Goal: Transaction & Acquisition: Book appointment/travel/reservation

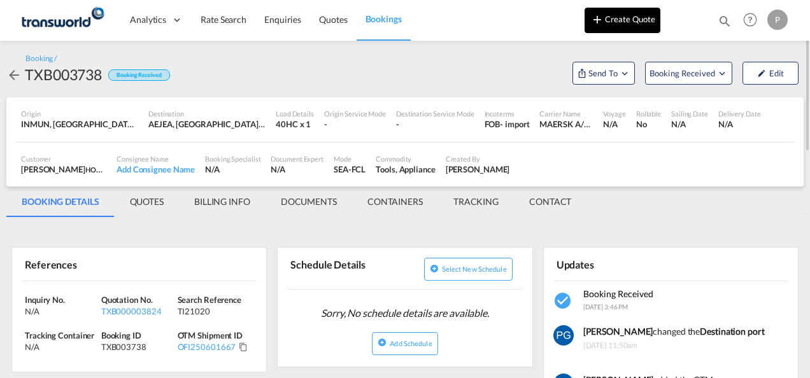
click at [564, 21] on md-icon "icon-plus 400-fg" at bounding box center [597, 18] width 15 height 15
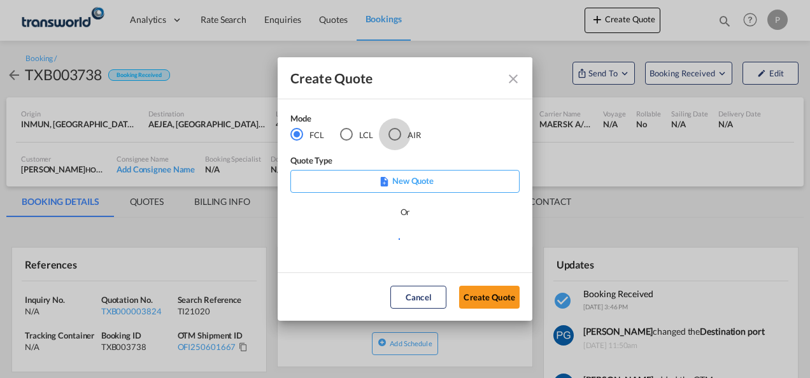
click at [394, 130] on div "AIR" at bounding box center [395, 134] width 13 height 13
click at [482, 296] on button "Create Quote" at bounding box center [489, 297] width 61 height 23
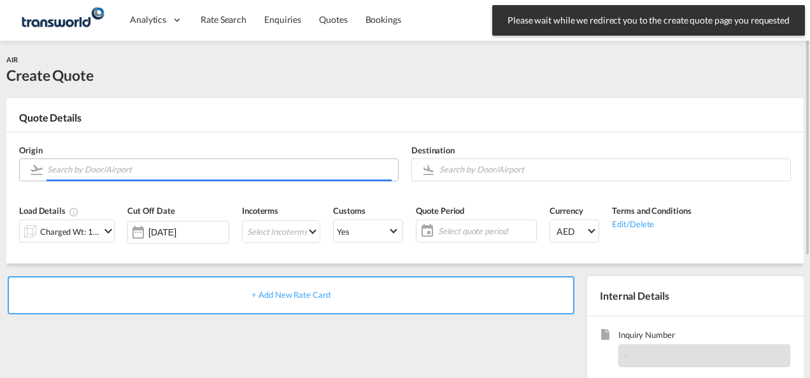
click at [218, 172] on input "Search by Door/Airport" at bounding box center [219, 170] width 345 height 22
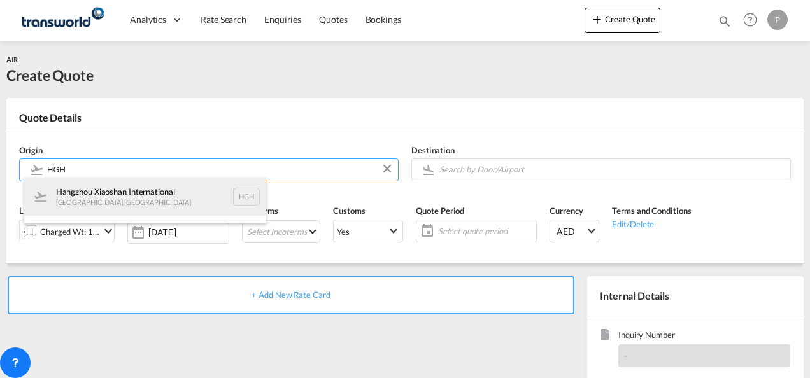
click at [163, 191] on div "Hangzhou Xiaoshan International [GEOGRAPHIC_DATA] , [GEOGRAPHIC_DATA] HGH" at bounding box center [145, 197] width 242 height 38
type input "Hangzhou Xiaoshan International, [GEOGRAPHIC_DATA], HGH"
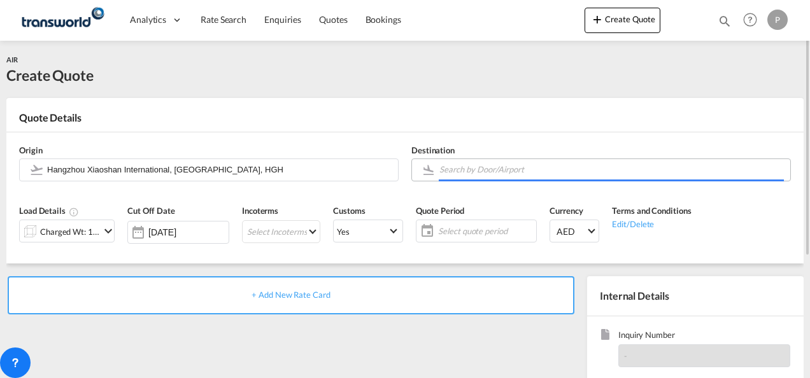
click at [473, 167] on input "Search by Door/Airport" at bounding box center [612, 170] width 345 height 22
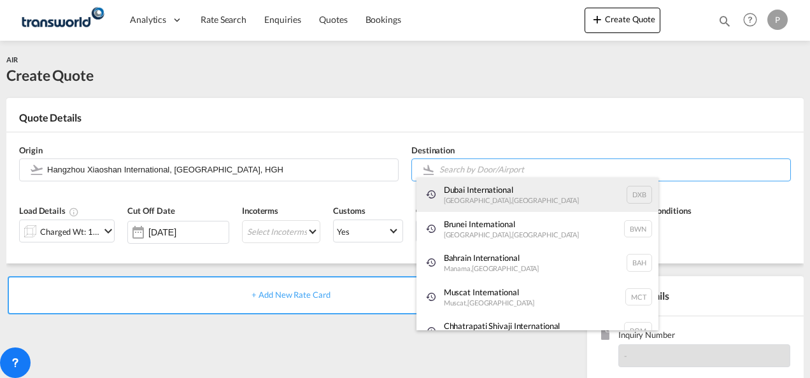
click at [478, 192] on div "Dubai International [GEOGRAPHIC_DATA] , [GEOGRAPHIC_DATA] DXB" at bounding box center [538, 195] width 242 height 34
type input "Dubai International, [GEOGRAPHIC_DATA], DXB"
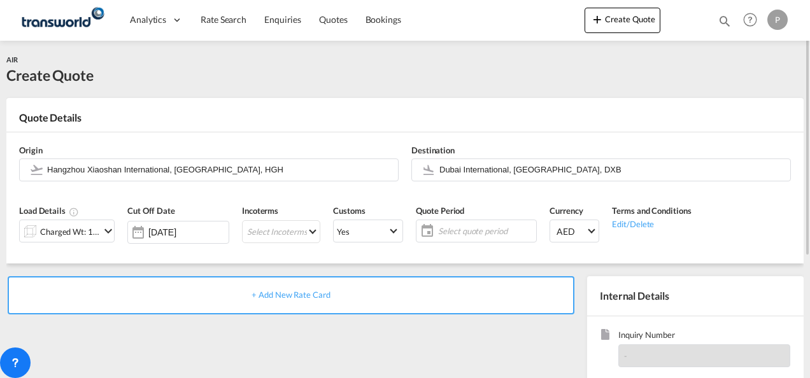
click at [78, 236] on div "Charged Wt: 1.00 KG" at bounding box center [70, 232] width 60 height 18
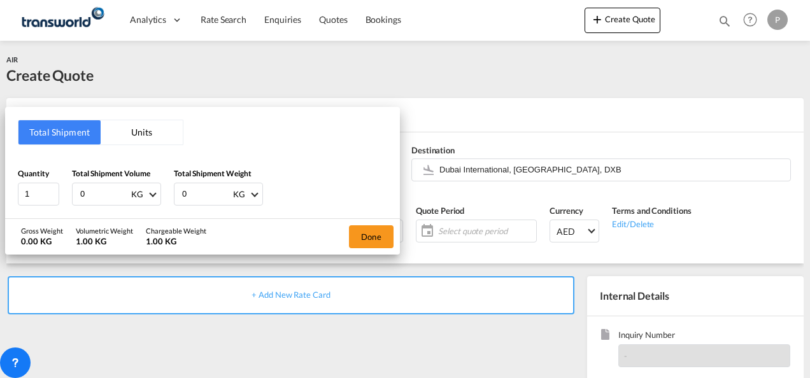
click at [93, 192] on input "0" at bounding box center [104, 194] width 51 height 22
type input "440"
click at [206, 187] on input "0" at bounding box center [206, 194] width 51 height 22
type input "440"
click at [364, 238] on button "Done" at bounding box center [371, 237] width 45 height 23
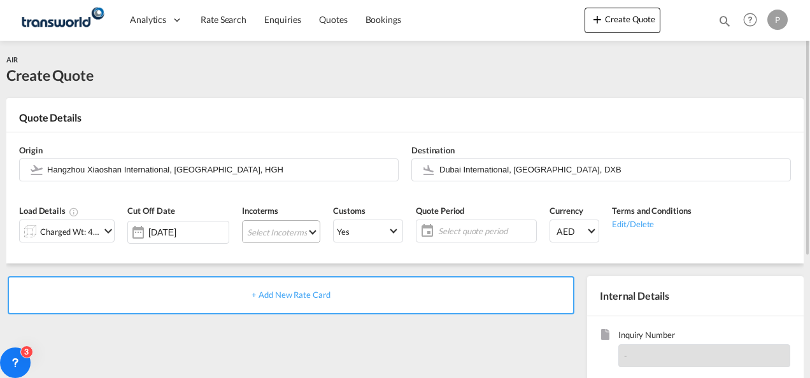
click at [271, 236] on md-select "Select Incoterms CFR - import Cost and Freight CPT - export Carrier Paid to CIP…" at bounding box center [281, 231] width 78 height 23
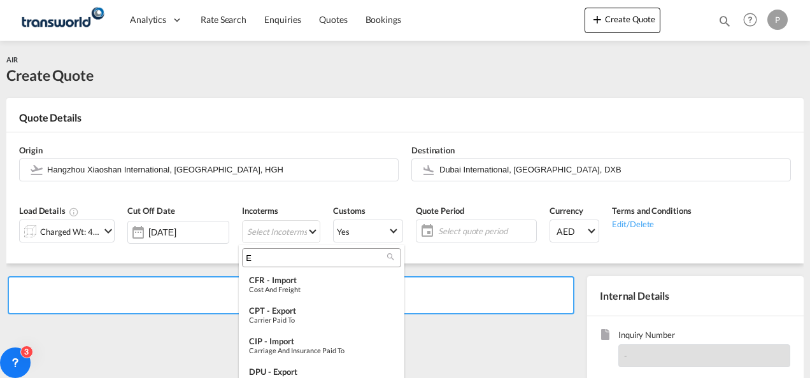
click at [271, 261] on input "E" at bounding box center [316, 257] width 141 height 11
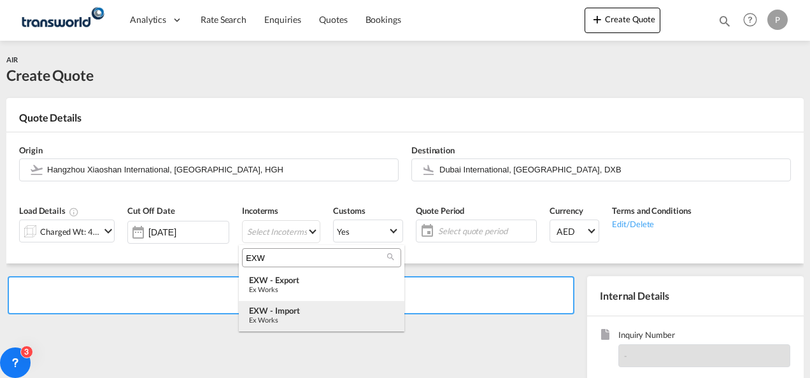
type input "EXW"
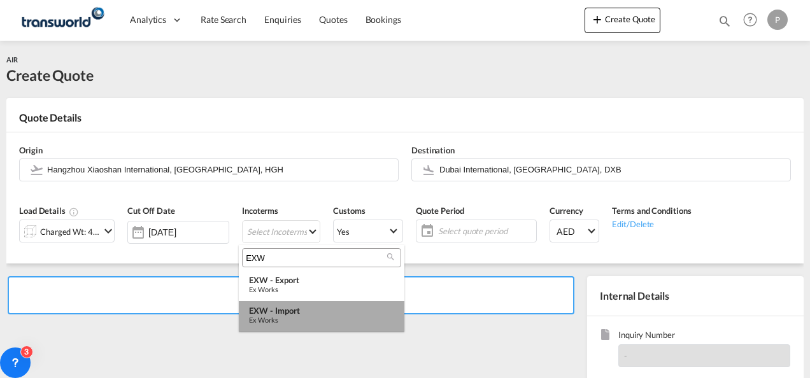
click at [285, 312] on div "EXW - import" at bounding box center [321, 311] width 145 height 10
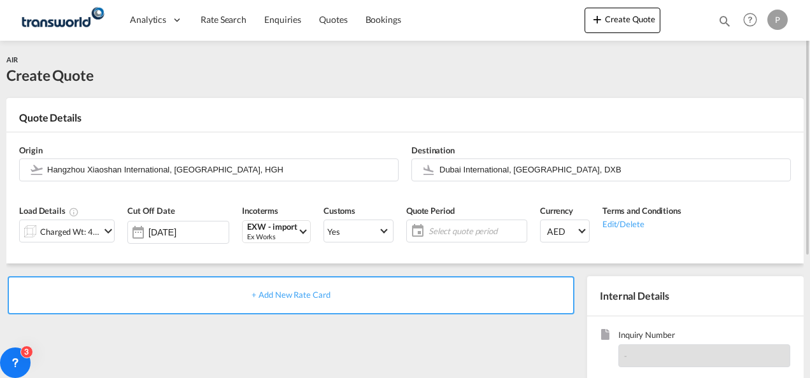
click at [447, 229] on span "Select quote period" at bounding box center [476, 231] width 95 height 11
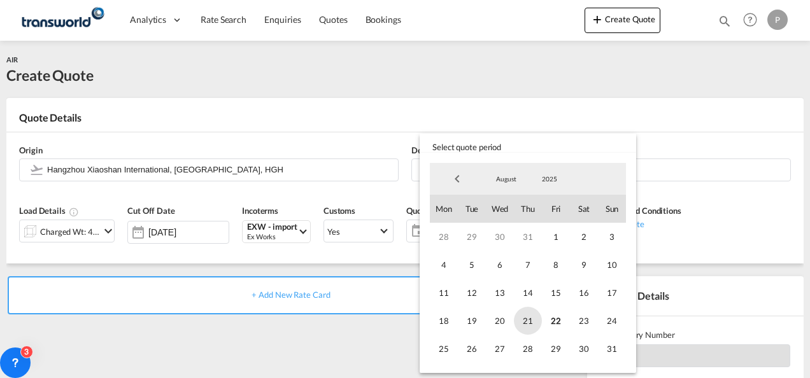
click at [529, 319] on span "21" at bounding box center [528, 321] width 28 height 28
click at [564, 352] on span "31" at bounding box center [612, 349] width 28 height 28
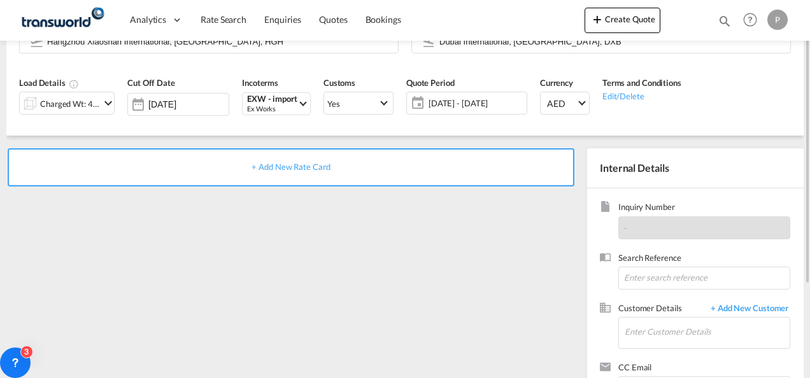
scroll to position [131, 0]
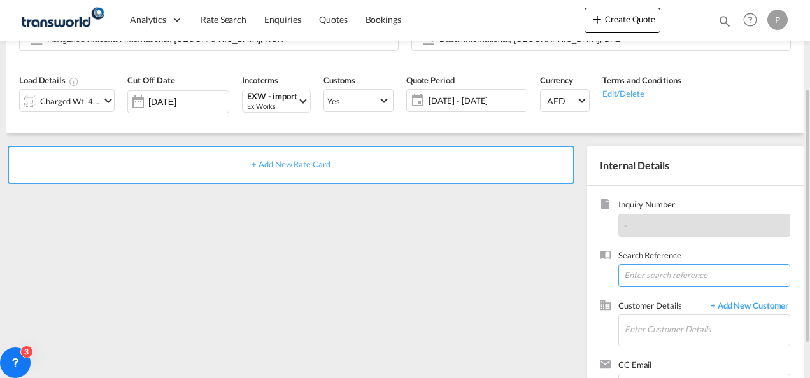
click at [564, 278] on input at bounding box center [705, 275] width 172 height 23
type input "TWG645"
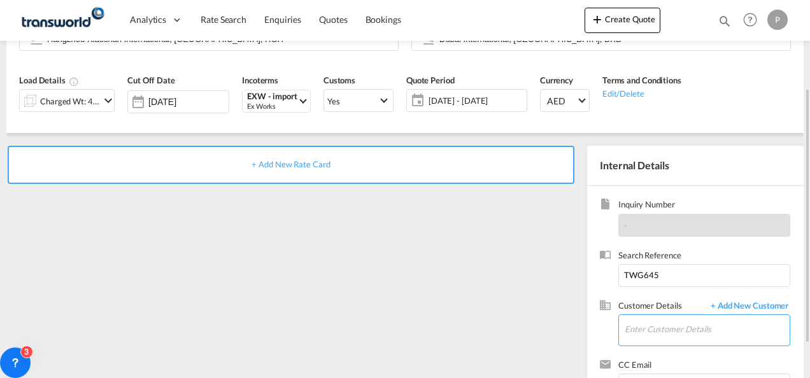
click at [564, 322] on input "Enter Customer Details" at bounding box center [707, 329] width 165 height 29
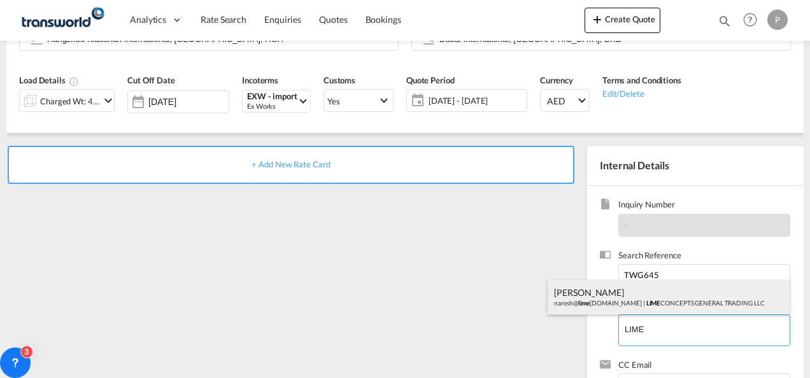
click at [564, 296] on div "[PERSON_NAME] [PERSON_NAME]@ lime [DOMAIN_NAME] | LIME CONCEPTS GENERAL TRADING…" at bounding box center [669, 297] width 242 height 34
type input "LIME CONCEPTS GENERAL TRADING LLC, [PERSON_NAME], [PERSON_NAME][EMAIL_ADDRESS][…"
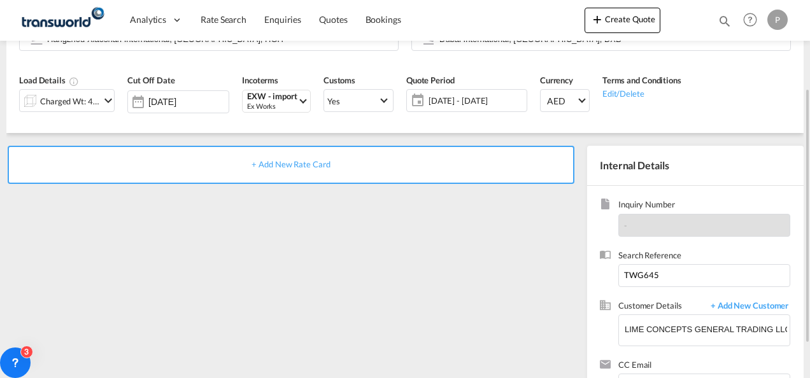
click at [306, 169] on div "+ Add New Rate Card" at bounding box center [291, 165] width 567 height 38
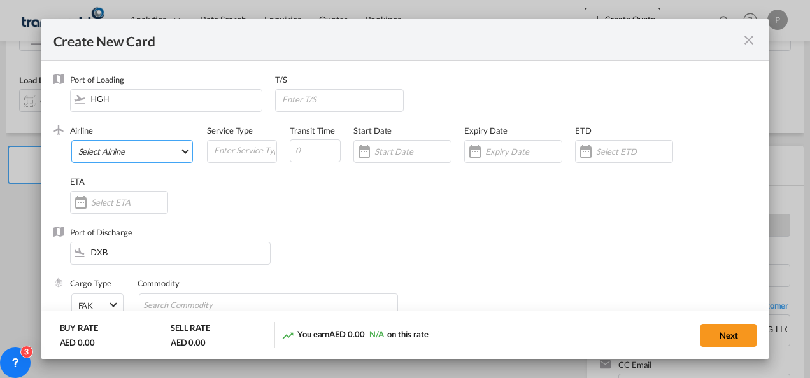
click at [135, 149] on md-select "Select Airline AIR EXPRESS S.A. (1166- / -) CMA CGM Air Cargo (1140-2C / -) DDW…" at bounding box center [132, 151] width 122 height 23
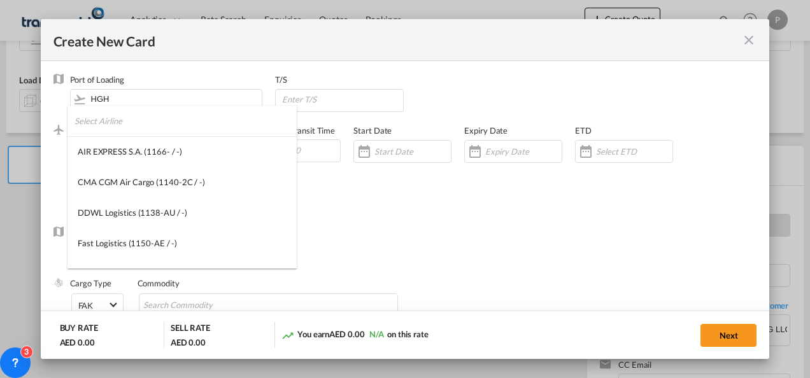
click at [101, 120] on input "search" at bounding box center [186, 121] width 222 height 31
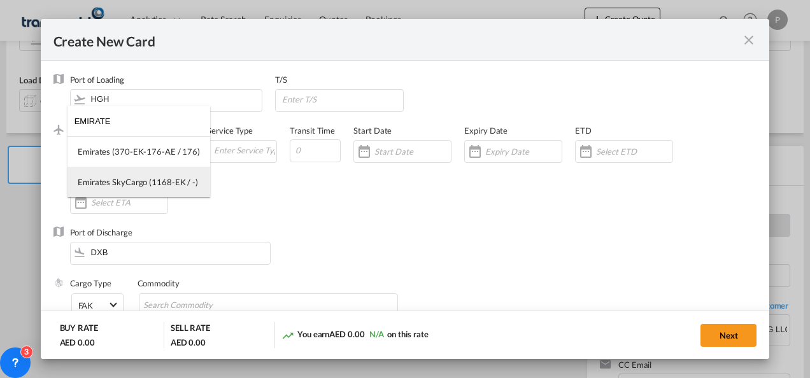
type input "EMIRATE"
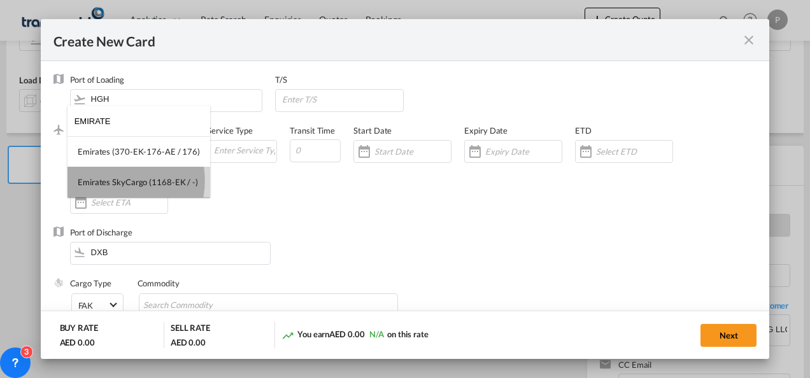
click at [110, 181] on div "Emirates SkyCargo (1168-EK / -)" at bounding box center [138, 181] width 120 height 11
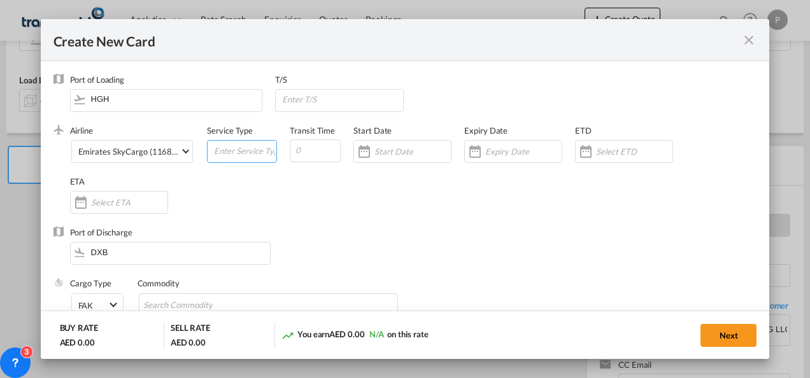
click at [222, 152] on input "Create New CardPort ..." at bounding box center [245, 150] width 64 height 19
type input "EXW IMPORT"
click at [503, 148] on input "Create New CardPort ..." at bounding box center [523, 152] width 76 height 10
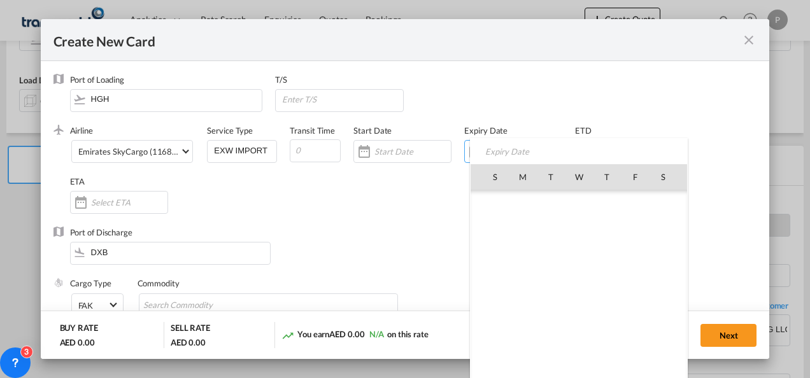
scroll to position [294916, 0]
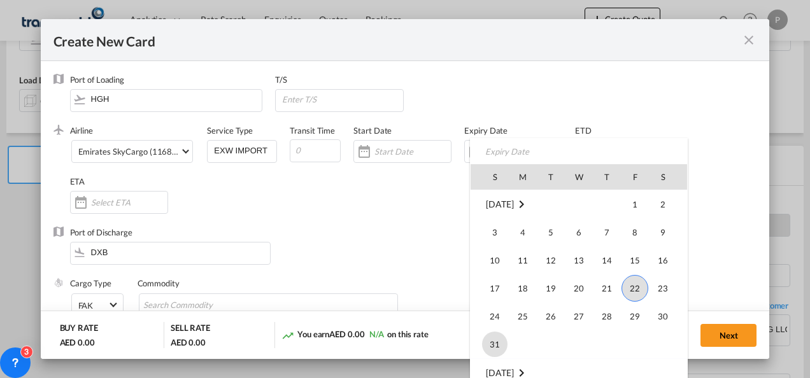
click at [491, 336] on span "31" at bounding box center [494, 344] width 25 height 25
type input "[DATE]"
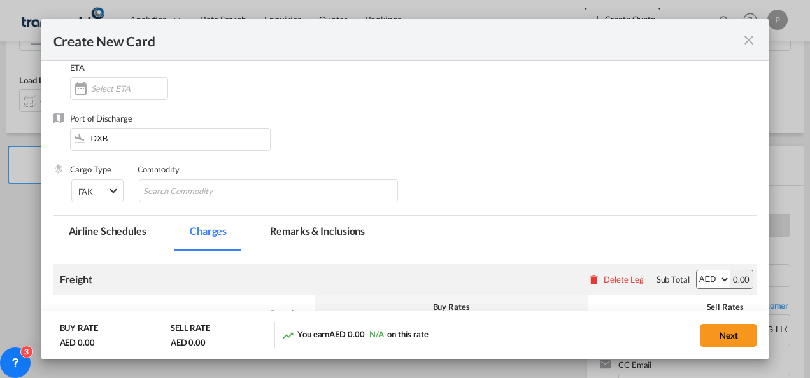
scroll to position [115, 0]
click at [178, 197] on input "Chips input." at bounding box center [201, 191] width 117 height 20
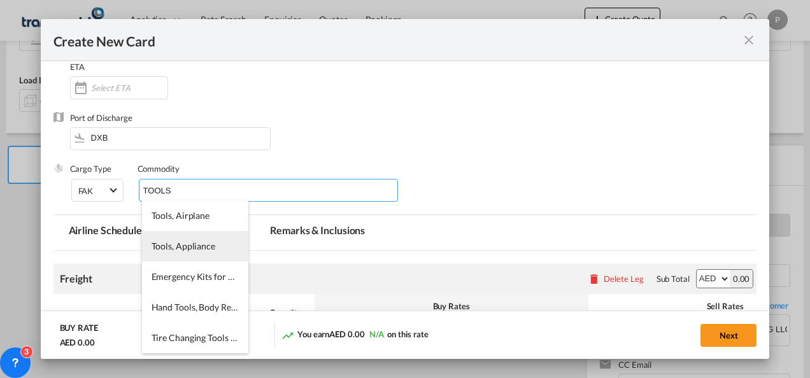
type input "TOOLS"
click at [175, 236] on li "Tools, Appliance" at bounding box center [195, 246] width 106 height 31
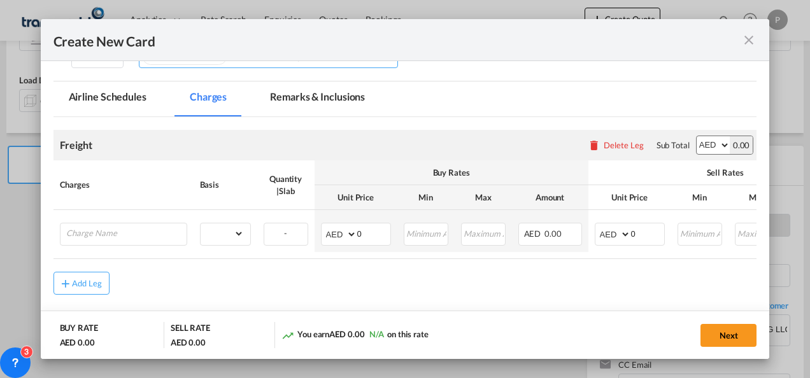
scroll to position [257, 0]
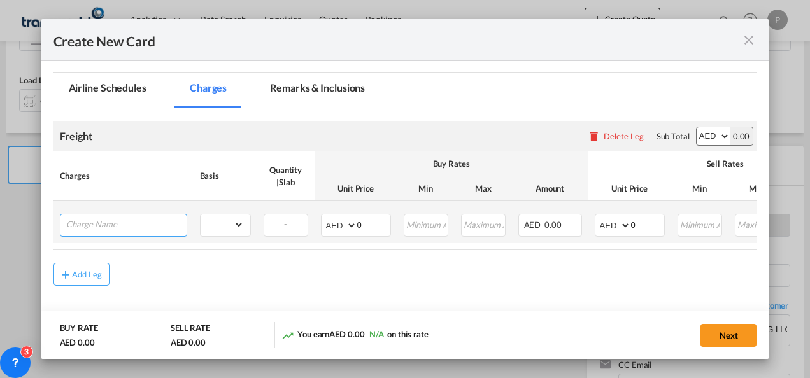
click at [145, 229] on input "Charge Name" at bounding box center [126, 224] width 120 height 19
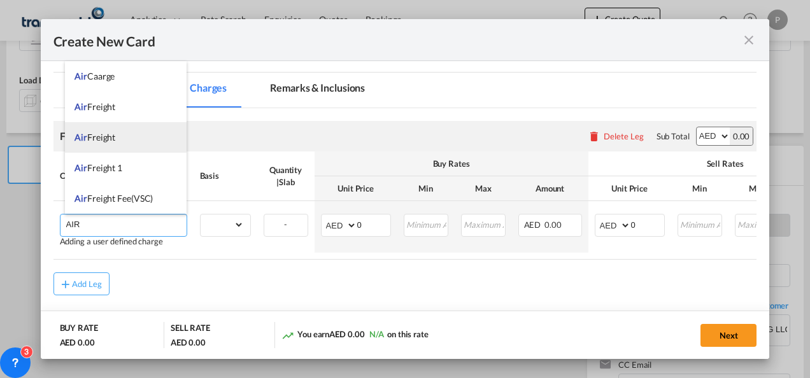
click at [111, 122] on li "Air Freight" at bounding box center [126, 137] width 122 height 31
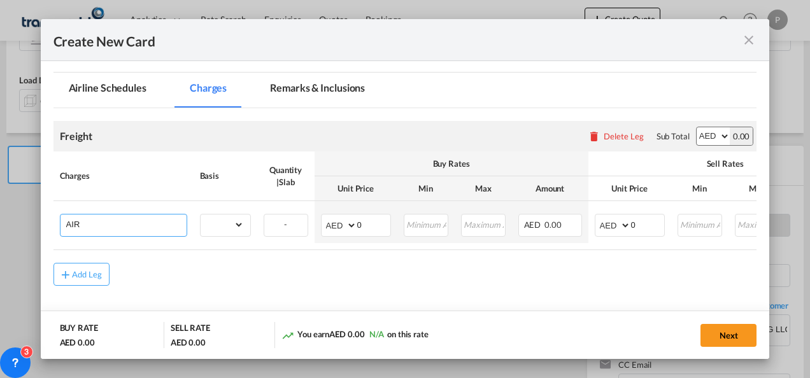
type input "Air Freight"
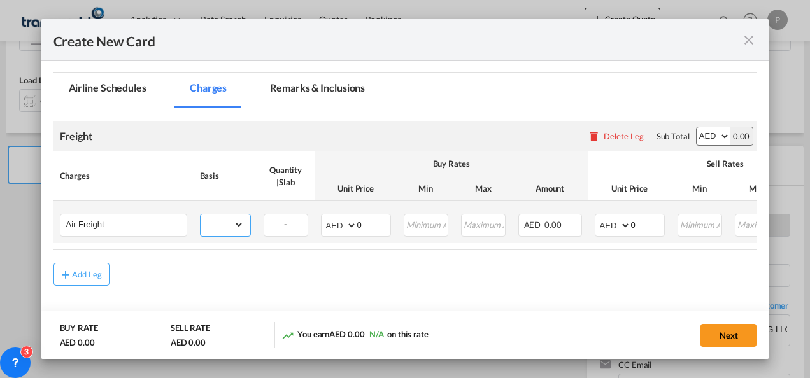
click at [226, 218] on select "gross_weight volumetric_weight per_shipment per_bl per_km % on air freight per_…" at bounding box center [222, 225] width 43 height 20
select select "per_shipment"
click at [201, 215] on select "gross_weight volumetric_weight per_shipment per_bl per_km % on air freight per_…" at bounding box center [222, 225] width 43 height 20
click at [564, 219] on input "0" at bounding box center [647, 224] width 33 height 19
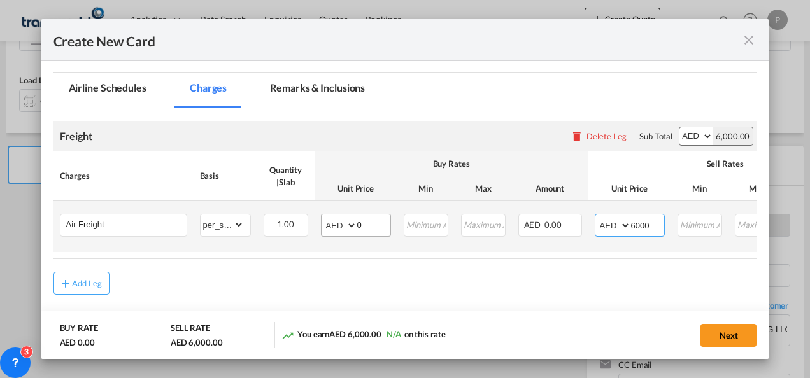
type input "6000"
click at [369, 222] on input "0" at bounding box center [373, 224] width 33 height 19
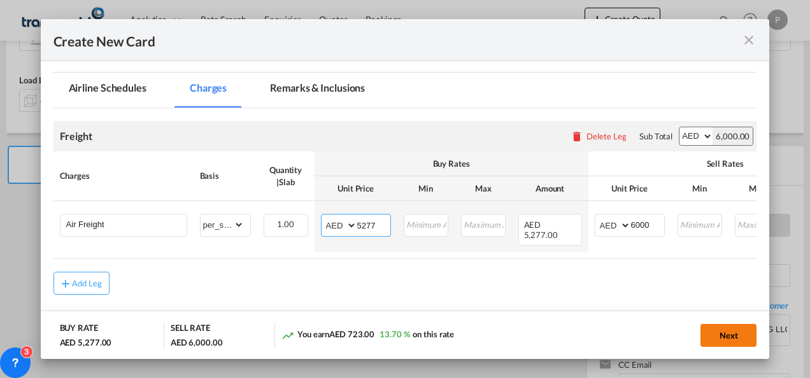
type input "5277"
click at [564, 335] on button "Next" at bounding box center [729, 335] width 56 height 23
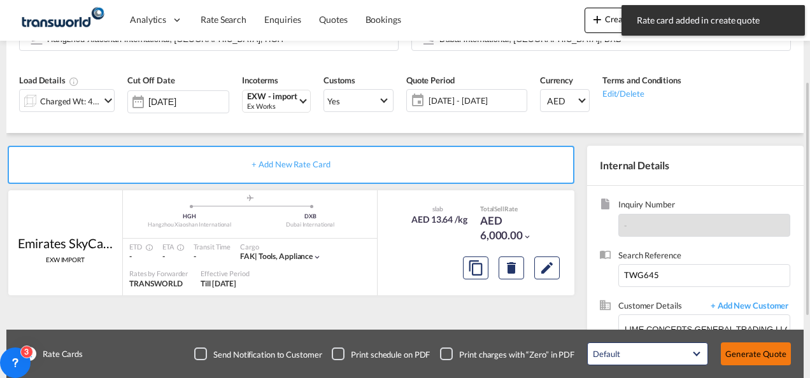
click at [564, 356] on button "Generate Quote" at bounding box center [756, 354] width 70 height 23
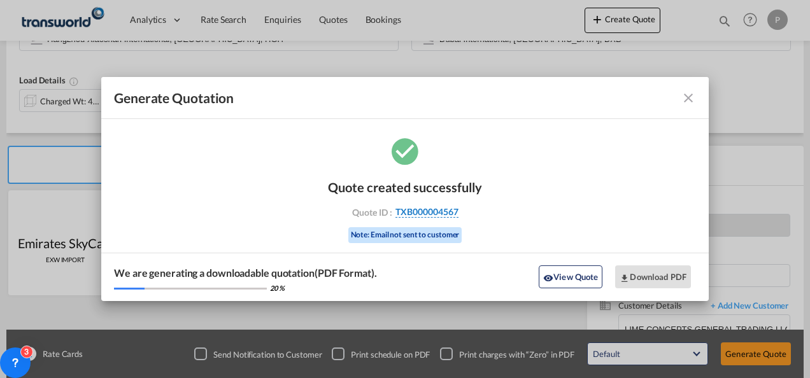
click at [447, 213] on span "TXB000004567" at bounding box center [427, 211] width 63 height 11
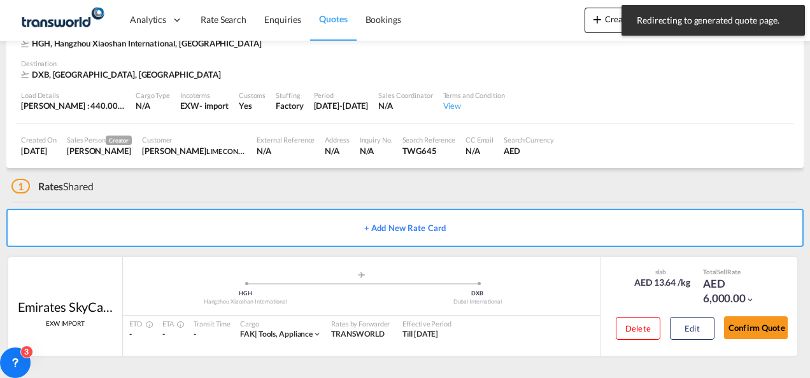
scroll to position [78, 0]
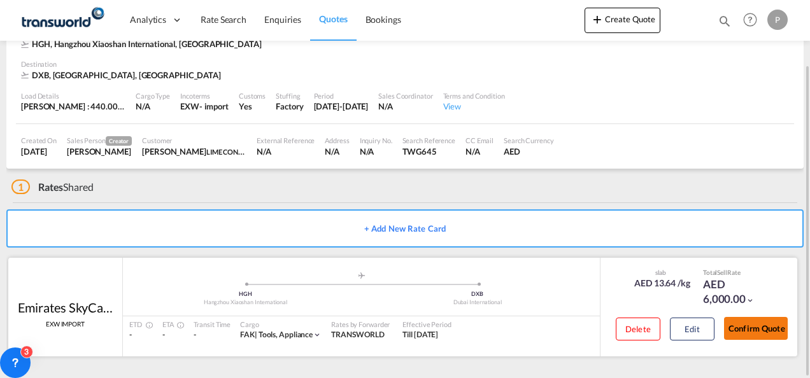
click at [564, 326] on button "Confirm Quote" at bounding box center [756, 328] width 64 height 23
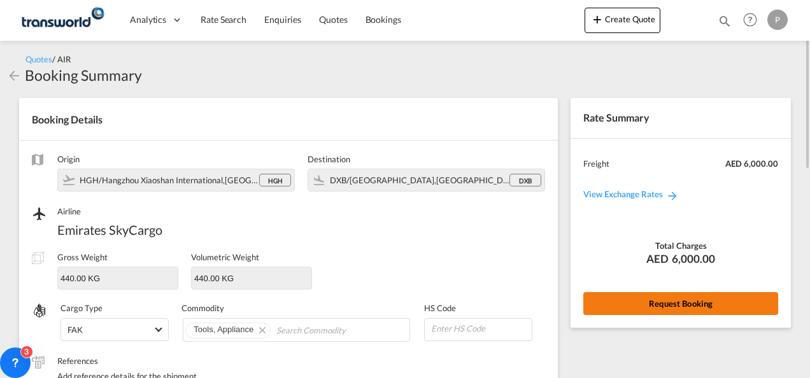
click at [564, 297] on button "Request Booking" at bounding box center [681, 303] width 195 height 23
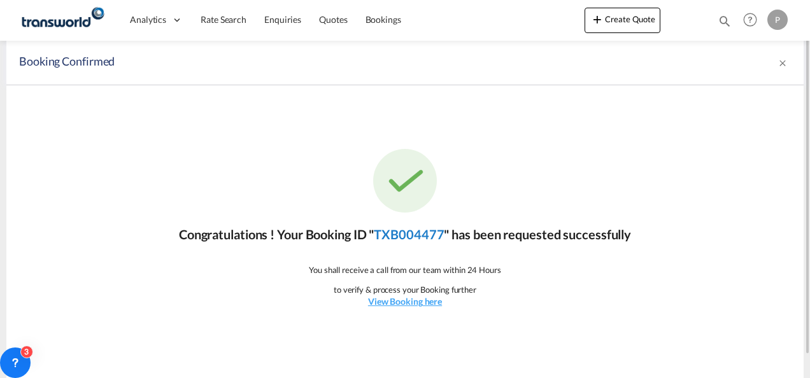
click at [407, 237] on link "TXB004477" at bounding box center [409, 234] width 70 height 15
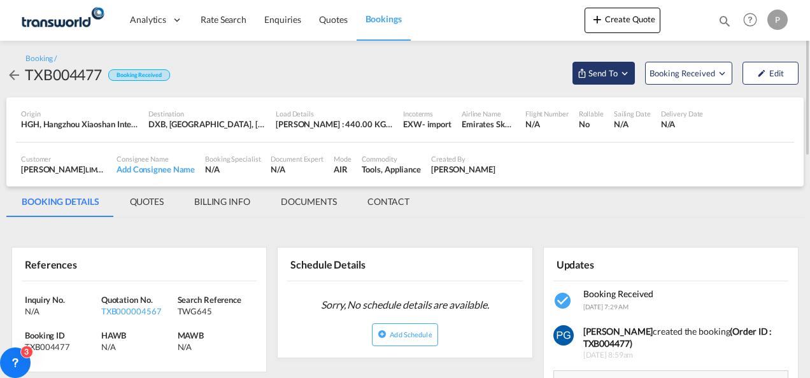
click at [564, 82] on button "Send To" at bounding box center [604, 73] width 62 height 23
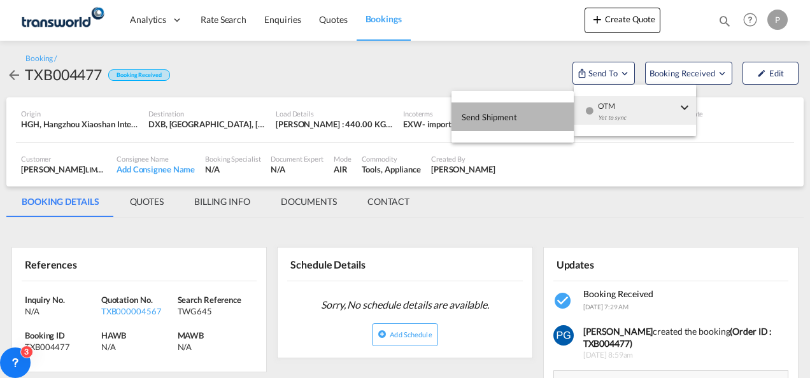
click at [540, 117] on button "Send Shipment" at bounding box center [513, 117] width 122 height 29
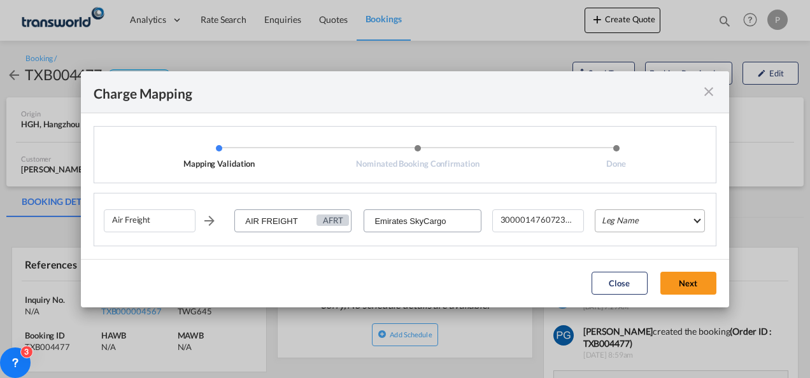
click at [564, 217] on md-select "Leg Name HANDLING ORIGIN HANDLING DESTINATION OTHERS TL PICK UP CUSTOMS ORIGIN …" at bounding box center [650, 221] width 110 height 23
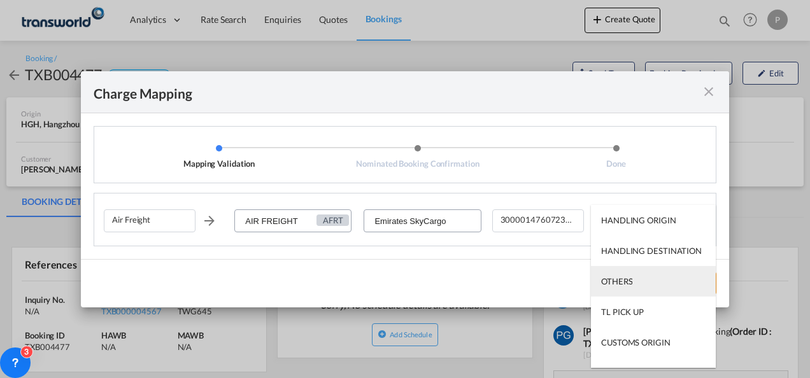
scroll to position [82, 0]
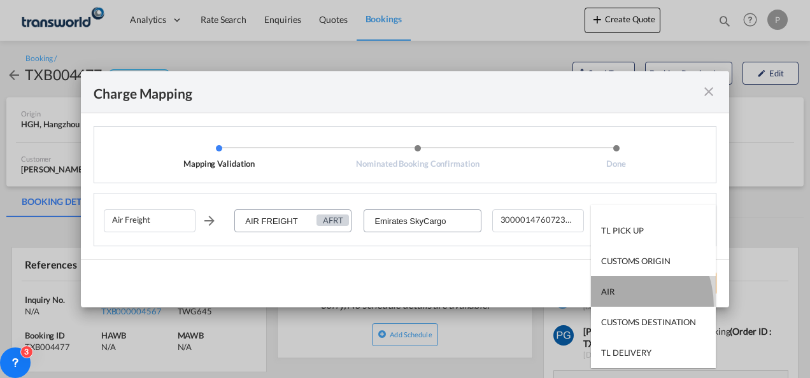
click at [564, 306] on md-option "AIR" at bounding box center [653, 291] width 125 height 31
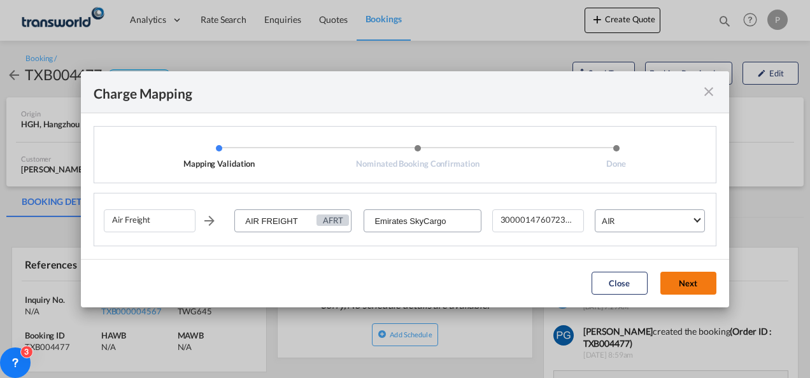
click at [564, 289] on button "Next" at bounding box center [689, 283] width 56 height 23
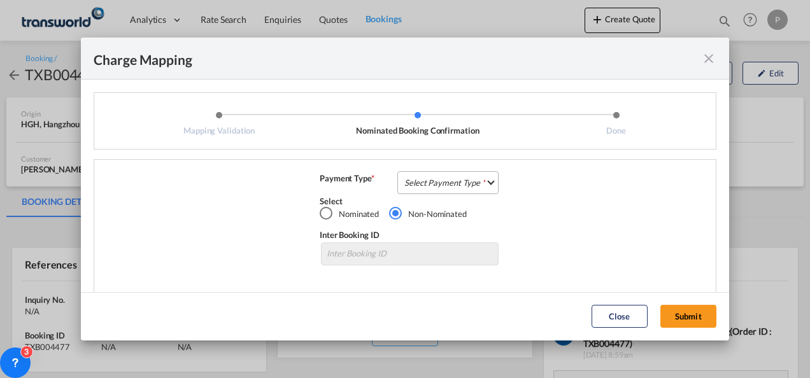
click at [419, 183] on md-select "Select Payment Type COLLECT PREPAID" at bounding box center [448, 182] width 101 height 23
click at [419, 183] on div "COLLECT" at bounding box center [419, 182] width 36 height 11
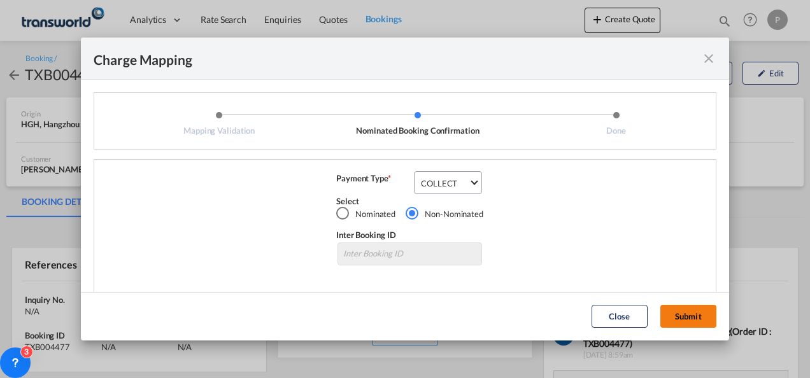
click at [564, 313] on button "Submit" at bounding box center [689, 316] width 56 height 23
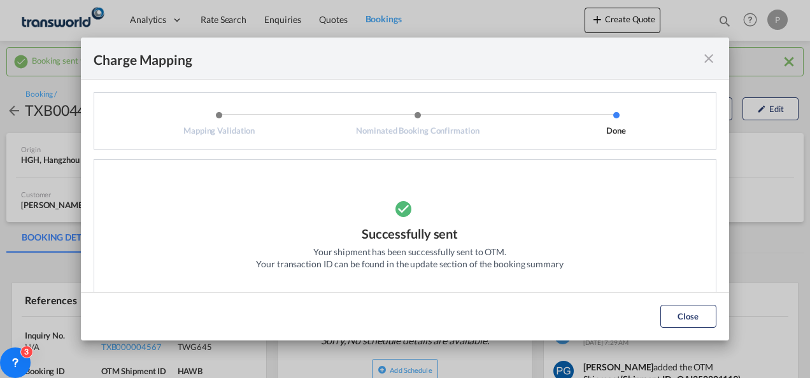
click at [564, 55] on md-icon "icon-close fg-AAA8AD cursor" at bounding box center [708, 58] width 15 height 15
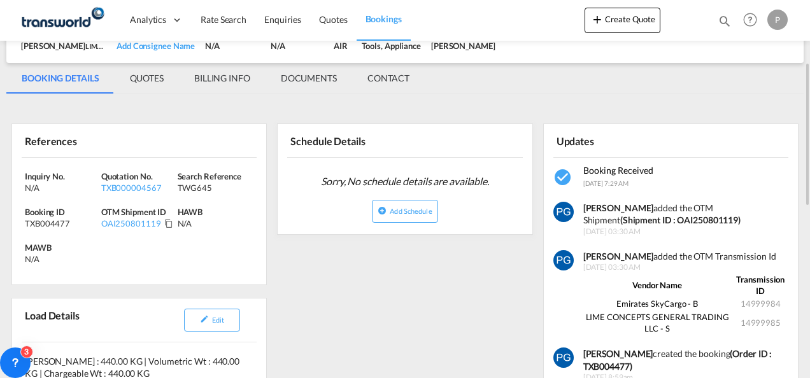
scroll to position [161, 0]
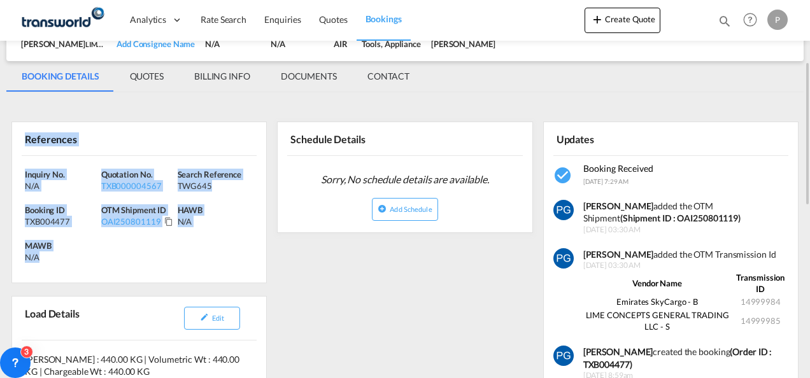
drag, startPoint x: 19, startPoint y: 136, endPoint x: 66, endPoint y: 275, distance: 147.3
click at [66, 275] on div "References Inquiry No. N/A Quotation No. TXB000004567 Search Reference TWG645 B…" at bounding box center [138, 203] width 255 height 162
copy div "References Inquiry No. N/A Quotation No. TXB000004567 Search Reference TWG645 B…"
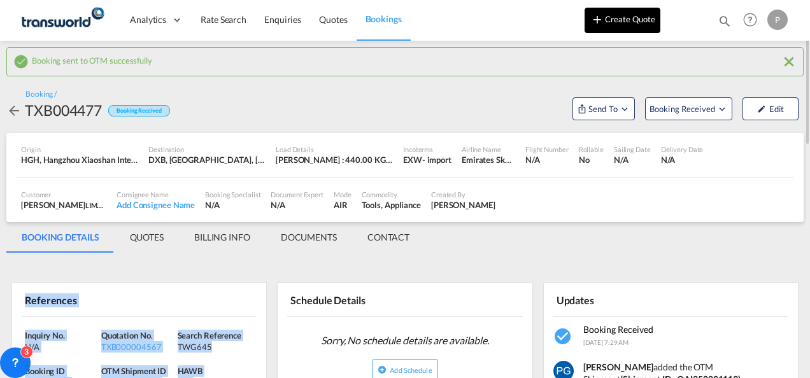
click at [564, 16] on button "Create Quote" at bounding box center [623, 20] width 76 height 25
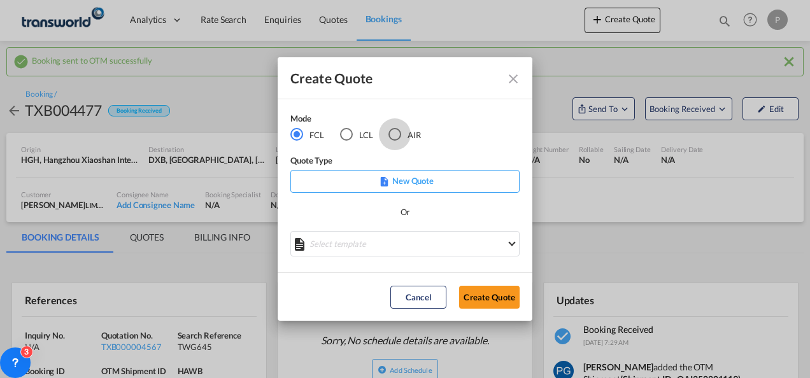
click at [393, 131] on div "AIR" at bounding box center [395, 134] width 13 height 13
click at [474, 296] on button "Create Quote" at bounding box center [489, 297] width 61 height 23
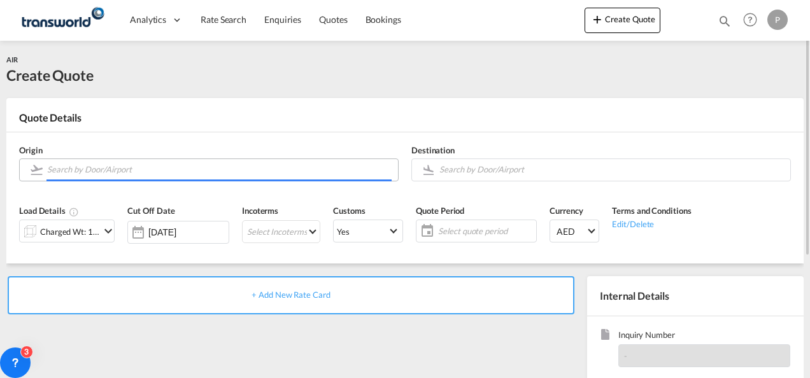
click at [234, 168] on input "Search by Door/Airport" at bounding box center [219, 170] width 345 height 22
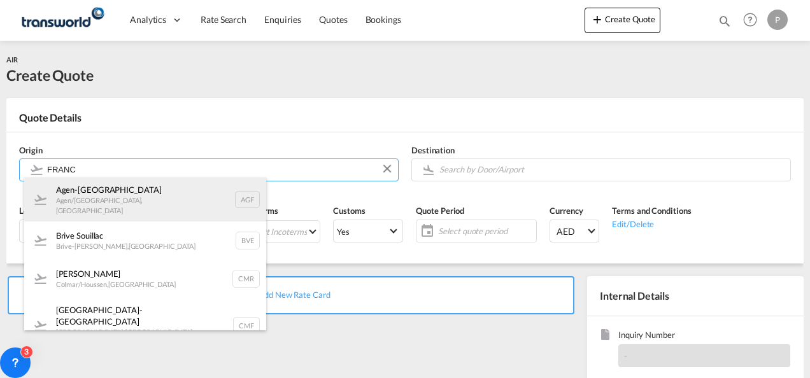
click at [115, 193] on div "Agen-[GEOGRAPHIC_DATA] Agen/[GEOGRAPHIC_DATA] , [GEOGRAPHIC_DATA] AGF" at bounding box center [145, 200] width 242 height 44
type input "Agen-[GEOGRAPHIC_DATA], [GEOGRAPHIC_DATA]/[GEOGRAPHIC_DATA], AGF"
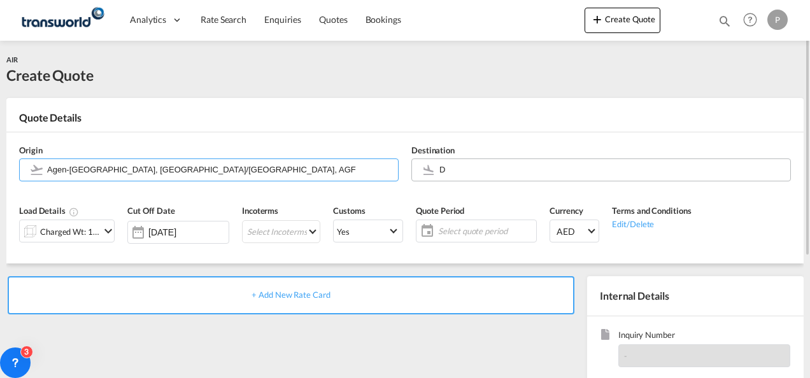
click at [465, 169] on input "D" at bounding box center [612, 170] width 345 height 22
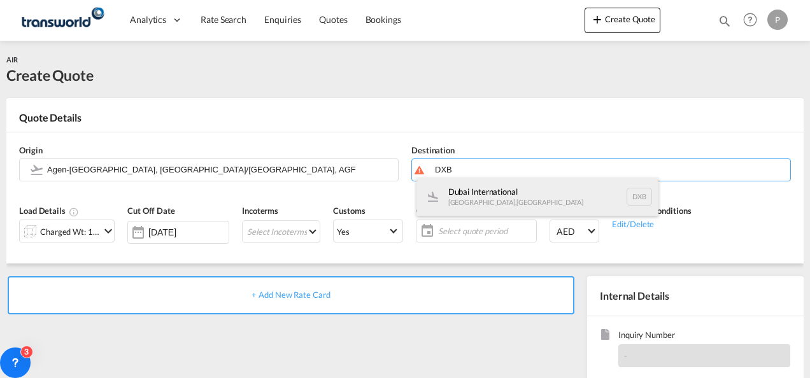
click at [465, 196] on div "Dubai International [GEOGRAPHIC_DATA] , [GEOGRAPHIC_DATA] DXB" at bounding box center [538, 197] width 242 height 38
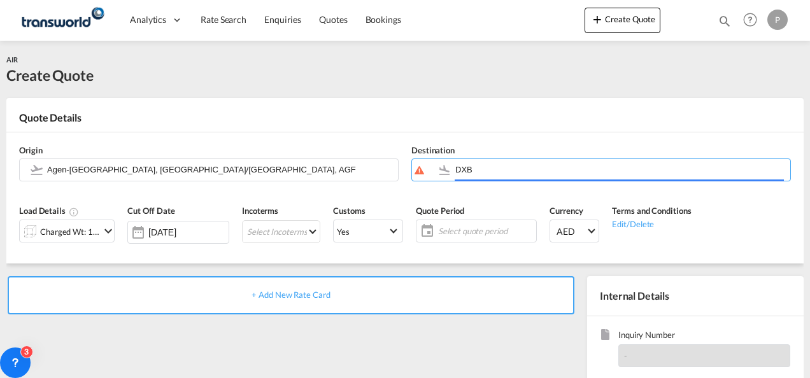
type input "Dubai International, [GEOGRAPHIC_DATA], DXB"
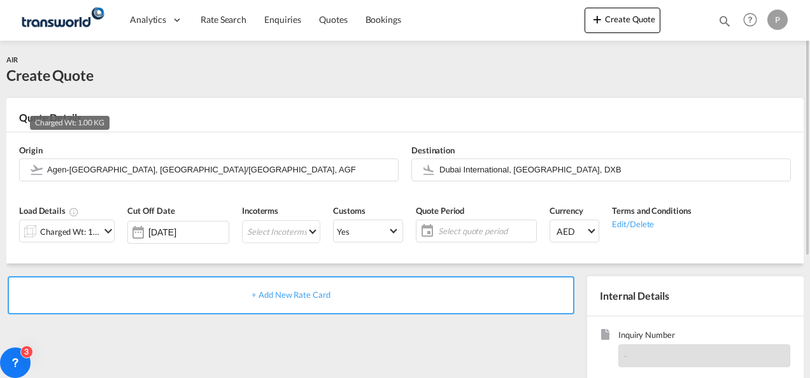
click at [88, 232] on div "Charged Wt: 1.00 KG" at bounding box center [70, 232] width 60 height 18
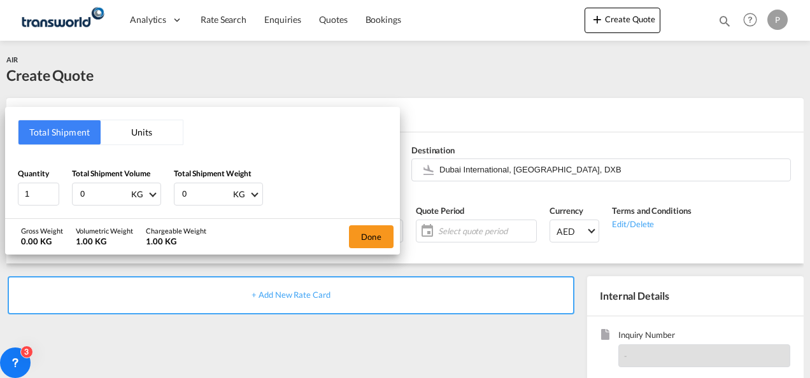
click at [101, 192] on input "0" at bounding box center [104, 194] width 51 height 22
type input "102"
click at [190, 192] on input "0" at bounding box center [206, 194] width 51 height 22
type input "49"
click at [373, 232] on button "Done" at bounding box center [371, 237] width 45 height 23
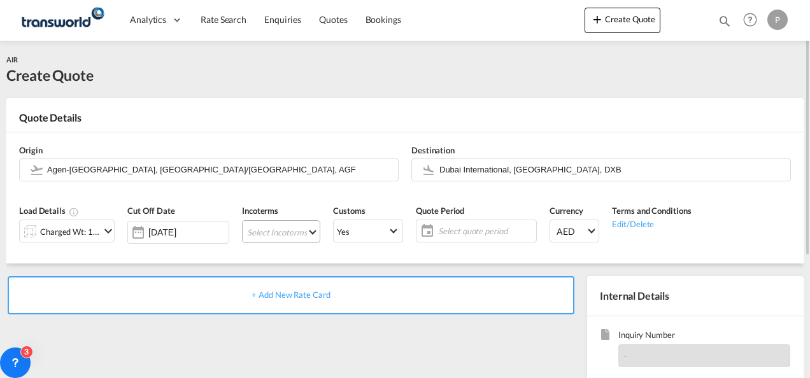
click at [288, 231] on md-select "Select Incoterms CFR - import Cost and Freight CPT - export Carrier Paid to CIP…" at bounding box center [281, 231] width 78 height 23
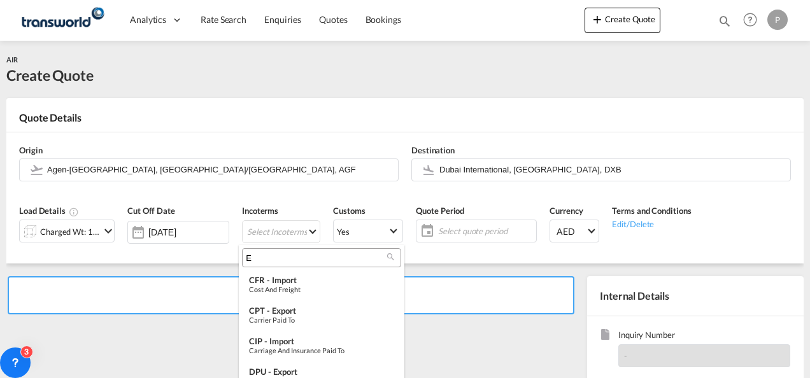
click at [275, 260] on input "E" at bounding box center [316, 257] width 141 height 11
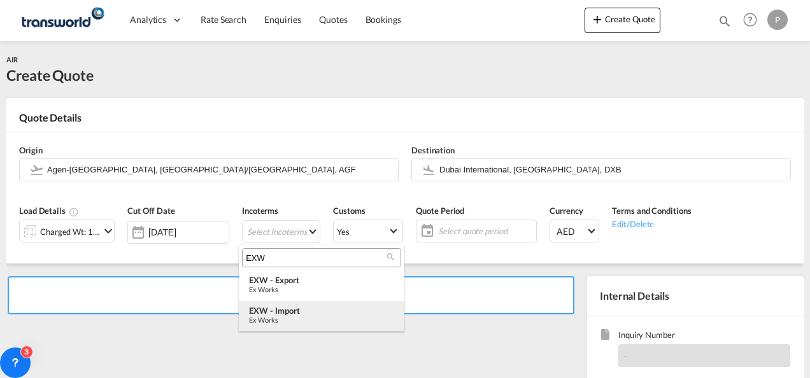
type input "EXW"
click at [290, 316] on div "Ex Works" at bounding box center [321, 320] width 145 height 8
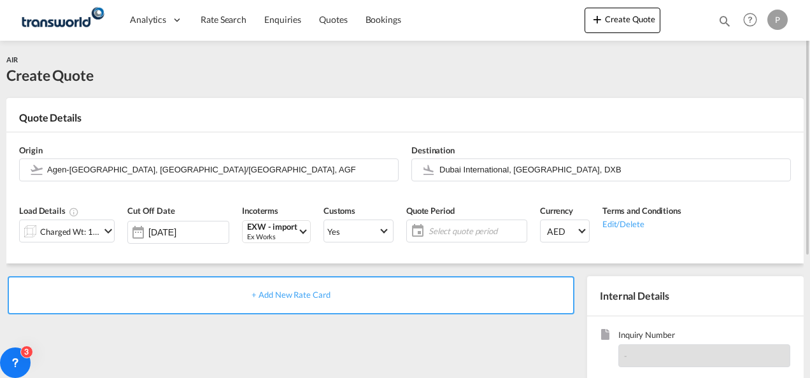
click at [441, 231] on span "Select quote period" at bounding box center [476, 231] width 95 height 11
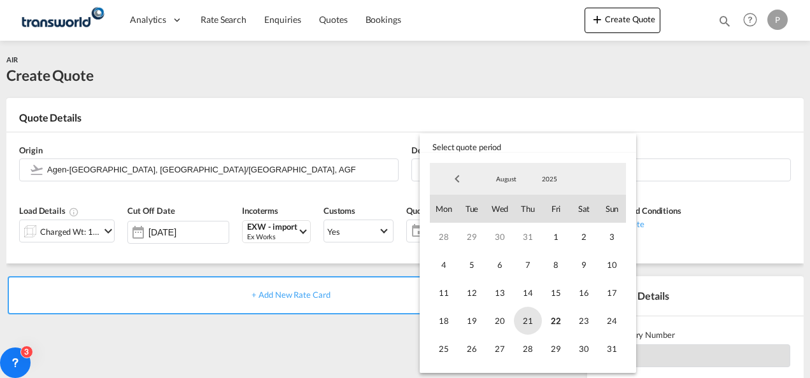
click at [536, 317] on span "21" at bounding box center [528, 321] width 28 height 28
click at [564, 347] on span "31" at bounding box center [612, 349] width 28 height 28
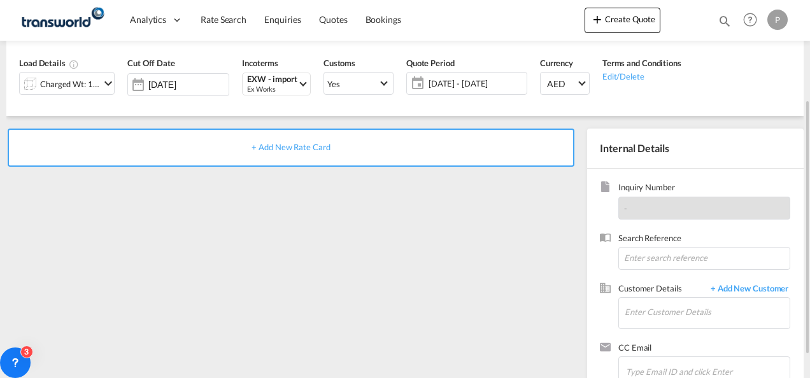
scroll to position [149, 0]
click at [564, 252] on input at bounding box center [705, 257] width 172 height 23
type input "TWG635"
click at [564, 312] on input "Enter Customer Details" at bounding box center [707, 311] width 165 height 29
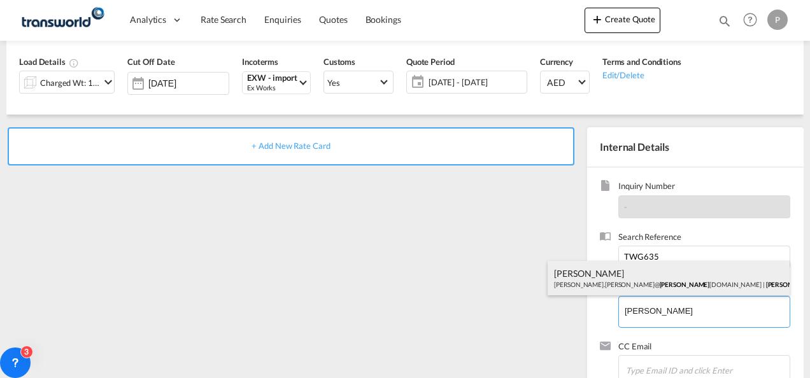
click at [564, 277] on div "[PERSON_NAME] [PERSON_NAME].[PERSON_NAME]@ [PERSON_NAME] [DOMAIN_NAME] | [PERSO…" at bounding box center [669, 278] width 242 height 34
type input "[PERSON_NAME] CONTROLS MIDDLE EAST FZE, [PERSON_NAME], [PERSON_NAME][EMAIL_ADDR…"
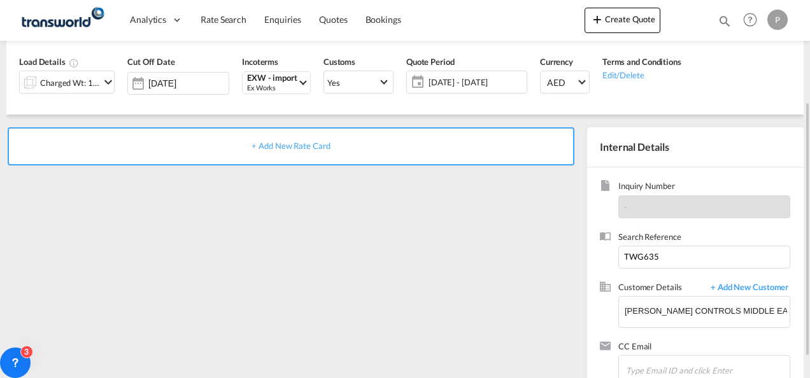
click at [280, 143] on span "+ Add New Rate Card" at bounding box center [291, 146] width 78 height 10
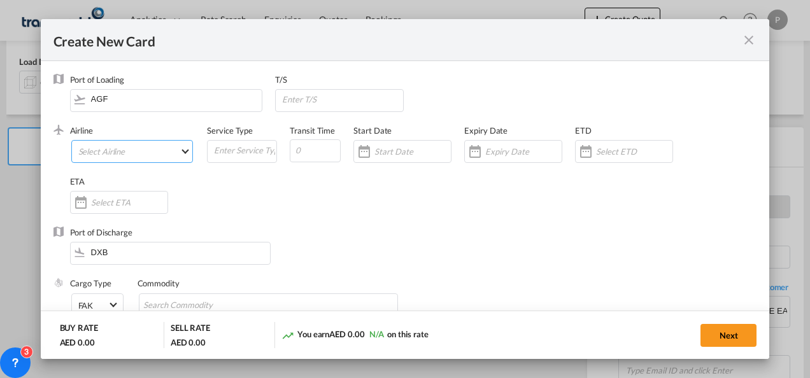
click at [122, 152] on md-select "Select Airline AIR EXPRESS S.A. (1166- / -) CMA CGM Air Cargo (1140-2C / -) DDW…" at bounding box center [132, 151] width 122 height 23
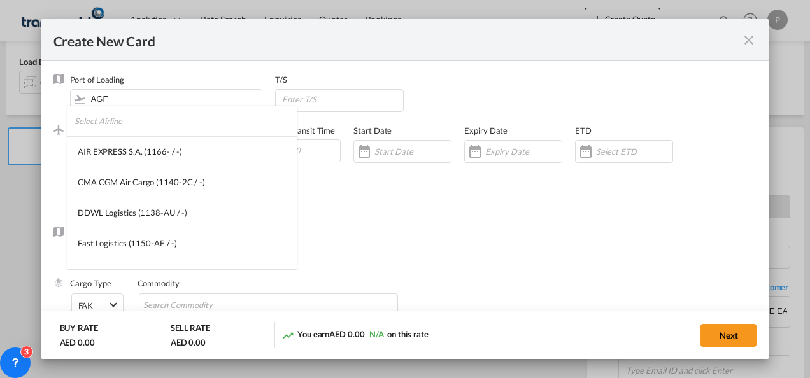
click at [122, 124] on input "search" at bounding box center [186, 121] width 222 height 31
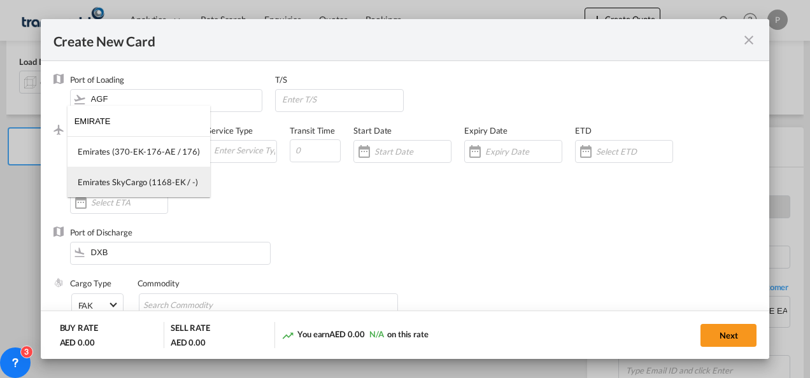
type input "EMIRATE"
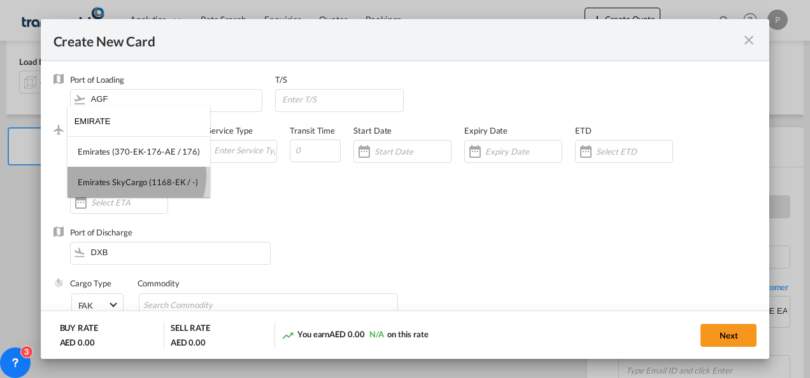
click at [129, 176] on md-option "Emirates SkyCargo (1168-EK / -)" at bounding box center [139, 182] width 143 height 31
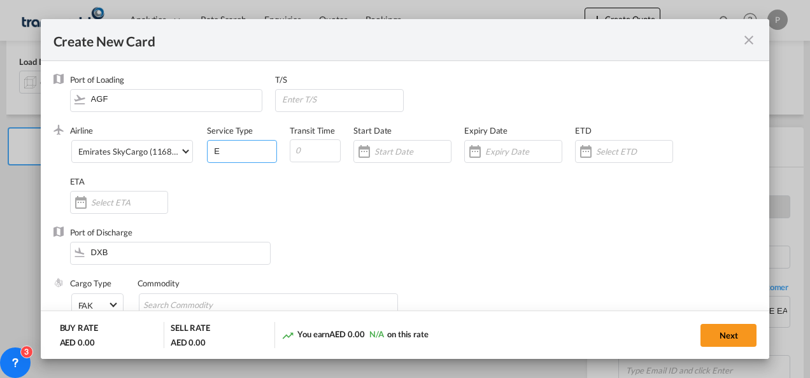
click at [229, 157] on input "E" at bounding box center [245, 150] width 64 height 19
type input "EXW IMPORT"
click at [508, 154] on input "Create New Card ..." at bounding box center [523, 152] width 76 height 10
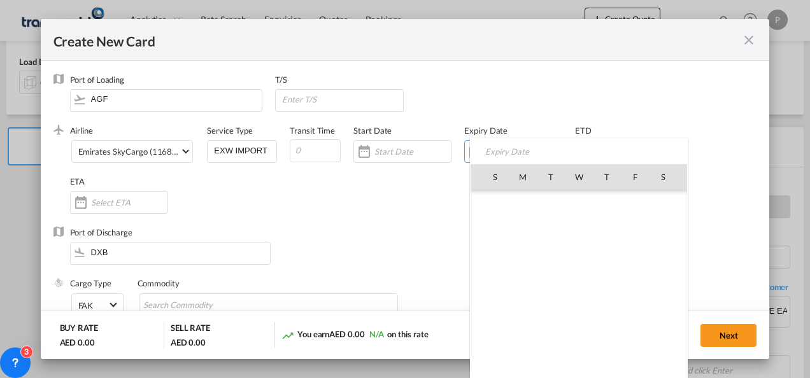
scroll to position [294916, 0]
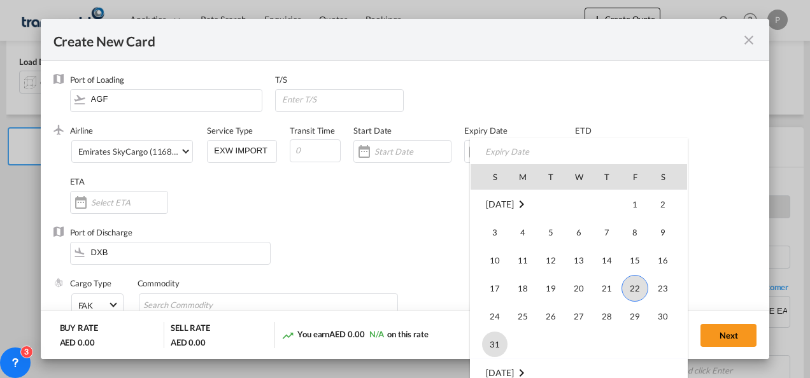
click at [491, 335] on span "31" at bounding box center [494, 344] width 25 height 25
type input "[DATE]"
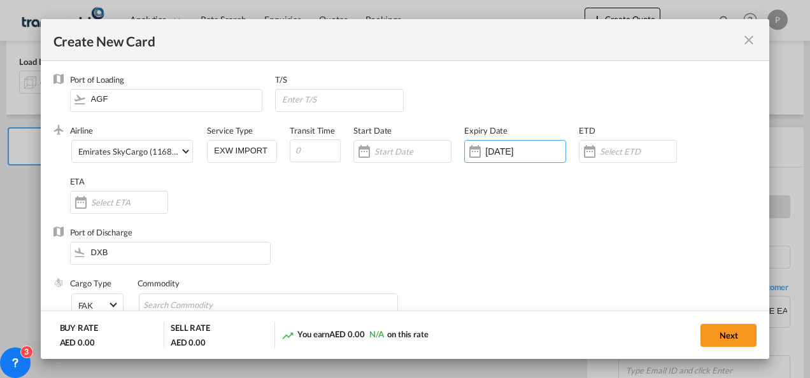
scroll to position [110, 0]
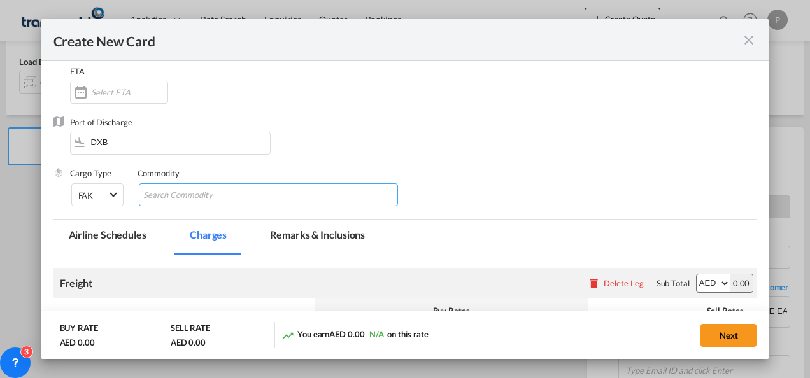
click at [247, 194] on input "Chips input." at bounding box center [201, 195] width 117 height 20
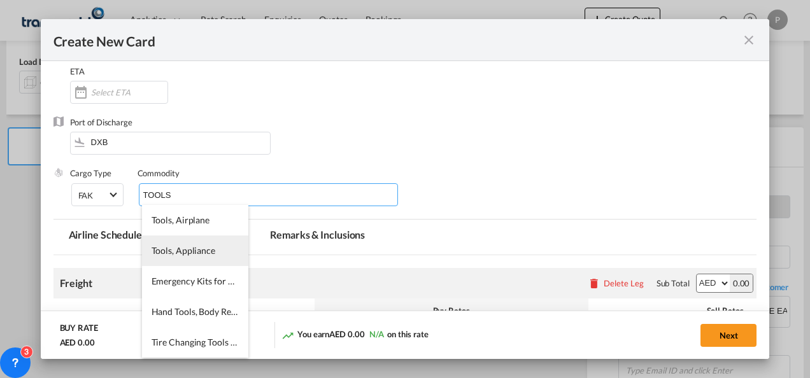
type input "TOOLS"
click at [185, 255] on span "Tools, Appliance" at bounding box center [184, 250] width 64 height 11
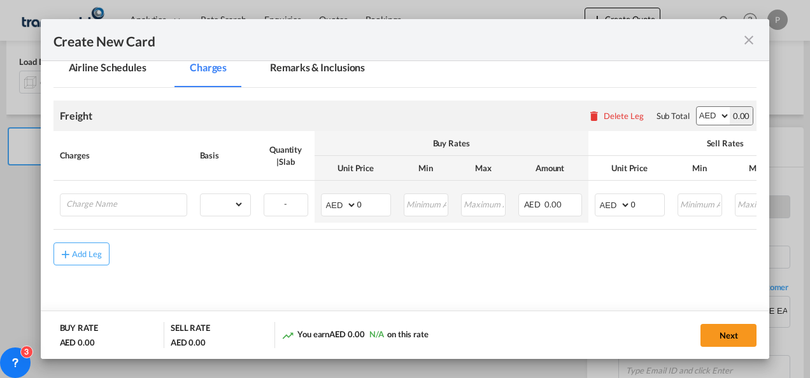
scroll to position [280, 0]
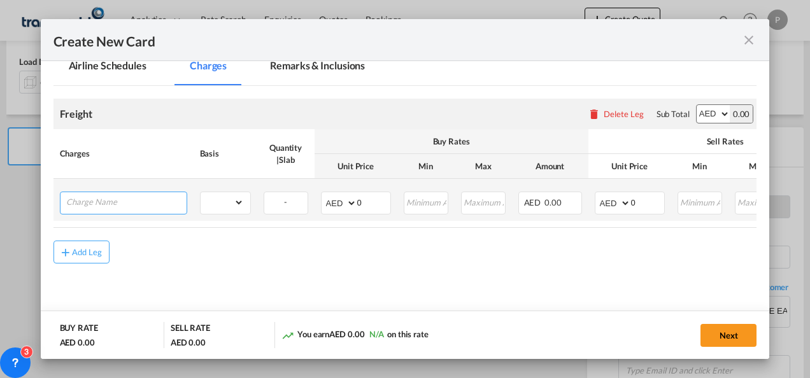
click at [126, 199] on input "Charge Name" at bounding box center [126, 201] width 120 height 19
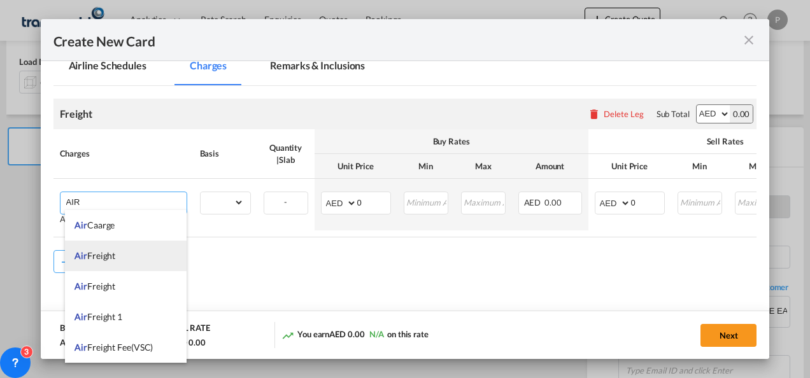
click at [120, 256] on li "Air Freight" at bounding box center [126, 256] width 122 height 31
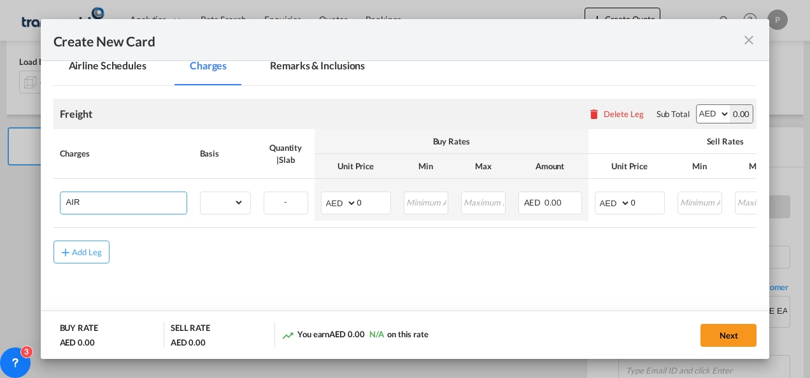
type input "Air Freight"
click at [229, 201] on select "gross_weight volumetric_weight per_shipment per_bl per_km % on air freight per_…" at bounding box center [222, 202] width 43 height 20
select select "per_shipment"
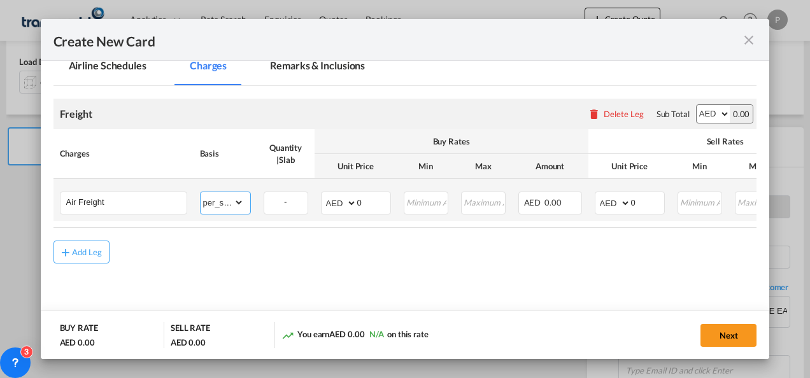
click at [201, 192] on select "gross_weight volumetric_weight per_shipment per_bl per_km % on air freight per_…" at bounding box center [222, 202] width 43 height 20
click at [371, 208] on input "0" at bounding box center [373, 201] width 33 height 19
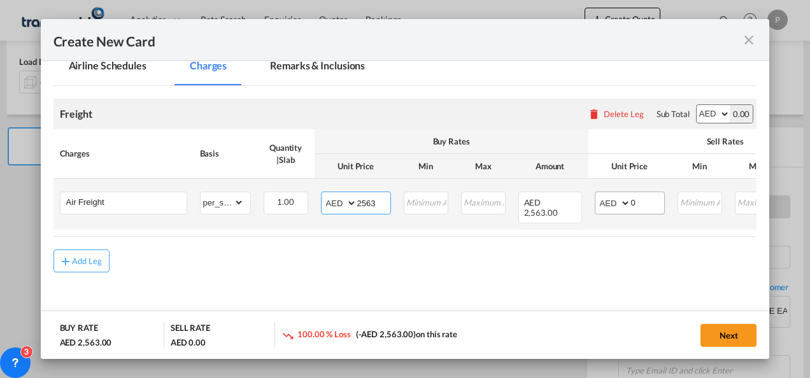
type input "2563"
click at [564, 207] on input "0" at bounding box center [647, 201] width 33 height 19
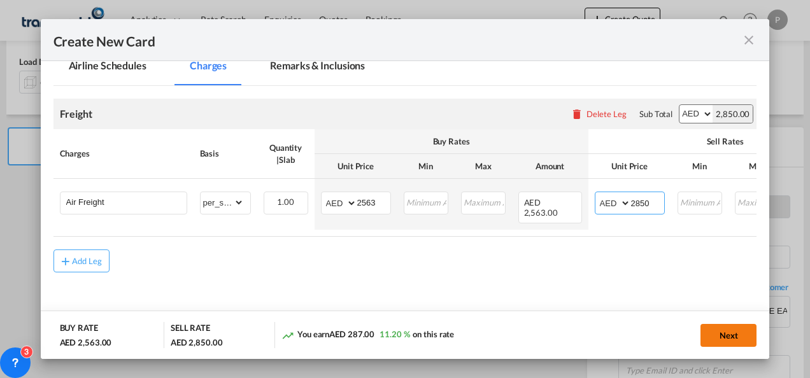
type input "2850"
click at [564, 331] on button "Next" at bounding box center [729, 335] width 56 height 23
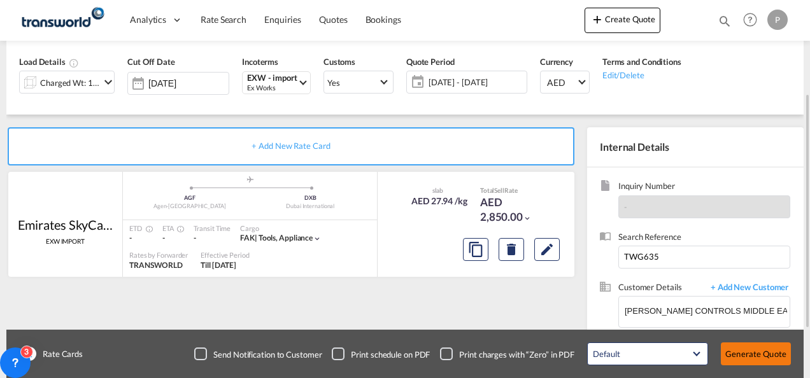
click at [564, 362] on button "Generate Quote" at bounding box center [756, 354] width 70 height 23
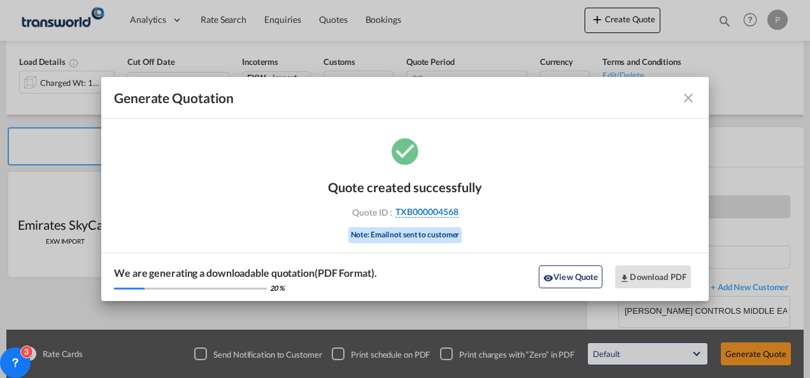
click at [431, 212] on span "TXB000004568" at bounding box center [427, 211] width 63 height 11
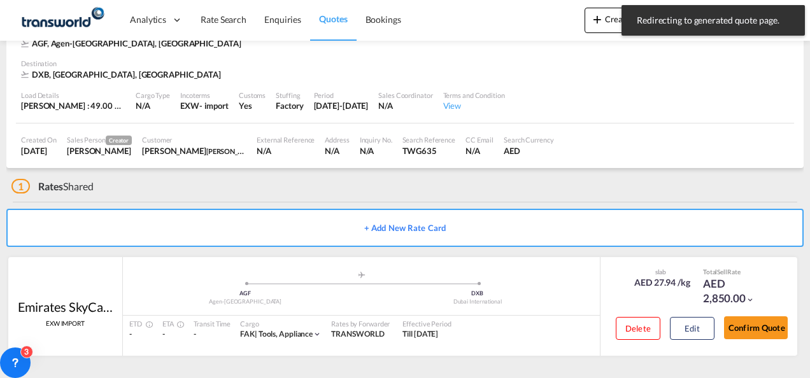
scroll to position [78, 0]
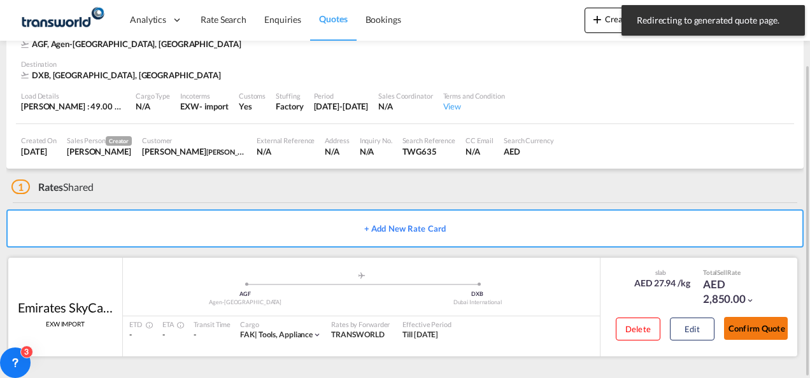
click at [564, 330] on button "Confirm Quote" at bounding box center [756, 328] width 64 height 23
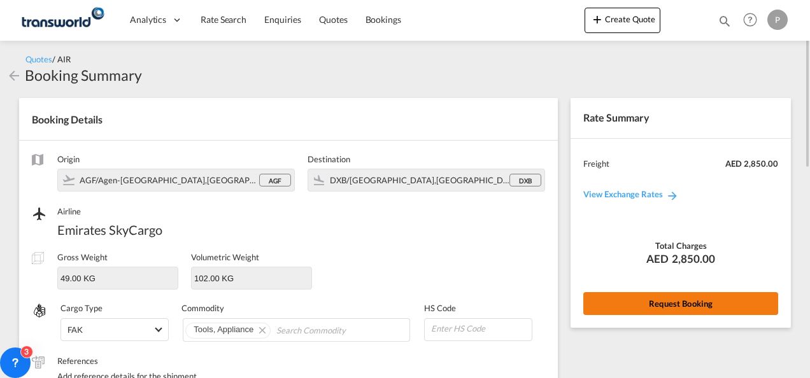
click at [564, 299] on button "Request Booking" at bounding box center [681, 303] width 195 height 23
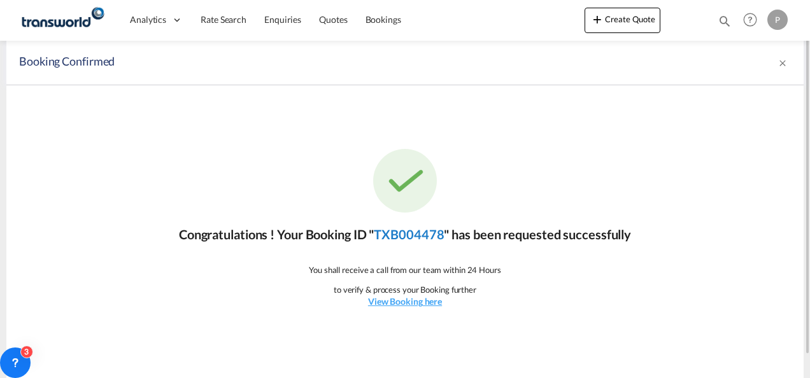
click at [408, 234] on link "TXB004478" at bounding box center [409, 234] width 70 height 15
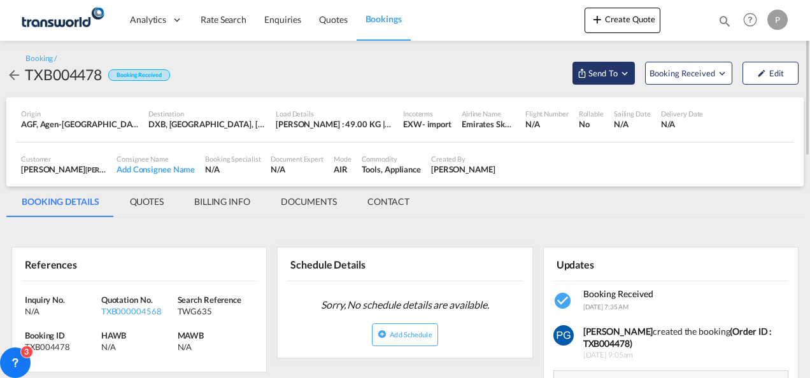
click at [564, 69] on span "Send To" at bounding box center [603, 73] width 32 height 13
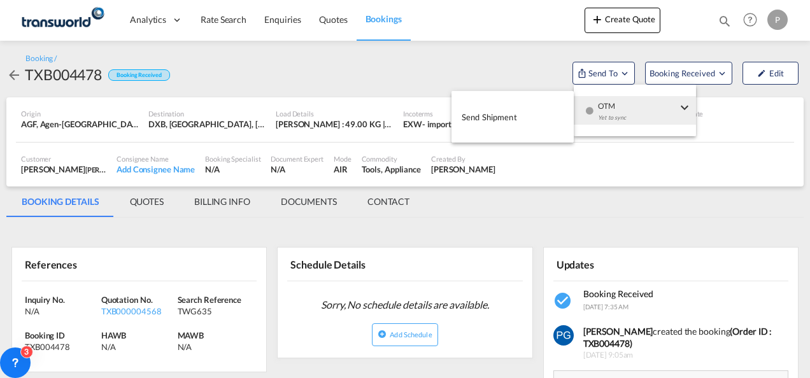
click at [541, 117] on button "Send Shipment" at bounding box center [513, 117] width 122 height 29
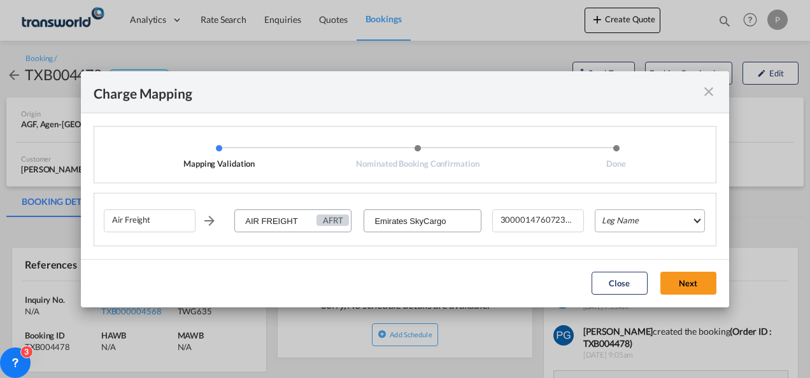
click at [564, 222] on md-select "Leg Name HANDLING ORIGIN HANDLING DESTINATION OTHERS TL PICK UP CUSTOMS ORIGIN …" at bounding box center [650, 221] width 110 height 23
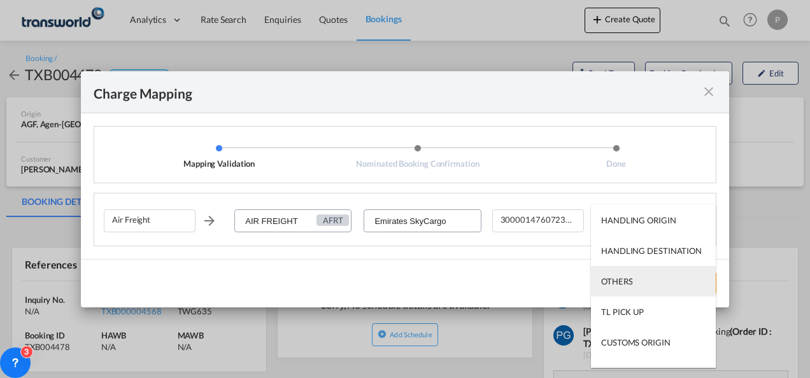
scroll to position [82, 0]
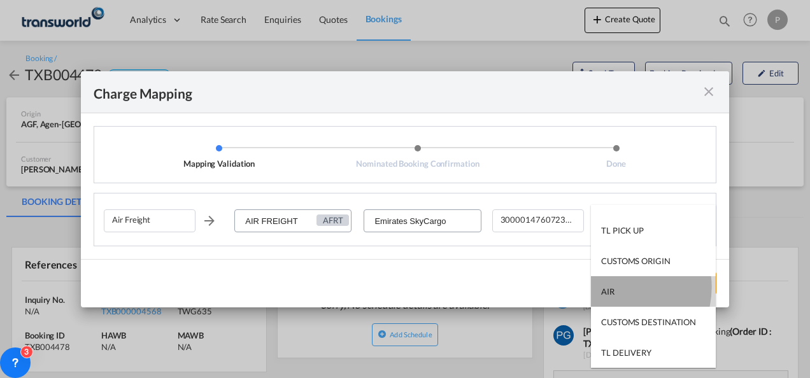
click at [564, 287] on md-option "AIR" at bounding box center [653, 291] width 125 height 31
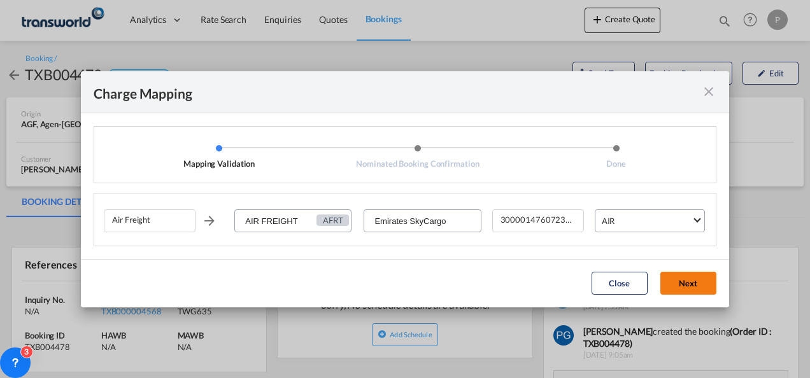
click at [564, 279] on button "Next" at bounding box center [689, 283] width 56 height 23
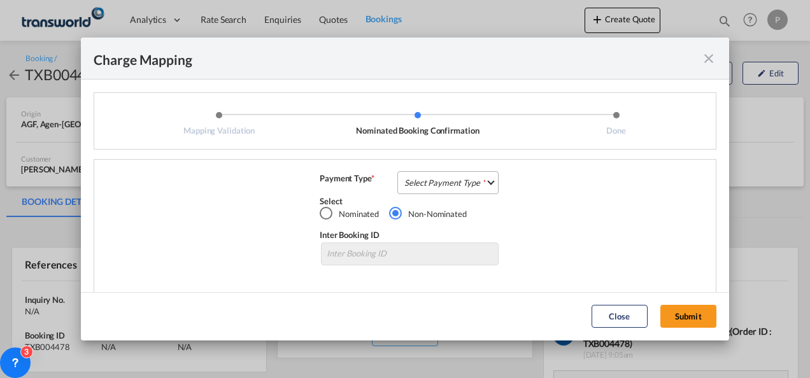
click at [428, 184] on md-select "Select Payment Type COLLECT PREPAID" at bounding box center [448, 182] width 101 height 23
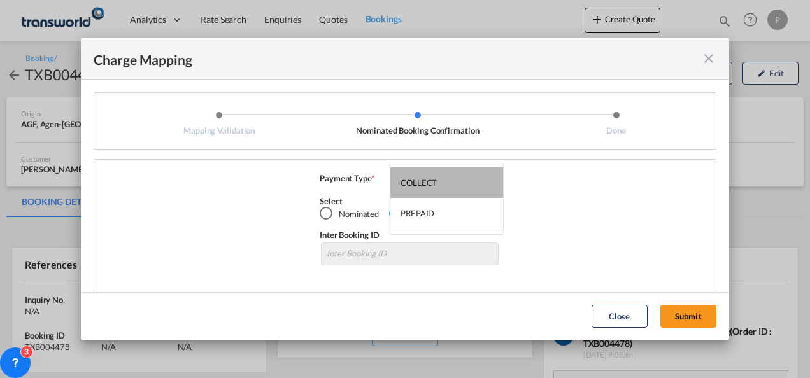
click at [428, 184] on div "COLLECT" at bounding box center [419, 182] width 36 height 11
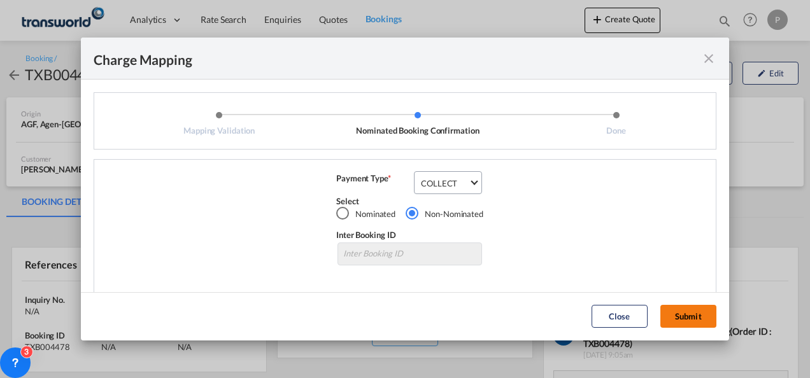
click at [564, 317] on button "Submit" at bounding box center [689, 316] width 56 height 23
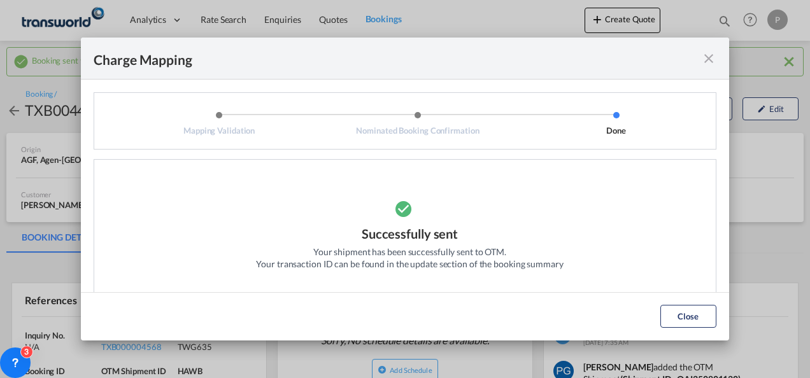
click at [564, 59] on md-icon "icon-close fg-AAA8AD cursor" at bounding box center [708, 58] width 15 height 15
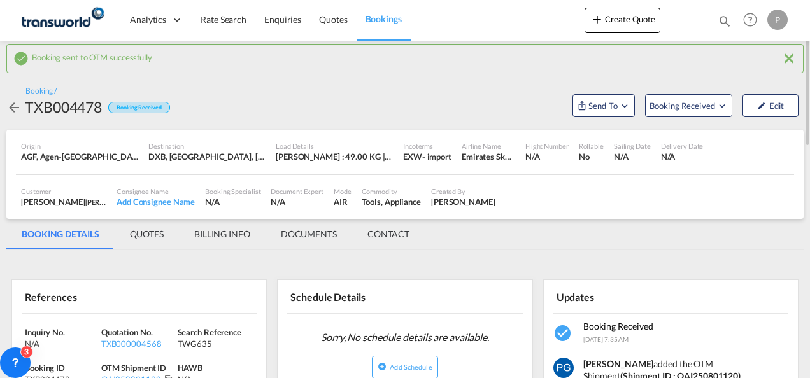
scroll to position [173, 0]
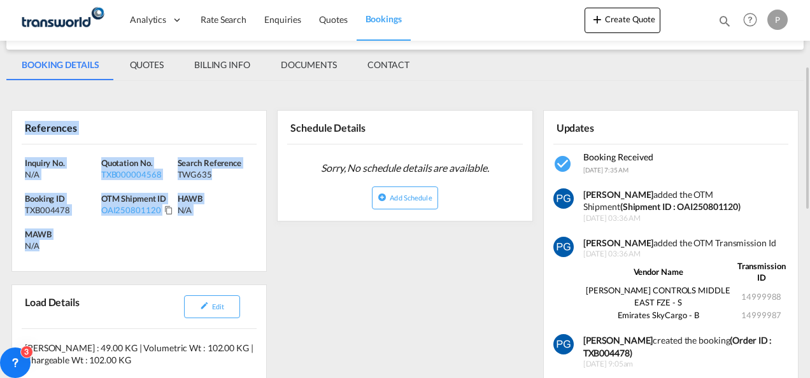
drag, startPoint x: 22, startPoint y: 126, endPoint x: 83, endPoint y: 251, distance: 139.0
click at [83, 251] on div "References Inquiry No. N/A Quotation No. TXB000004568 Search Reference TWG635 B…" at bounding box center [138, 191] width 255 height 162
copy div "References Inquiry No. N/A Quotation No. TXB000004568 Search Reference TWG635 B…"
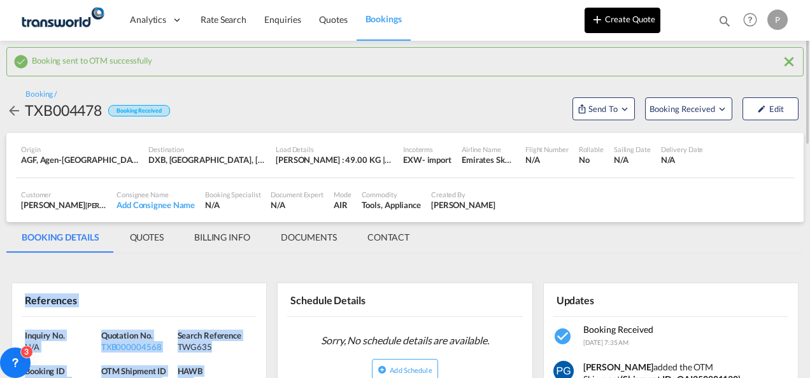
click at [564, 14] on button "Create Quote" at bounding box center [623, 20] width 76 height 25
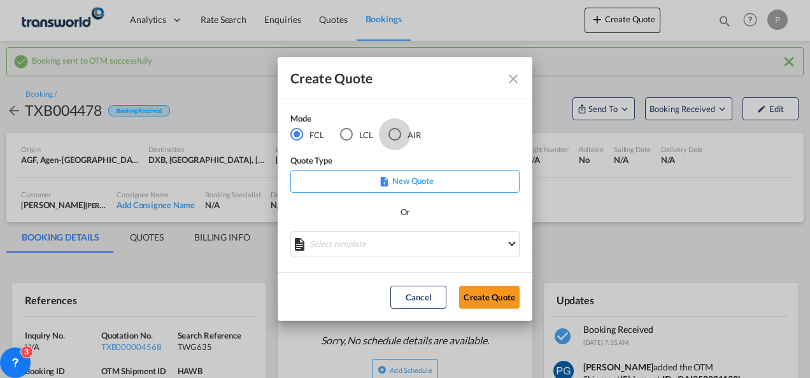
click at [401, 135] on div "AIR" at bounding box center [395, 134] width 13 height 13
click at [479, 298] on button "Create Quote" at bounding box center [489, 297] width 61 height 23
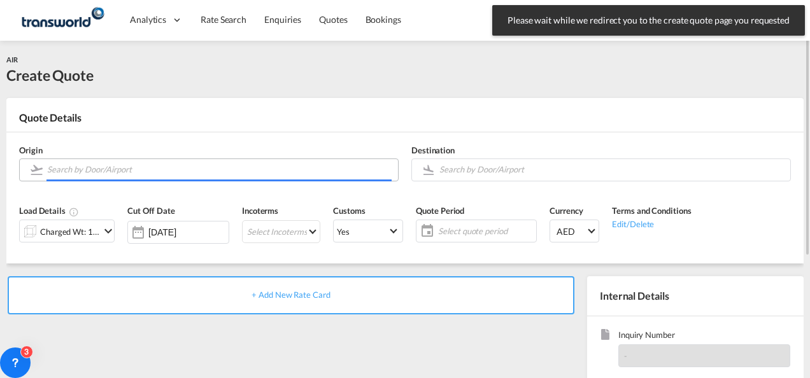
click at [176, 176] on input "Search by Door/Airport" at bounding box center [219, 170] width 345 height 22
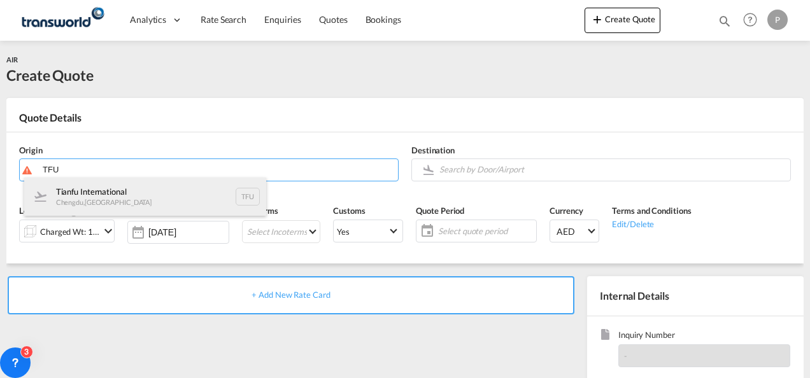
click at [147, 189] on div "Tianfu International Chengdu , [GEOGRAPHIC_DATA] TFU" at bounding box center [145, 197] width 242 height 38
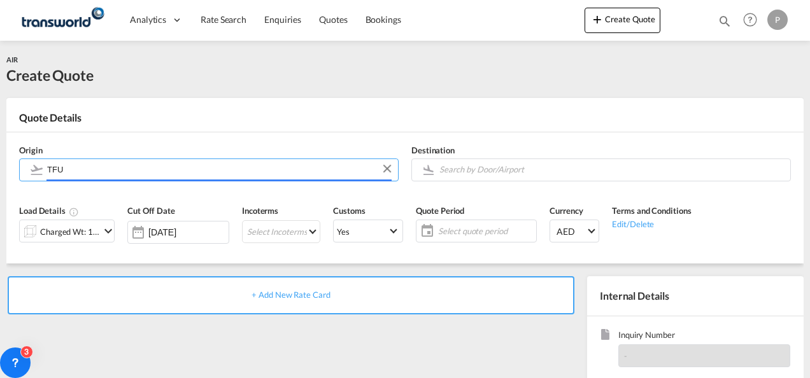
type input "Tianfu International, [GEOGRAPHIC_DATA], TFU"
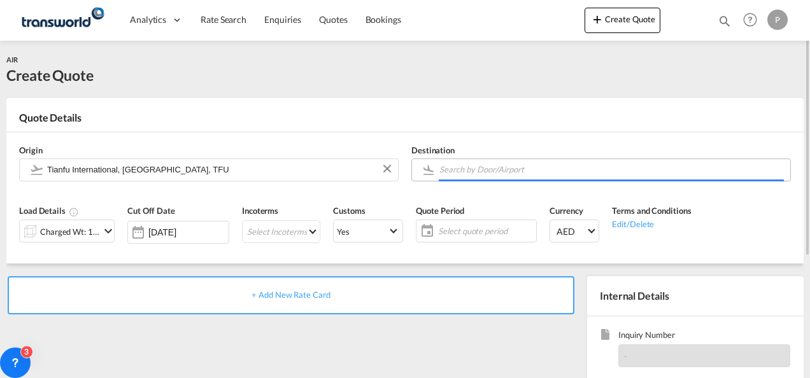
click at [466, 173] on input "Search by Door/Airport" at bounding box center [612, 170] width 345 height 22
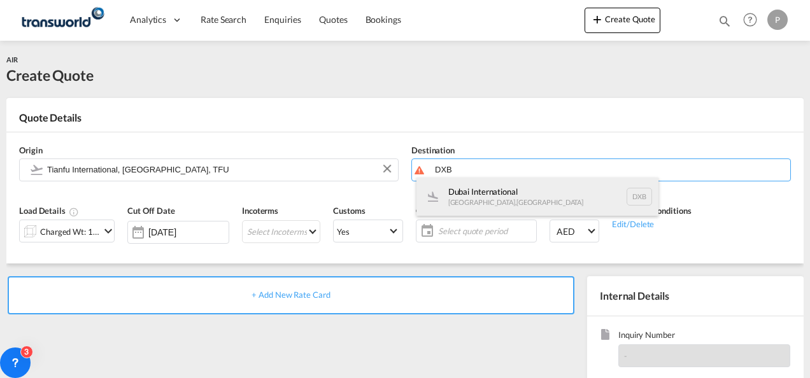
click at [465, 192] on div "Dubai International [GEOGRAPHIC_DATA] , [GEOGRAPHIC_DATA] DXB" at bounding box center [538, 197] width 242 height 38
type input "Dubai International, [GEOGRAPHIC_DATA], DXB"
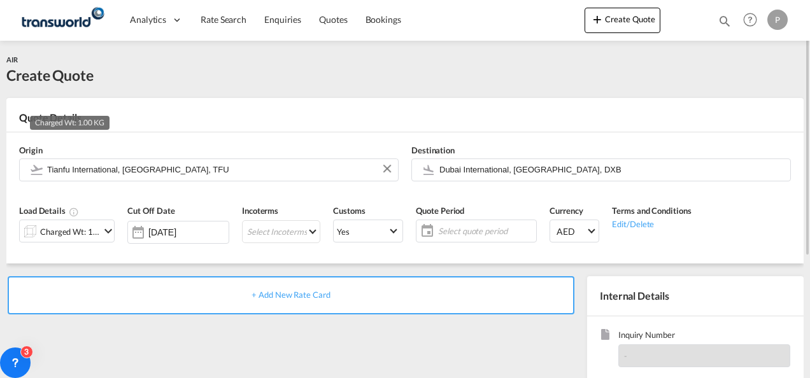
click at [90, 228] on div "Charged Wt: 1.00 KG" at bounding box center [70, 232] width 60 height 18
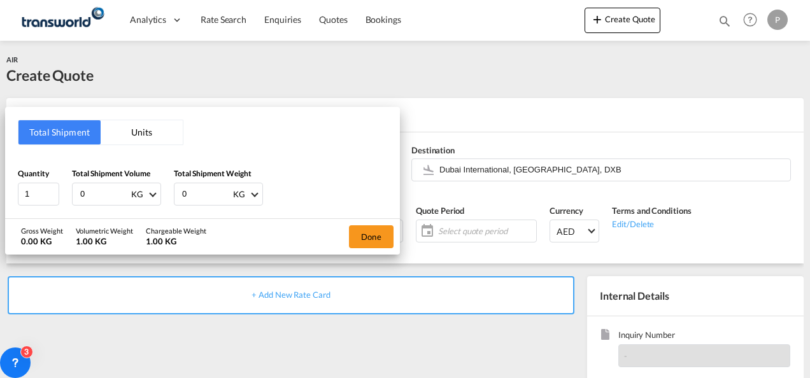
click at [97, 197] on input "0" at bounding box center [104, 194] width 51 height 22
type input "100"
click at [190, 199] on input "0" at bounding box center [206, 194] width 51 height 22
type input "39"
click at [380, 235] on button "Done" at bounding box center [371, 237] width 45 height 23
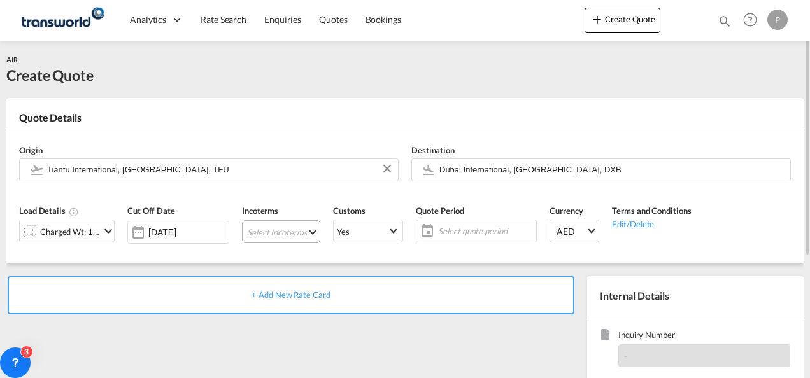
click at [268, 229] on md-select "Select Incoterms CFR - import Cost and Freight CPT - export Carrier Paid to CIP…" at bounding box center [281, 231] width 78 height 23
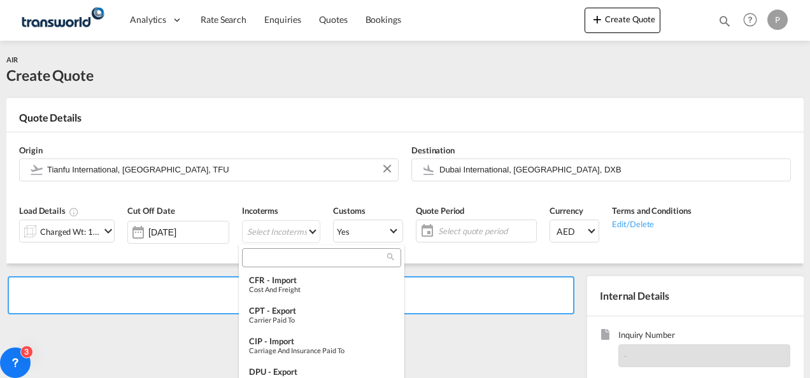
click at [262, 255] on input "search" at bounding box center [316, 257] width 141 height 11
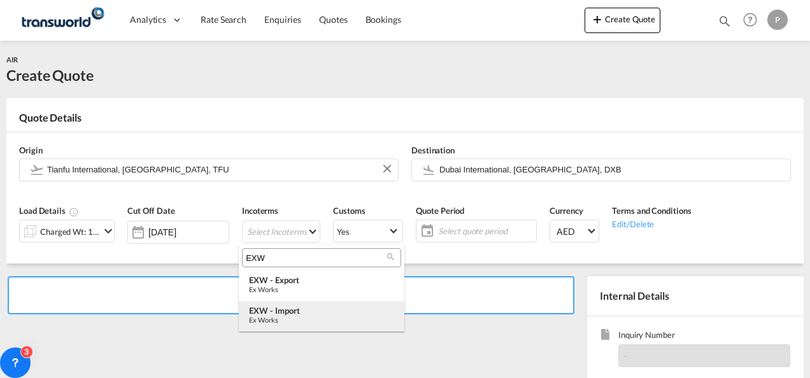
type input "EXW"
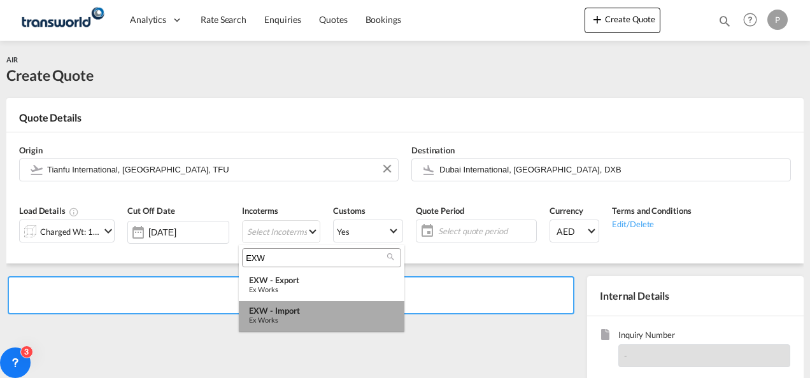
click at [282, 313] on div "EXW - import" at bounding box center [321, 311] width 145 height 10
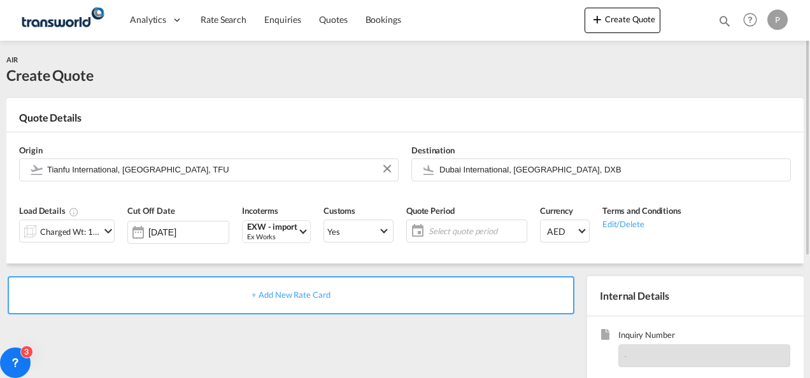
click at [445, 227] on span "Select quote period" at bounding box center [476, 231] width 95 height 11
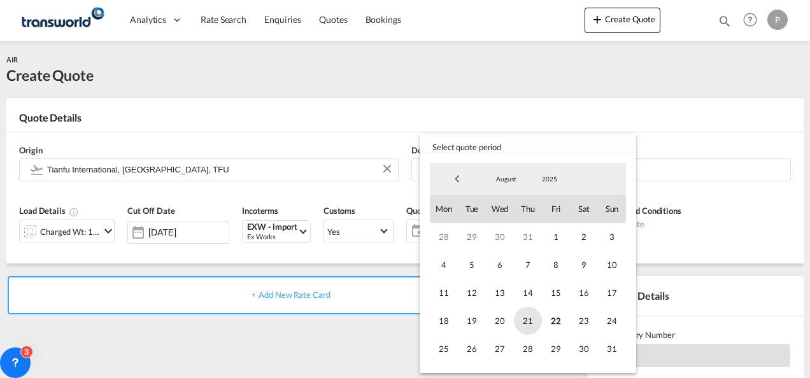
click at [529, 319] on span "21" at bounding box center [528, 321] width 28 height 28
click at [564, 350] on span "31" at bounding box center [612, 349] width 28 height 28
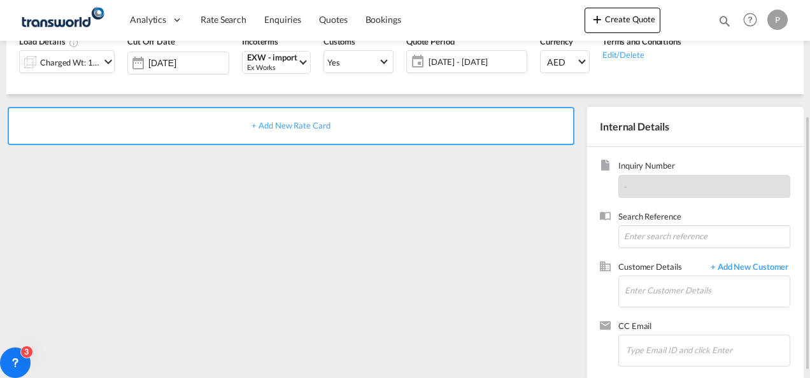
scroll to position [170, 0]
click at [564, 234] on input at bounding box center [705, 236] width 172 height 23
type input "TWG639"
click at [564, 283] on input "Enter Customer Details" at bounding box center [707, 290] width 165 height 29
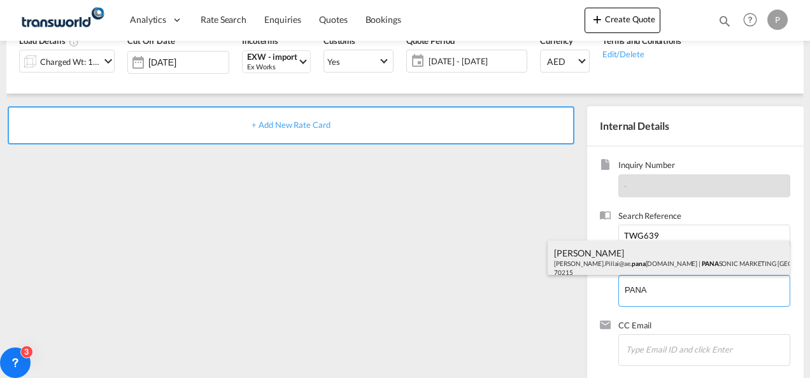
click at [564, 252] on div "[PERSON_NAME] [PERSON_NAME].Pillai@ae. pana [DOMAIN_NAME] | PANA SONIC MARKETIN…" at bounding box center [669, 262] width 242 height 43
type input "PANASONIC MARKETING [GEOGRAPHIC_DATA] AND [GEOGRAPHIC_DATA] (PMMAF) SPARE PARTS…"
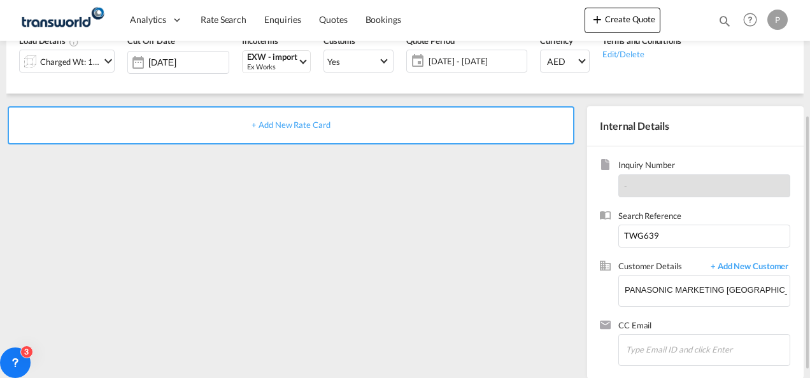
click at [308, 124] on span "+ Add New Rate Card" at bounding box center [291, 125] width 78 height 10
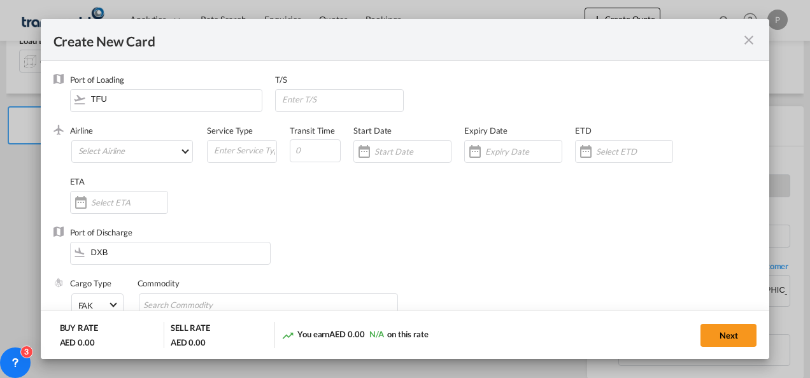
click at [124, 138] on div "Airline Select Airline AIR EXPRESS S.A. (1166- / -) CMA CGM Air Cargo (1140-2C …" at bounding box center [139, 150] width 138 height 51
click at [113, 151] on md-select "Select Airline AIR EXPRESS S.A. (1166- / -) CMA CGM Air Cargo (1140-2C / -) DDW…" at bounding box center [132, 151] width 122 height 23
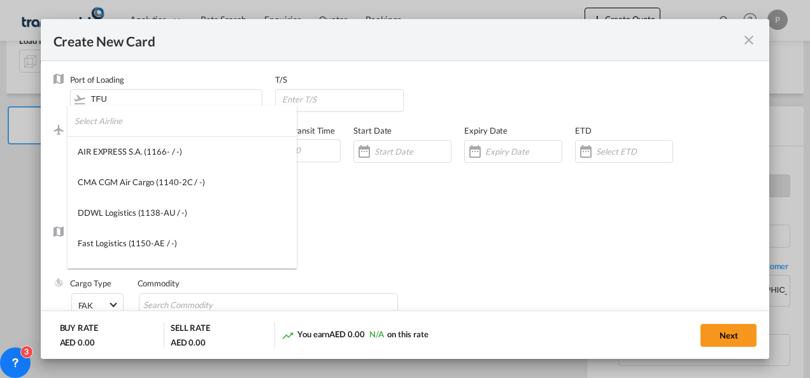
click at [141, 117] on input "search" at bounding box center [186, 121] width 222 height 31
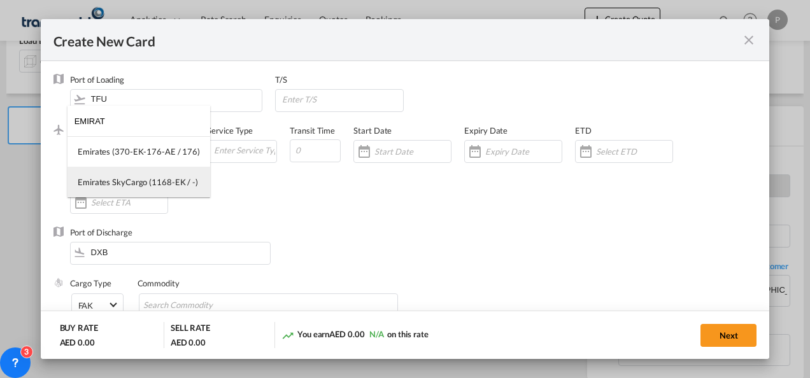
type input "EMIRAT"
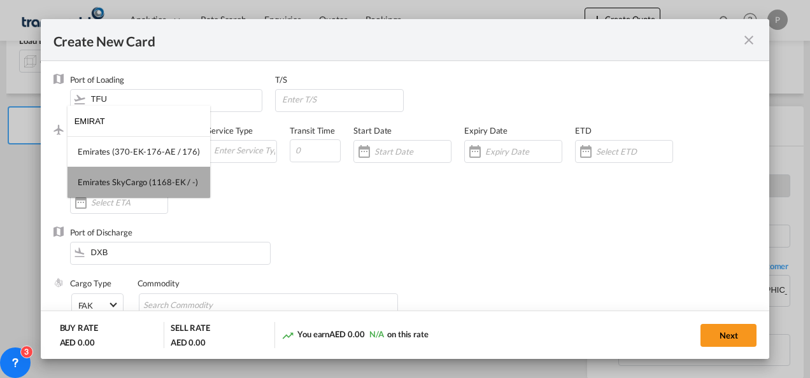
click at [146, 179] on div "Emirates SkyCargo (1168-EK / -)" at bounding box center [138, 181] width 120 height 11
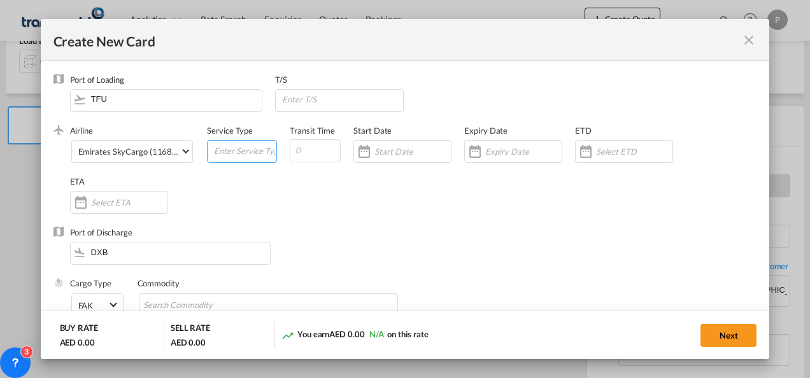
click at [233, 151] on input "Create New Card ..." at bounding box center [245, 150] width 64 height 19
type input "EXW IMPORT"
click at [527, 153] on input "Create New Card ..." at bounding box center [523, 152] width 76 height 10
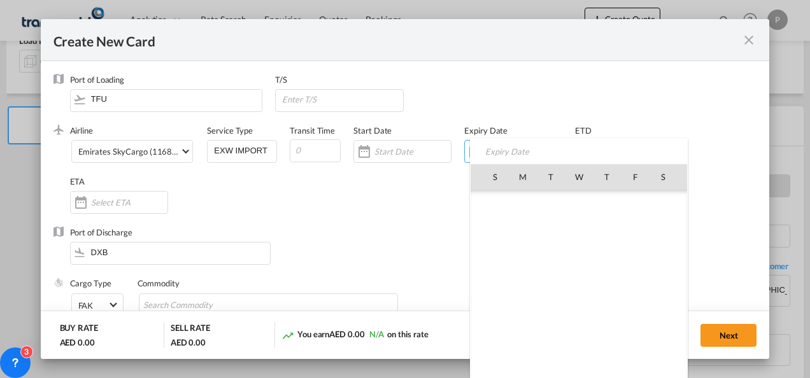
scroll to position [294916, 0]
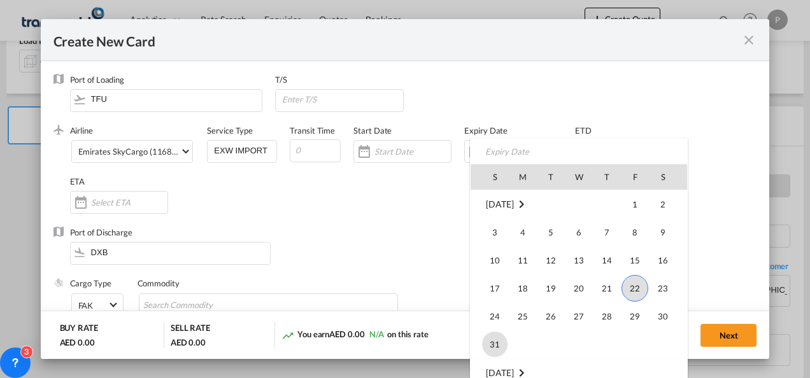
click at [502, 339] on span "31" at bounding box center [494, 344] width 25 height 25
type input "[DATE]"
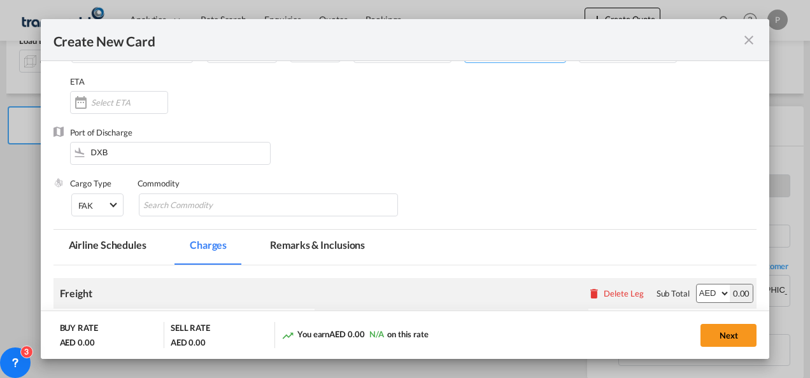
scroll to position [101, 0]
click at [228, 206] on input "Chips input." at bounding box center [201, 205] width 117 height 20
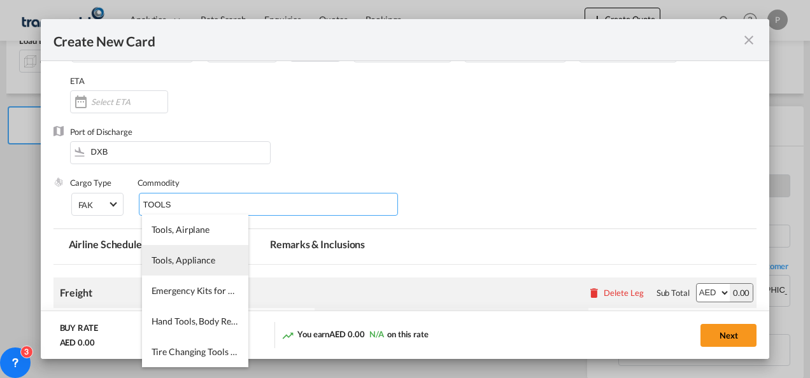
type input "TOOLS"
click at [177, 268] on li "Tools, Appliance" at bounding box center [195, 260] width 106 height 31
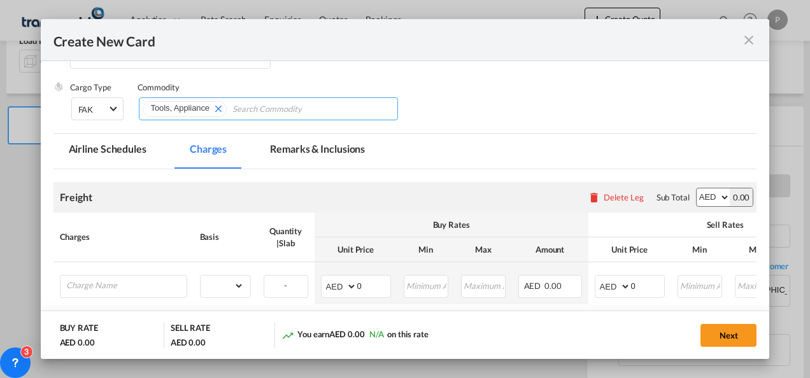
scroll to position [208, 0]
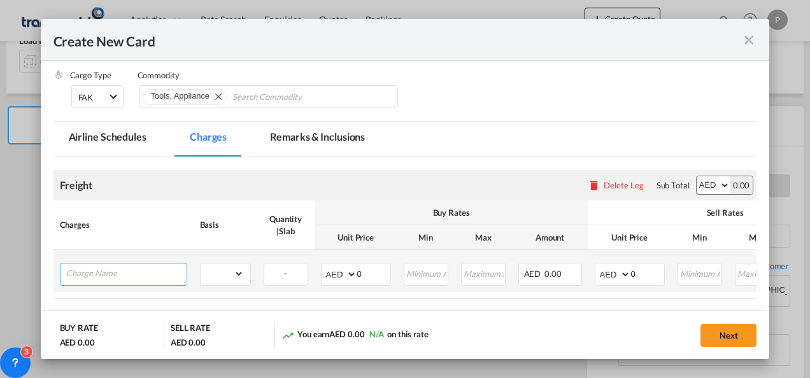
click at [96, 273] on input "Charge Name" at bounding box center [126, 273] width 120 height 19
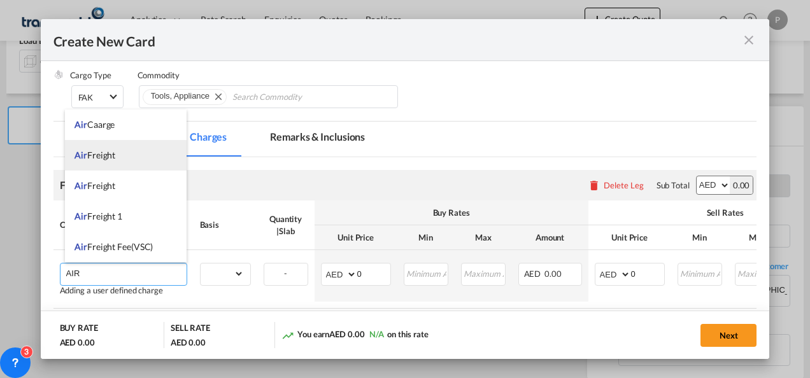
click at [108, 164] on li "Air Freight" at bounding box center [126, 155] width 122 height 31
type input "Air Freight"
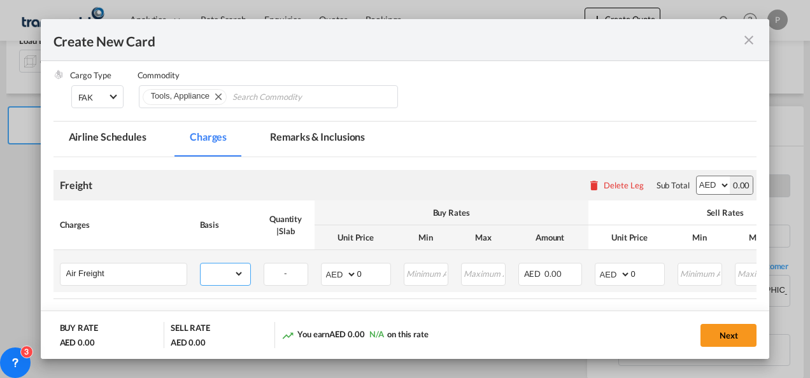
click at [235, 272] on select "gross_weight volumetric_weight per_shipment per_bl per_km % on air freight per_…" at bounding box center [222, 274] width 43 height 20
select select "per_shipment"
click at [201, 264] on select "gross_weight volumetric_weight per_shipment per_bl per_km % on air freight per_…" at bounding box center [222, 274] width 43 height 20
click at [368, 283] on md-input-container "AED AFN ALL AMD ANG AOA ARS AUD AWG AZN BAM BBD BDT BGN BHD BIF BMD BND [PERSON…" at bounding box center [356, 274] width 70 height 23
click at [366, 274] on input "0" at bounding box center [373, 273] width 33 height 19
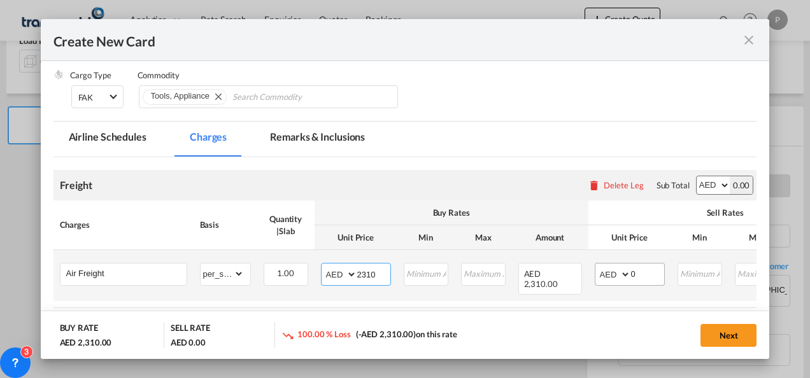
type input "2310"
click at [564, 276] on input "0" at bounding box center [647, 273] width 33 height 19
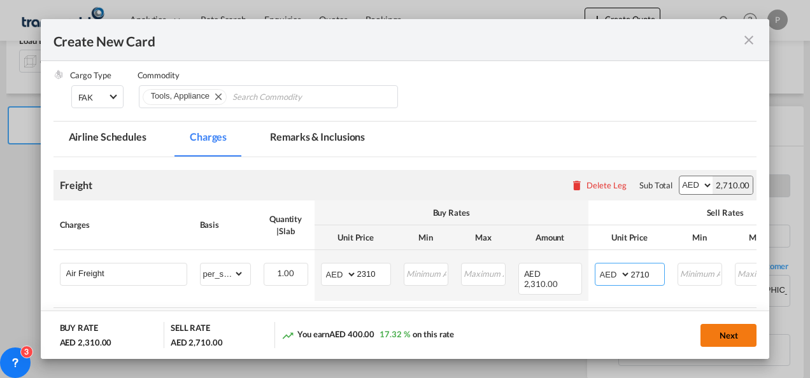
type input "2710"
click at [564, 331] on button "Next" at bounding box center [729, 335] width 56 height 23
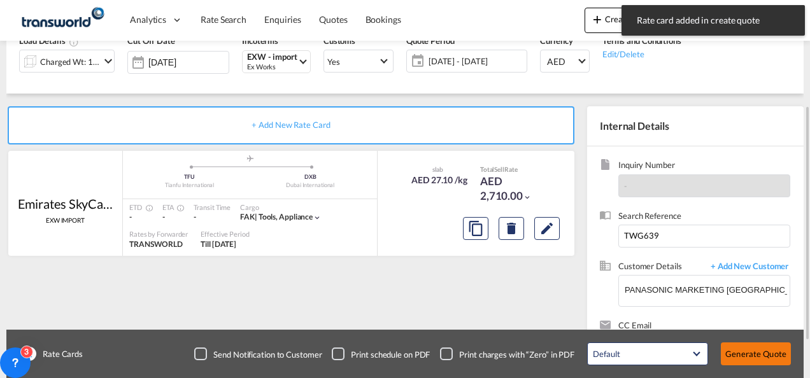
click at [564, 354] on button "Generate Quote" at bounding box center [756, 354] width 70 height 23
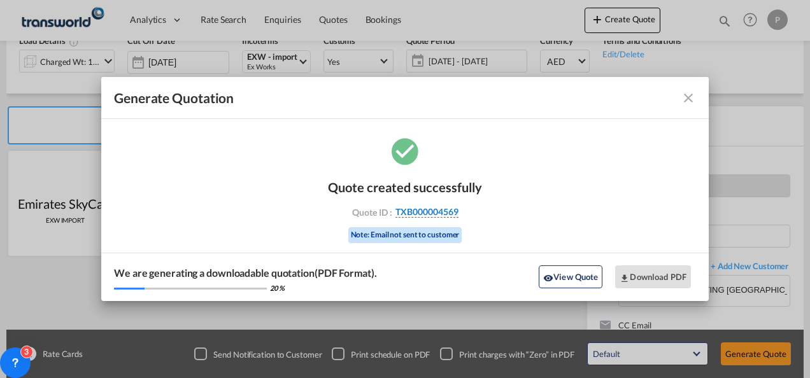
click at [446, 211] on span "TXB000004569" at bounding box center [427, 211] width 63 height 11
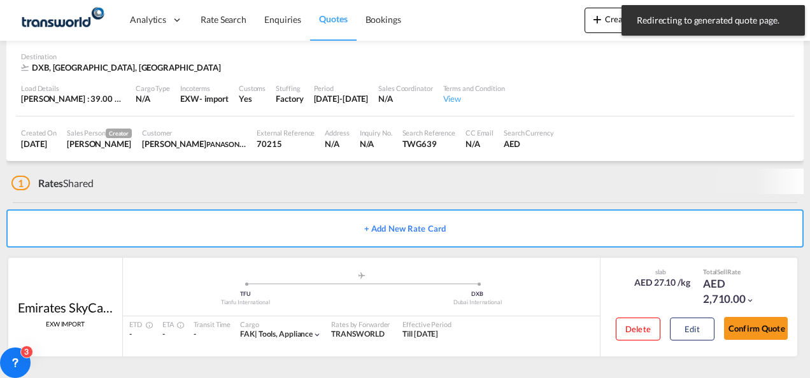
scroll to position [78, 0]
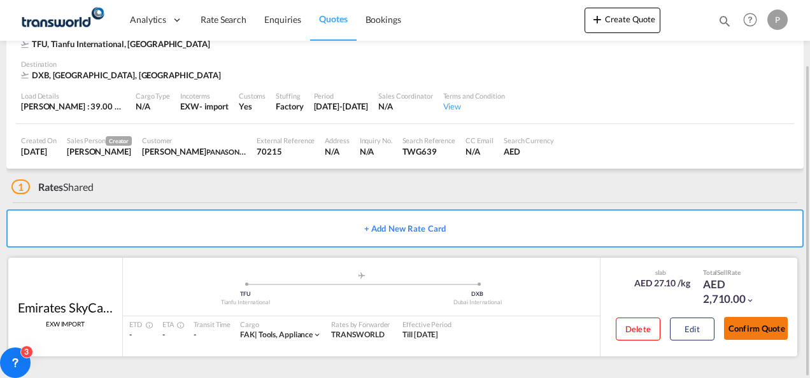
click at [564, 327] on button "Confirm Quote" at bounding box center [756, 328] width 64 height 23
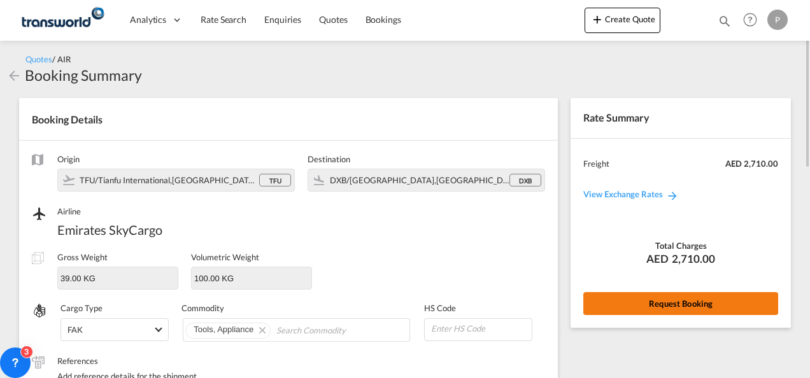
click at [564, 300] on button "Request Booking" at bounding box center [681, 303] width 195 height 23
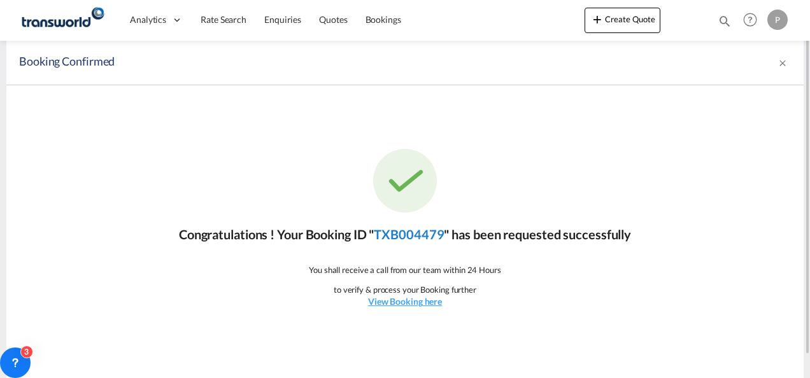
click at [413, 232] on link "TXB004479" at bounding box center [409, 234] width 70 height 15
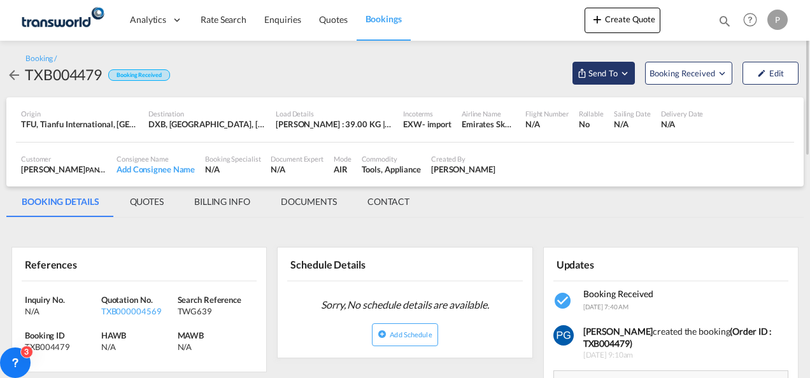
click at [564, 75] on span "Send To" at bounding box center [603, 73] width 32 height 13
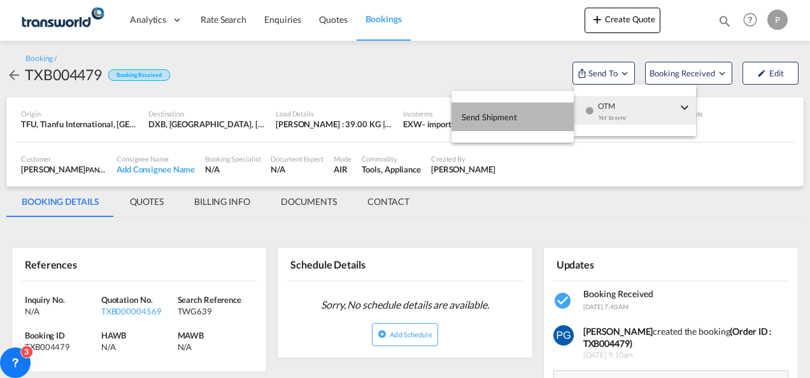
click at [533, 117] on button "Send Shipment" at bounding box center [513, 117] width 122 height 29
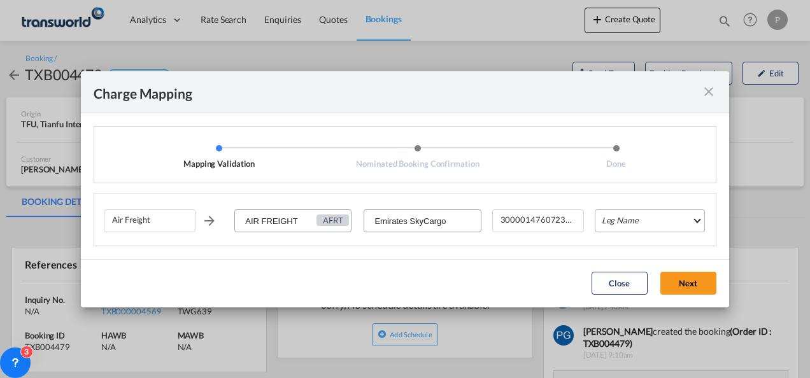
click at [564, 224] on md-select "Leg Name HANDLING ORIGIN HANDLING DESTINATION OTHERS TL PICK UP CUSTOMS ORIGIN …" at bounding box center [650, 221] width 110 height 23
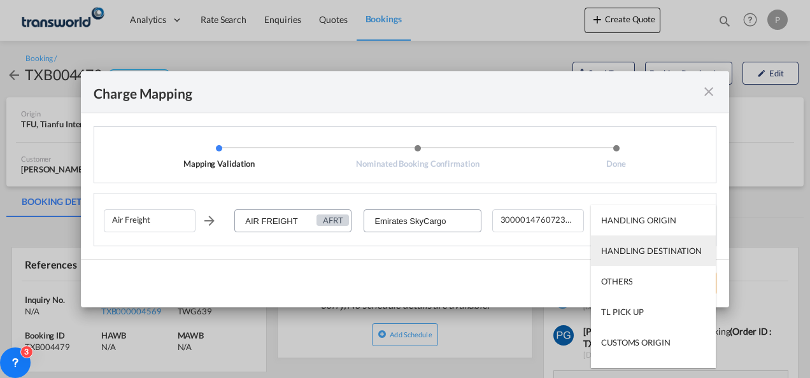
scroll to position [82, 0]
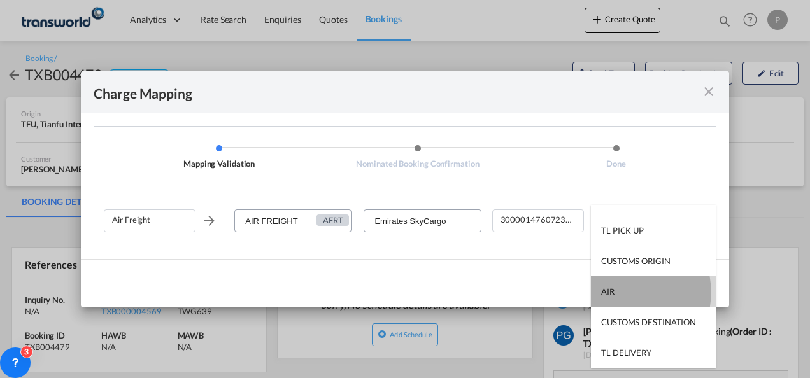
click at [564, 292] on md-option "AIR" at bounding box center [653, 291] width 125 height 31
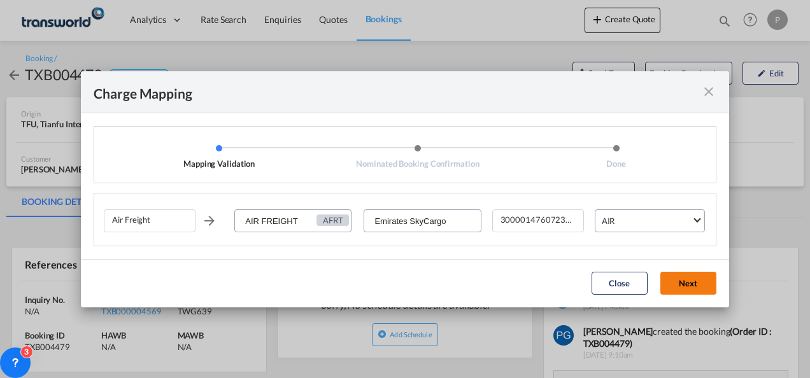
click at [564, 275] on button "Next" at bounding box center [689, 283] width 56 height 23
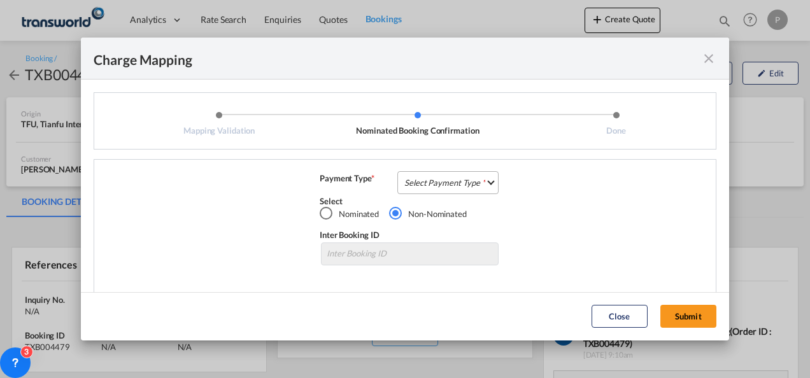
click at [413, 181] on md-select "Select Payment Type COLLECT PREPAID" at bounding box center [448, 182] width 101 height 23
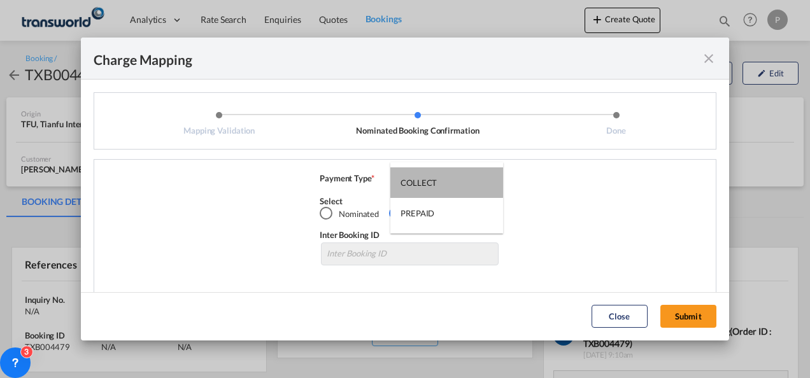
click at [413, 181] on div "COLLECT" at bounding box center [419, 182] width 36 height 11
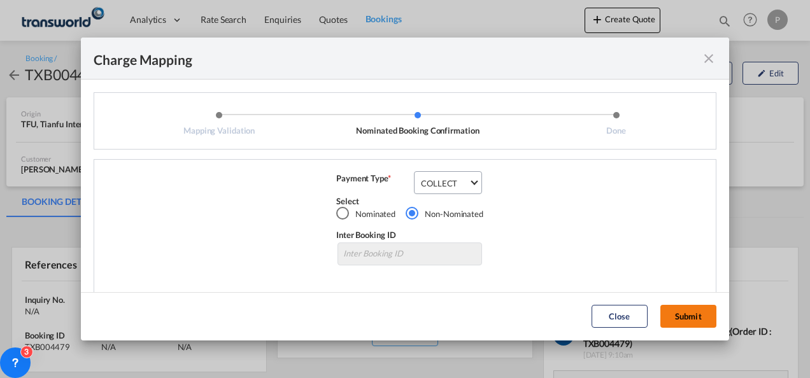
click at [564, 315] on button "Submit" at bounding box center [689, 316] width 56 height 23
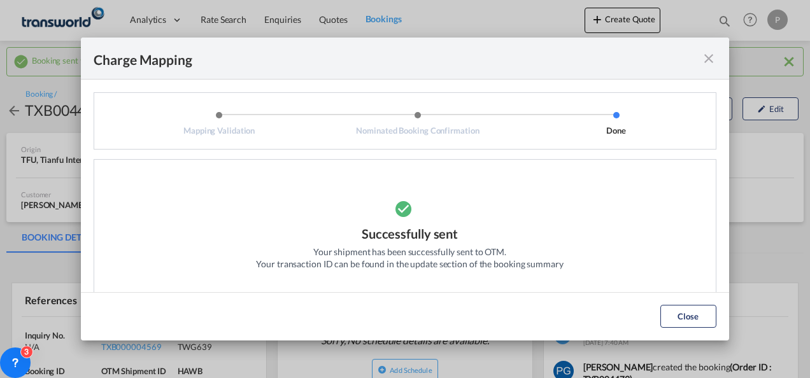
click at [564, 57] on md-icon "icon-close fg-AAA8AD cursor" at bounding box center [708, 58] width 15 height 15
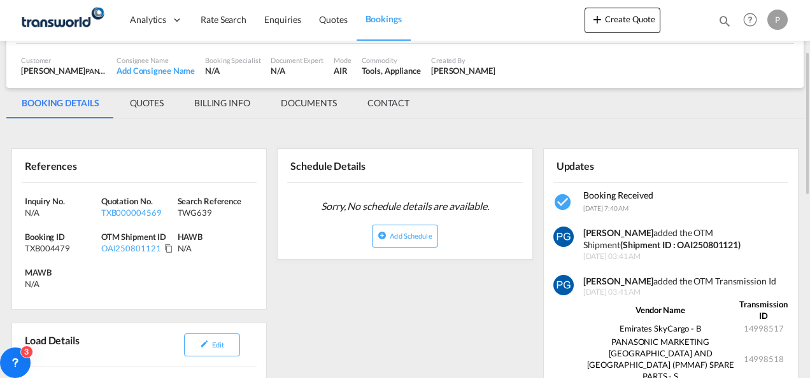
scroll to position [135, 0]
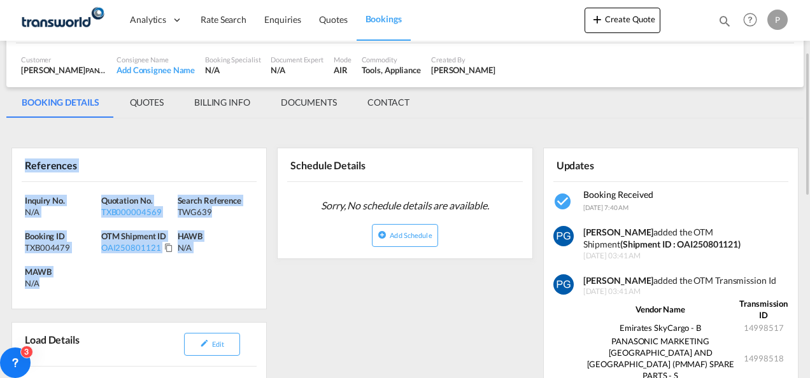
drag, startPoint x: 21, startPoint y: 162, endPoint x: 75, endPoint y: 276, distance: 126.5
click at [75, 276] on div "References Inquiry No. N/A Quotation No. TXB000004569 Search Reference TWG639 B…" at bounding box center [138, 229] width 255 height 162
copy div "References Inquiry No. N/A Quotation No. TXB000004569 Search Reference TWG639 B…"
click at [564, 17] on button "Create Quote" at bounding box center [623, 20] width 76 height 25
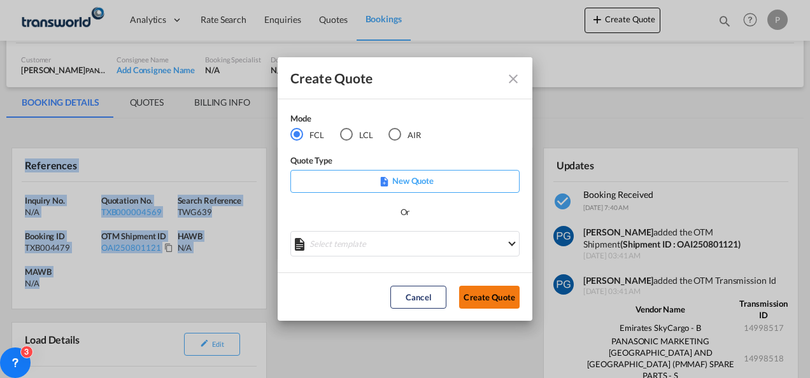
click at [485, 301] on button "Create Quote" at bounding box center [489, 297] width 61 height 23
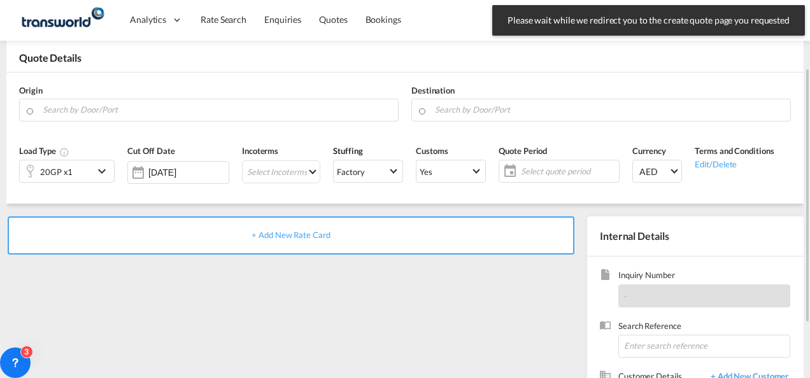
scroll to position [59, 0]
click at [105, 111] on input "Search by Door/Port" at bounding box center [217, 110] width 349 height 22
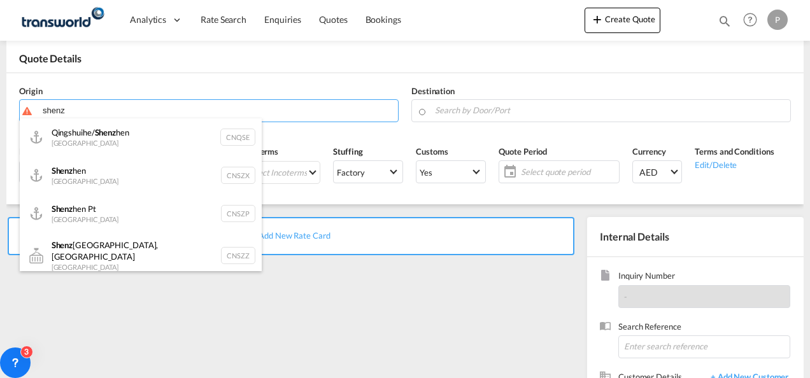
click at [110, 136] on div "Qingshuihe/ Shenz hen China CNQSE" at bounding box center [141, 137] width 242 height 38
type input "Qingshuihe/[GEOGRAPHIC_DATA], CNQSE"
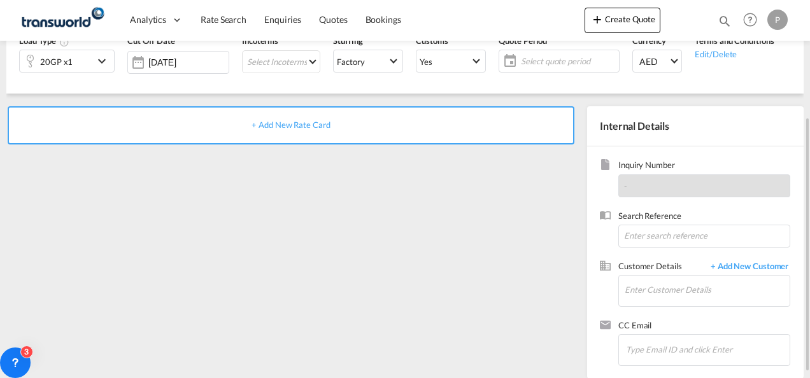
scroll to position [171, 0]
click at [564, 231] on input at bounding box center [705, 235] width 172 height 23
type input "TWG298"
click at [564, 288] on input "Enter Customer Details" at bounding box center [707, 289] width 165 height 29
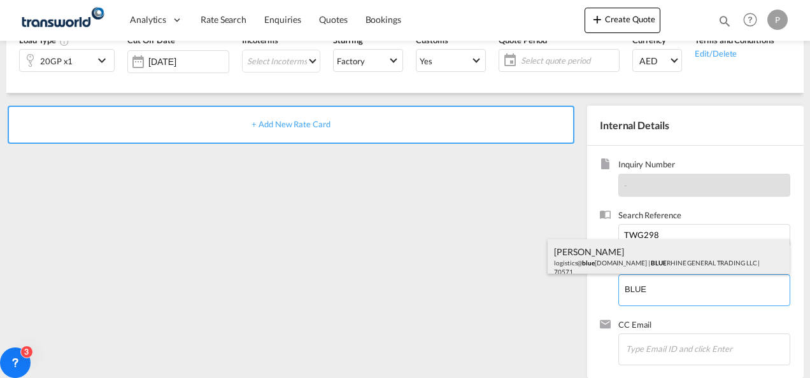
click at [564, 261] on div "[PERSON_NAME] logistics@ blue [DOMAIN_NAME] | BLUE RHINE GENERAL TRADING LLC | …" at bounding box center [669, 261] width 242 height 43
type input "BLUE RHINE GENERAL TRADING LLC, [PERSON_NAME], [EMAIL_ADDRESS][DOMAIN_NAME]"
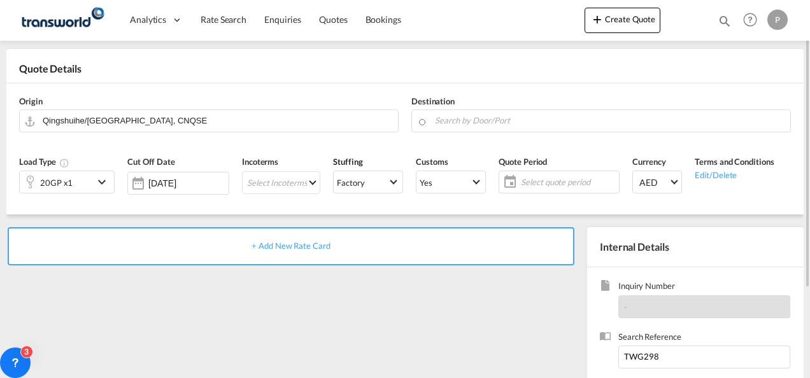
scroll to position [48, 0]
click at [101, 183] on md-icon "icon-chevron-down" at bounding box center [103, 182] width 19 height 15
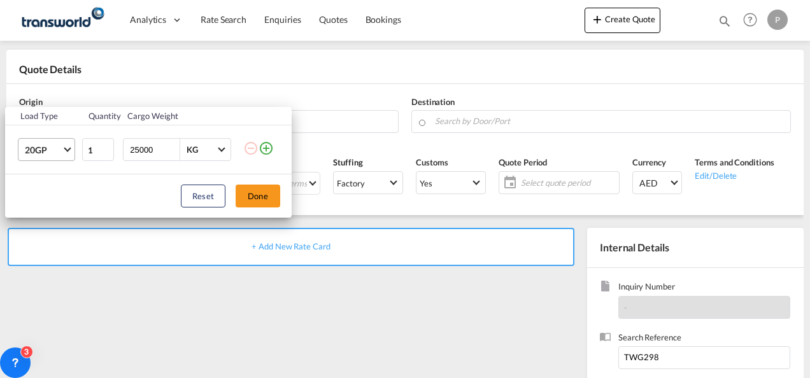
click at [66, 145] on md-select-value "20GP" at bounding box center [49, 150] width 51 height 22
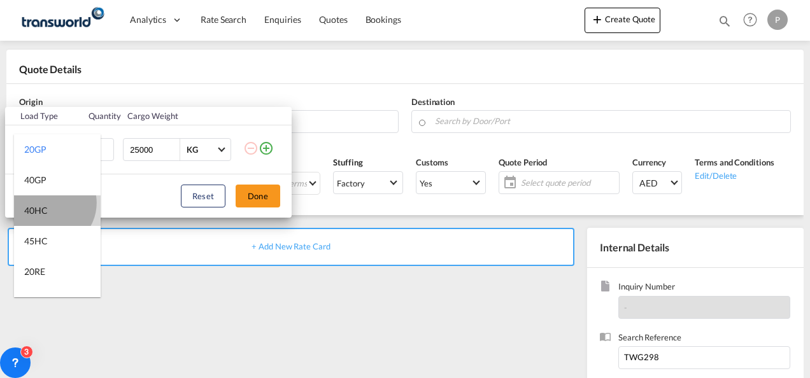
click at [48, 203] on md-option "40HC" at bounding box center [57, 211] width 87 height 31
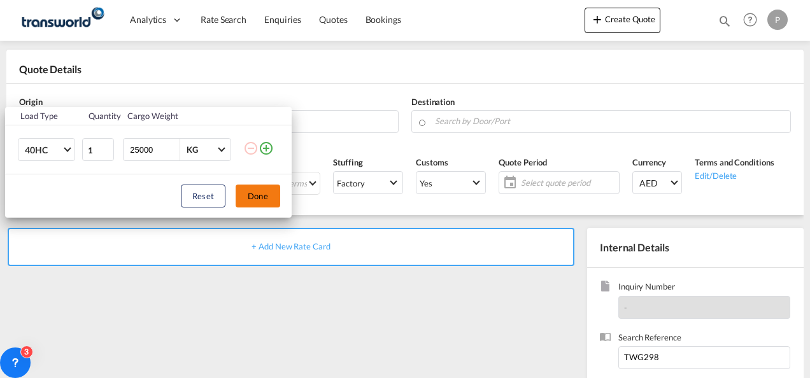
click at [254, 194] on button "Done" at bounding box center [258, 196] width 45 height 23
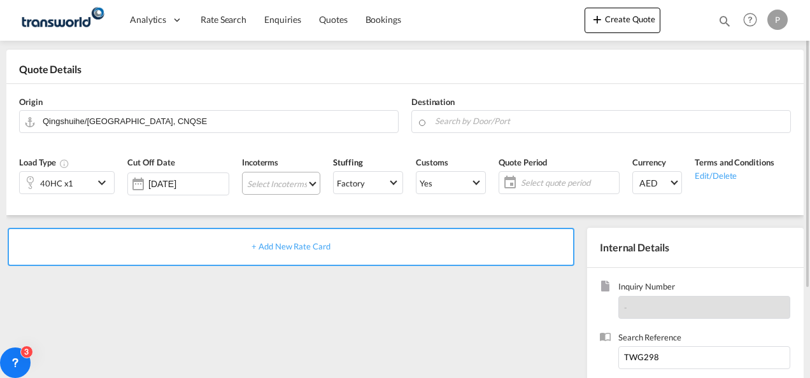
click at [252, 183] on md-select "Select Incoterms CFR - import Cost and Freight CPT - export Carrier Paid to CIP…" at bounding box center [281, 183] width 78 height 23
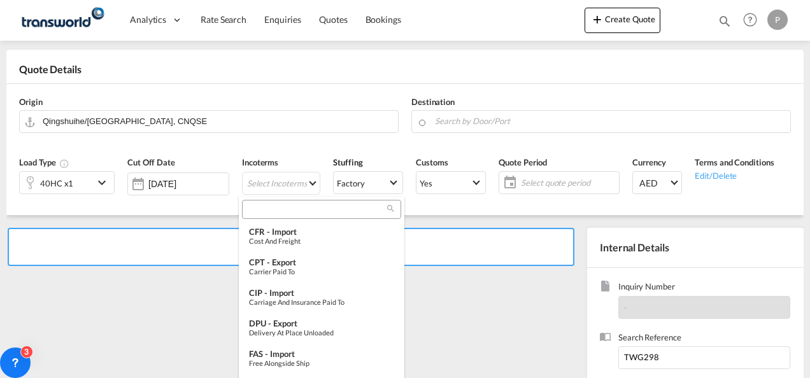
click at [289, 209] on input "search" at bounding box center [316, 209] width 141 height 11
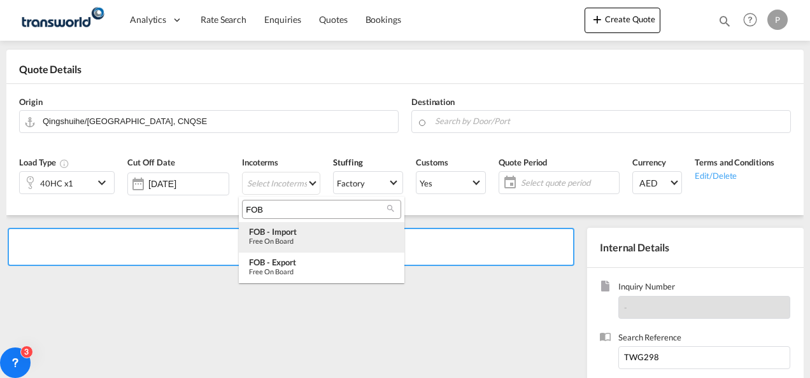
type input "FOB"
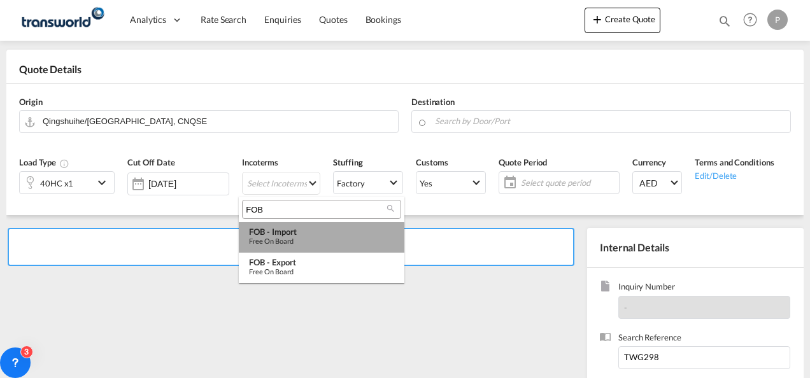
click at [290, 240] on div "Free on Board" at bounding box center [321, 241] width 145 height 8
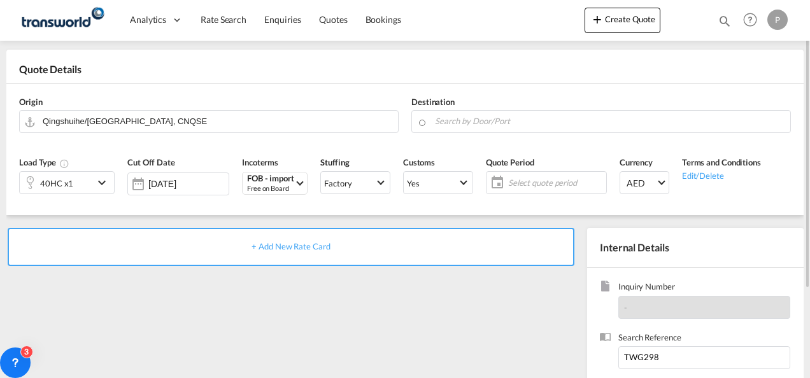
click at [542, 178] on span "Select quote period" at bounding box center [555, 182] width 95 height 11
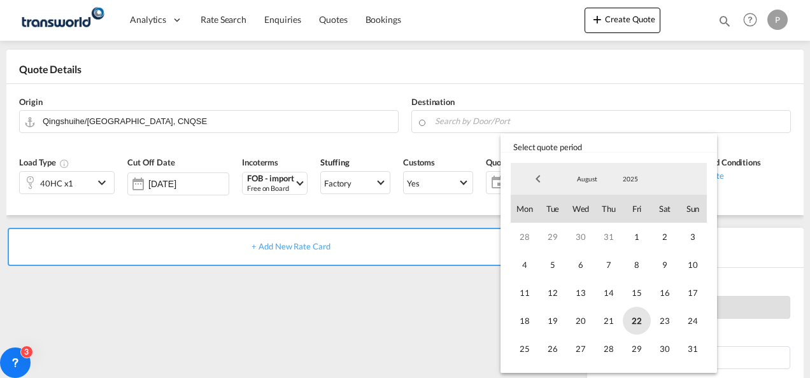
click at [564, 313] on span "22" at bounding box center [637, 321] width 28 height 28
click at [564, 355] on span "31" at bounding box center [693, 349] width 28 height 28
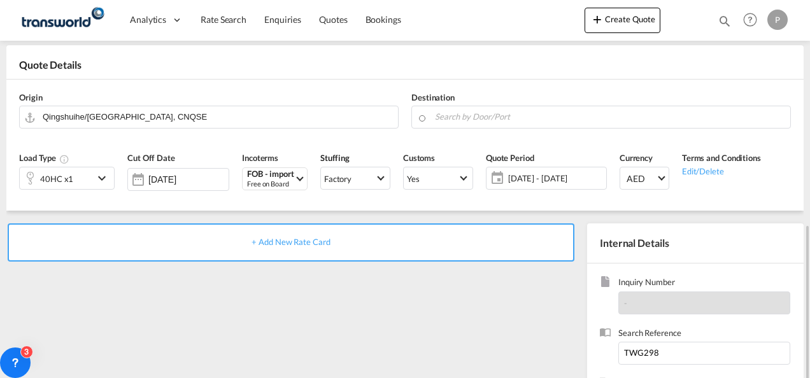
scroll to position [180, 0]
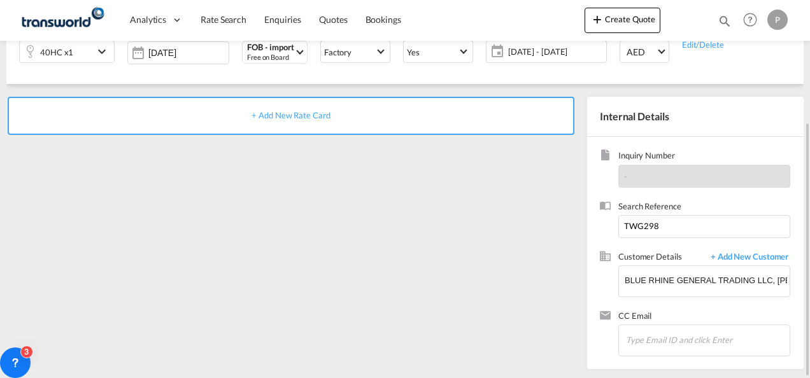
click at [285, 113] on span "+ Add New Rate Card" at bounding box center [291, 115] width 78 height 10
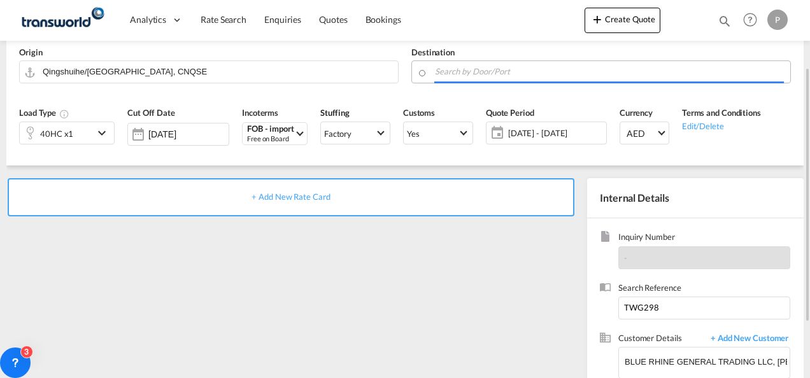
click at [462, 68] on input "Search by Door/Port" at bounding box center [609, 72] width 349 height 22
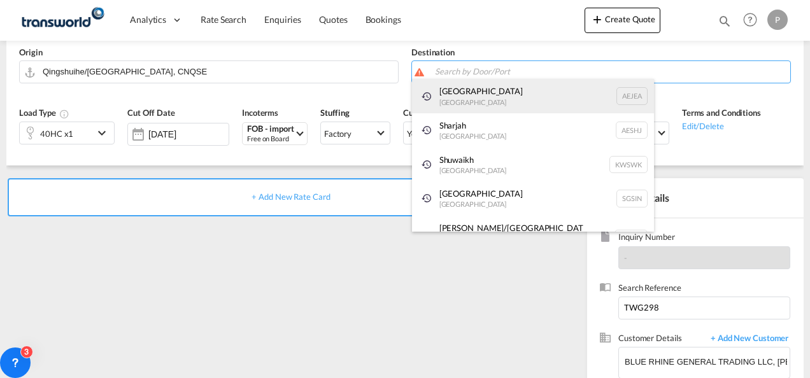
click at [465, 100] on div "[GEOGRAPHIC_DATA] [GEOGRAPHIC_DATA]" at bounding box center [533, 96] width 242 height 34
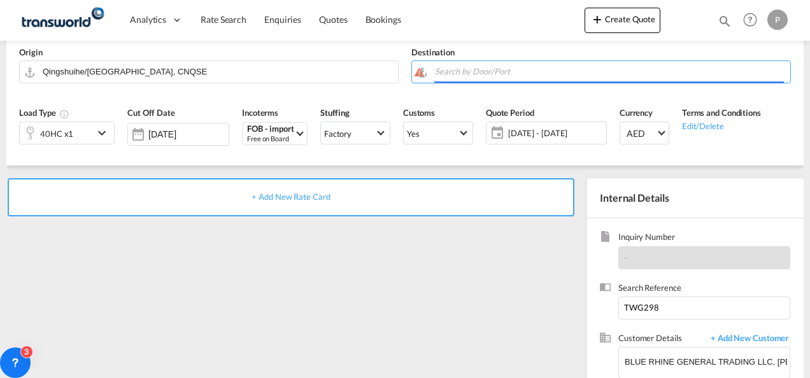
type input "[GEOGRAPHIC_DATA], [GEOGRAPHIC_DATA]"
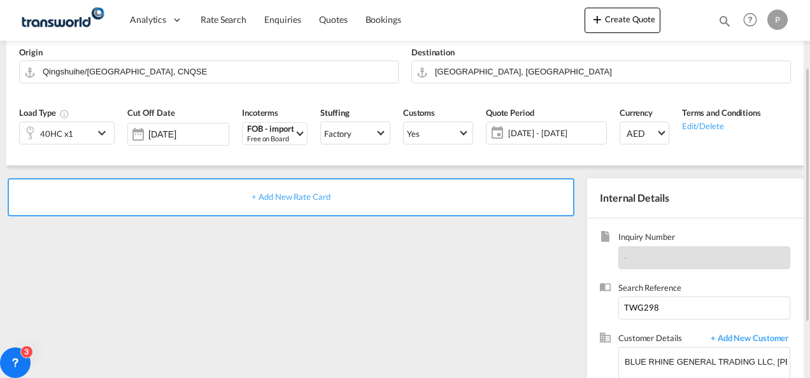
click at [295, 199] on span "+ Add New Rate Card" at bounding box center [291, 197] width 78 height 10
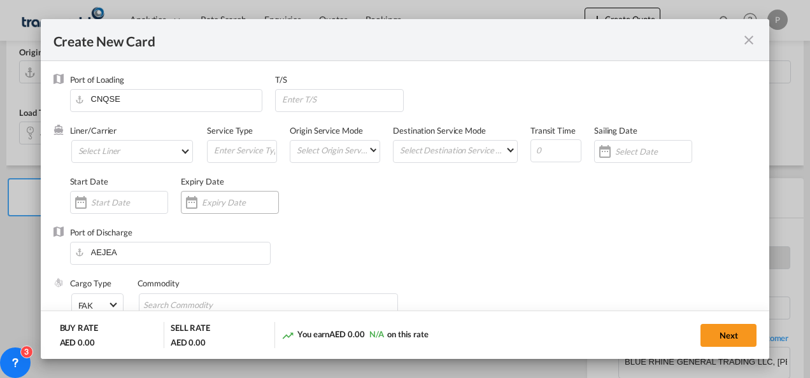
type input "Basic Ocean Freight"
select select "per equipment"
click at [124, 148] on md-select "Select Liner 2HM LOGISTICS D.O.O 2HM LOGISTICS D.O.O. / TDWC-CAPODISTRI 2HM LOG…" at bounding box center [132, 151] width 122 height 23
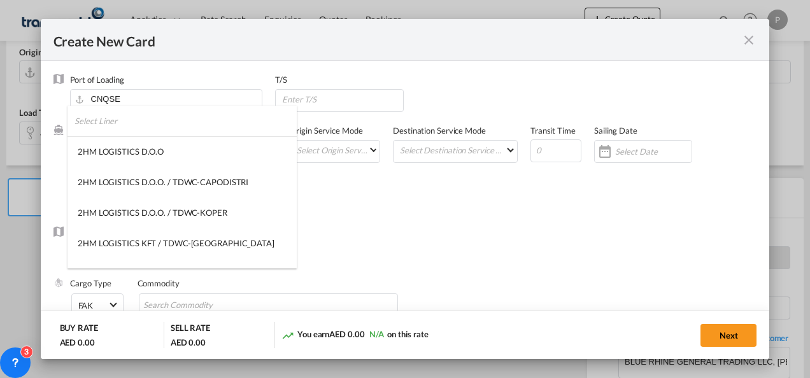
click at [120, 124] on input "search" at bounding box center [186, 121] width 222 height 31
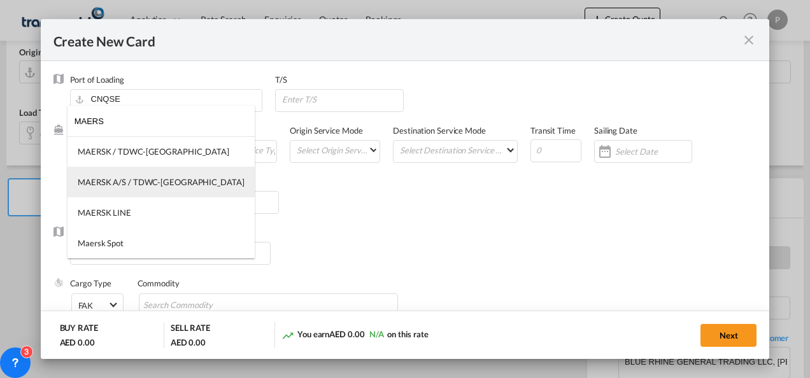
type input "MAERS"
drag, startPoint x: 133, startPoint y: 183, endPoint x: 147, endPoint y: 177, distance: 15.1
click at [147, 177] on div "MAERSK A/S / TDWC-[GEOGRAPHIC_DATA]" at bounding box center [161, 181] width 167 height 11
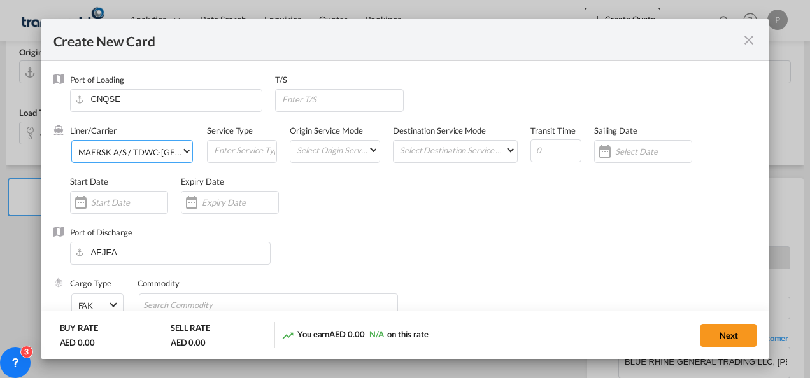
click at [147, 177] on div "Start Date" at bounding box center [125, 201] width 111 height 51
click at [224, 150] on input "Create New Card ..." at bounding box center [245, 150] width 64 height 19
type input "FOB IMPORT"
click at [222, 194] on div "Create New Card ..." at bounding box center [230, 202] width 98 height 23
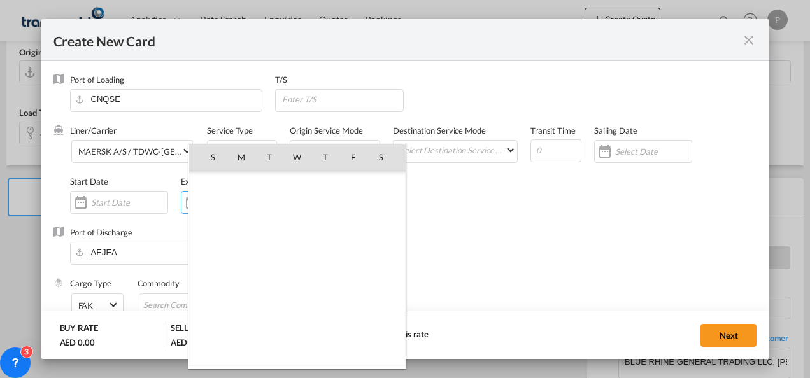
scroll to position [294916, 0]
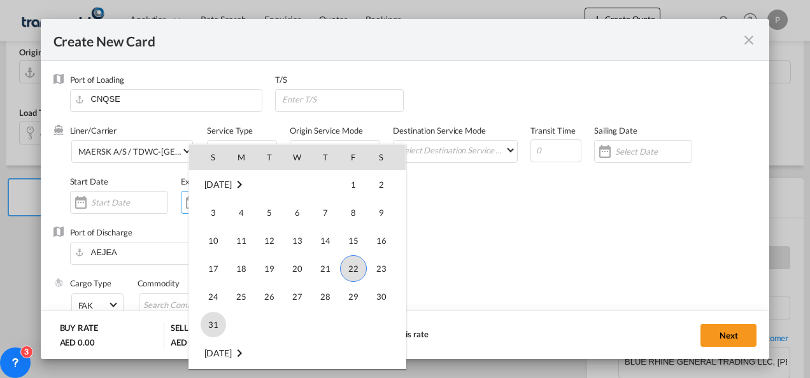
click at [210, 325] on span "31" at bounding box center [213, 324] width 25 height 25
type input "[DATE]"
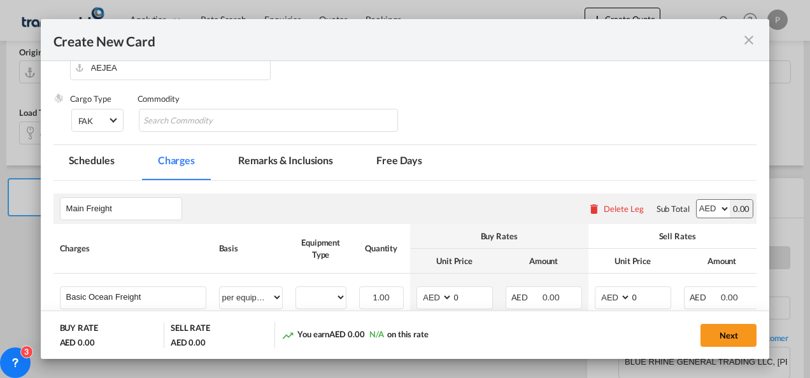
scroll to position [186, 0]
click at [196, 120] on input "Chips input." at bounding box center [201, 120] width 117 height 20
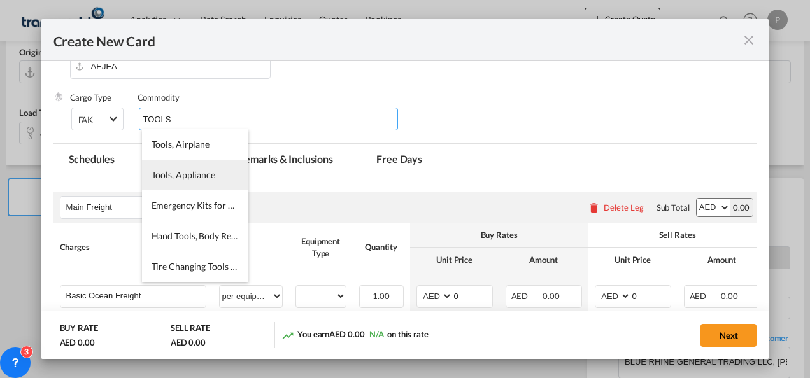
type input "TOOLS"
click at [197, 178] on span "Tools, Appliance" at bounding box center [184, 174] width 64 height 11
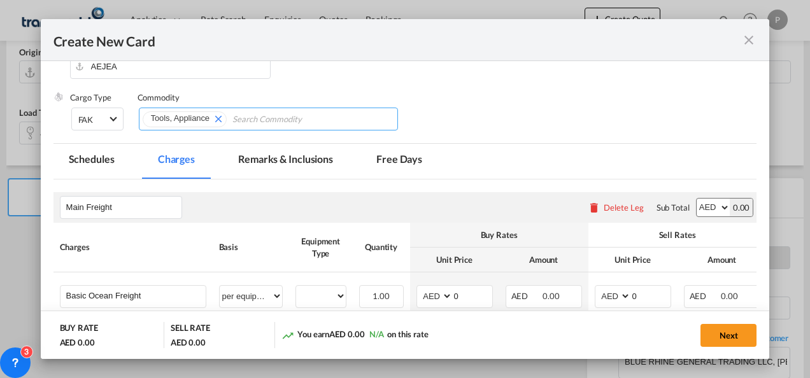
scroll to position [302, 0]
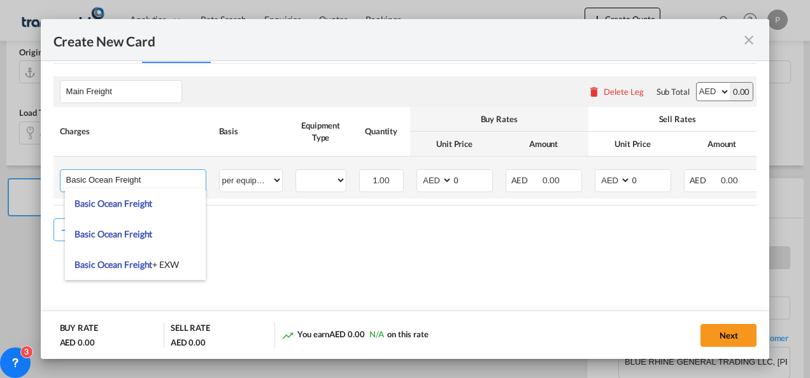
click at [159, 181] on input "Basic Ocean Freight" at bounding box center [136, 179] width 140 height 19
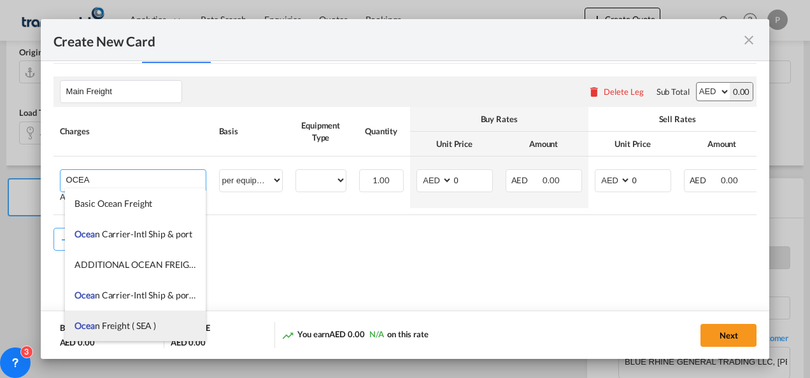
click at [138, 321] on span "Ocea n Freight ( SEA )" at bounding box center [116, 325] width 82 height 11
type input "Ocean Freight ( SEA )"
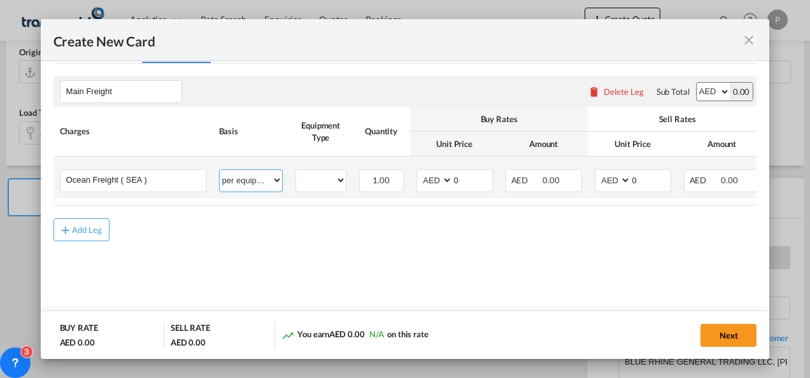
click at [271, 182] on select "per equipment per container per B/L per shipping bill per shipment % on freight…" at bounding box center [251, 180] width 62 height 20
select select "per shipment"
click at [220, 170] on select "per equipment per container per B/L per shipping bill per shipment % on freight…" at bounding box center [251, 180] width 62 height 20
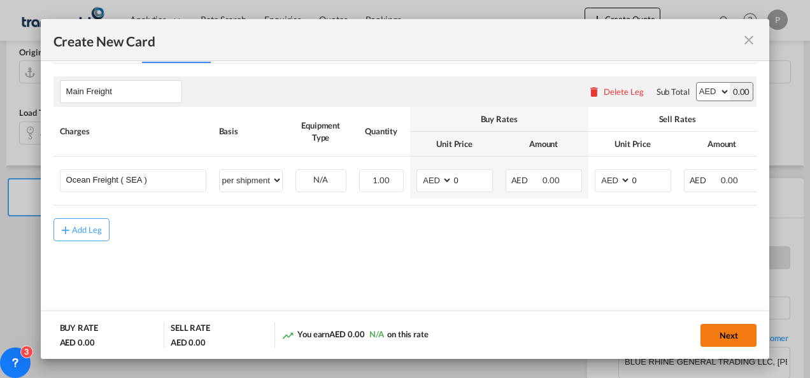
click at [564, 331] on button "Next" at bounding box center [729, 335] width 56 height 23
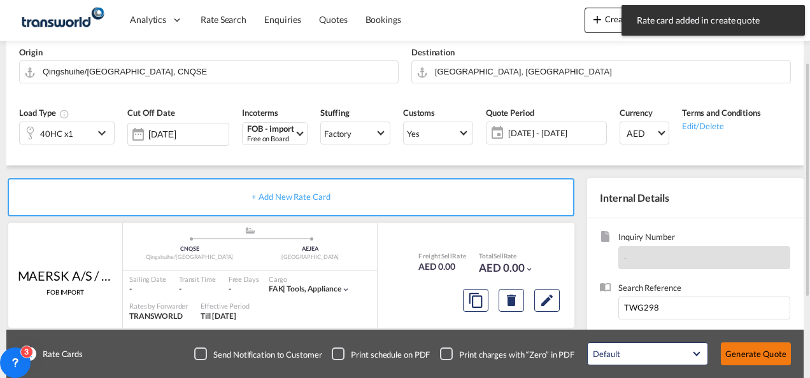
click at [564, 358] on button "Generate Quote" at bounding box center [756, 354] width 70 height 23
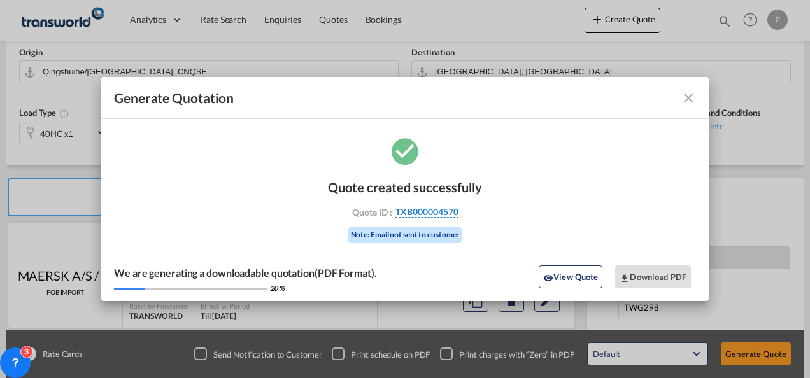
click at [434, 211] on span "TXB000004570" at bounding box center [427, 211] width 63 height 11
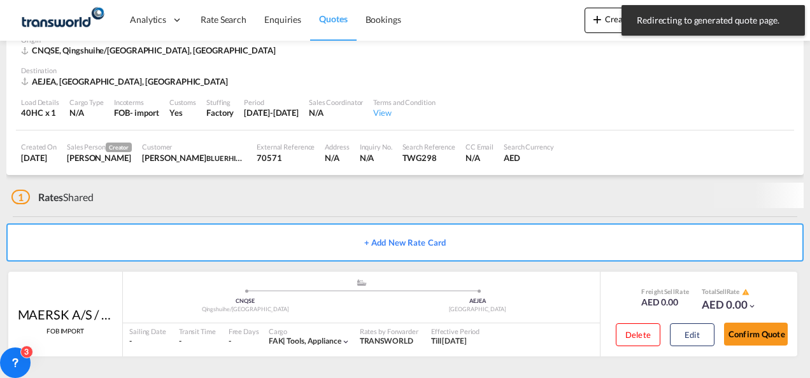
scroll to position [64, 0]
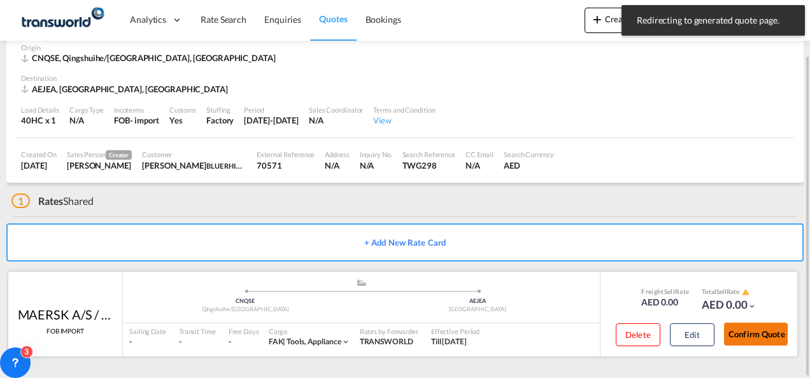
click at [564, 338] on button "Confirm Quote" at bounding box center [756, 334] width 64 height 23
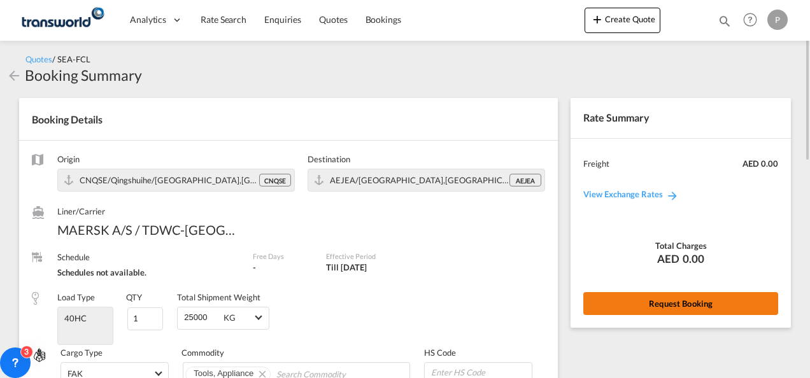
click at [564, 297] on button "Request Booking" at bounding box center [681, 303] width 195 height 23
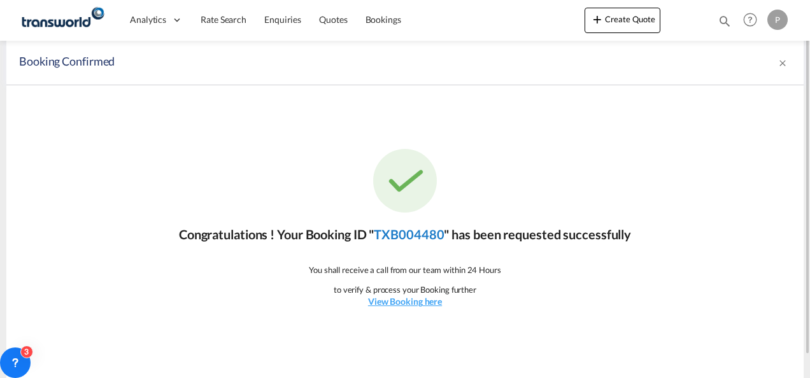
click at [435, 234] on link "TXB004480" at bounding box center [409, 234] width 70 height 15
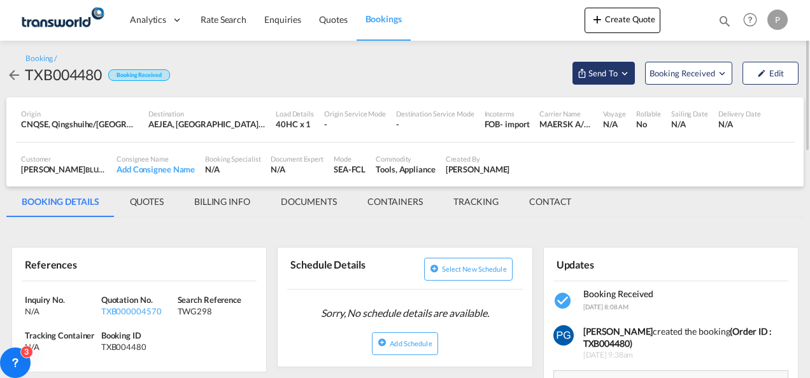
click at [564, 79] on span "Send To" at bounding box center [603, 73] width 32 height 13
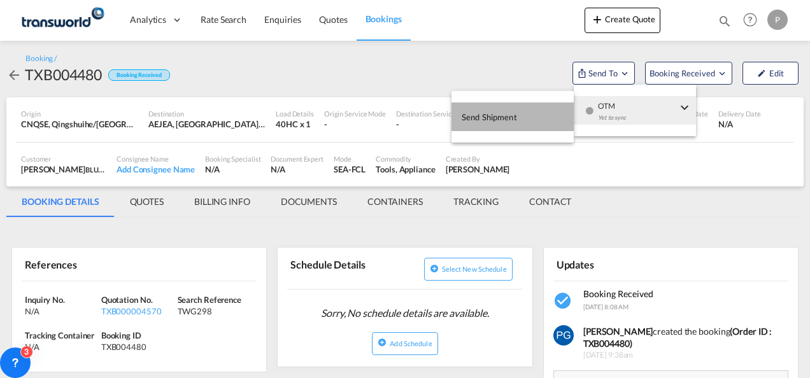
click at [524, 117] on button "Send Shipment" at bounding box center [513, 117] width 122 height 29
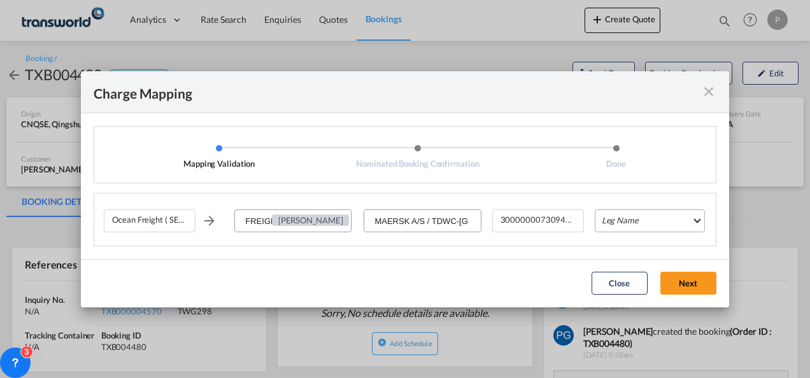
click at [564, 224] on md-select "Leg Name HANDLING ORIGIN VESSEL HANDLING DESTINATION OTHERS TL PICK UP CUSTOMS …" at bounding box center [650, 221] width 110 height 23
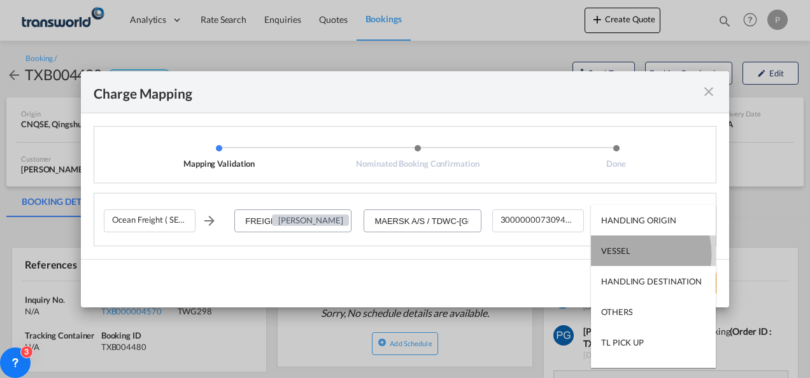
click at [564, 255] on div "VESSEL" at bounding box center [615, 250] width 29 height 11
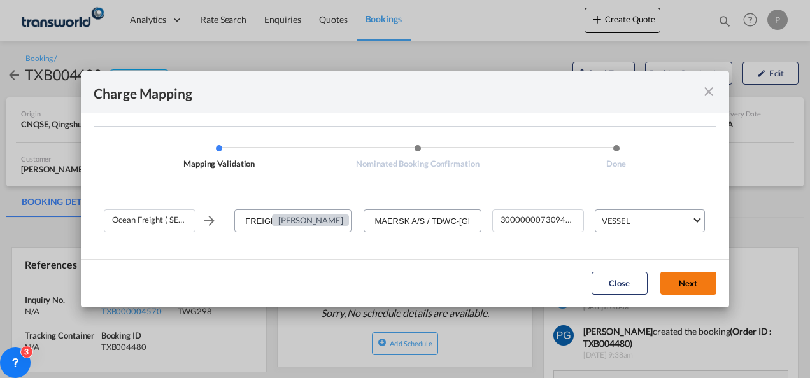
click at [564, 283] on button "Next" at bounding box center [689, 283] width 56 height 23
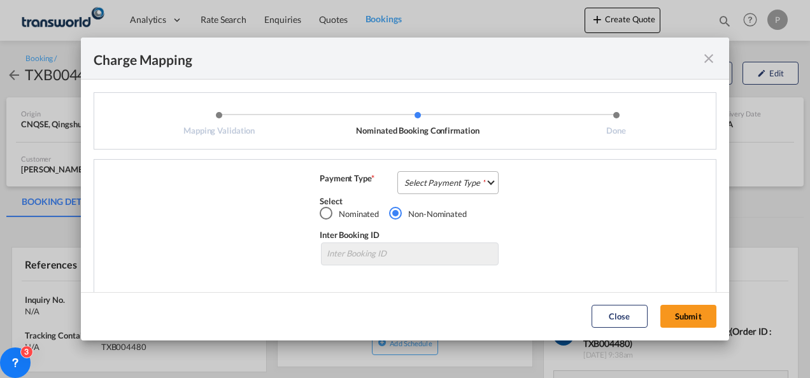
click at [437, 173] on md-select "Select Payment Type COLLECT PREPAID" at bounding box center [448, 182] width 101 height 23
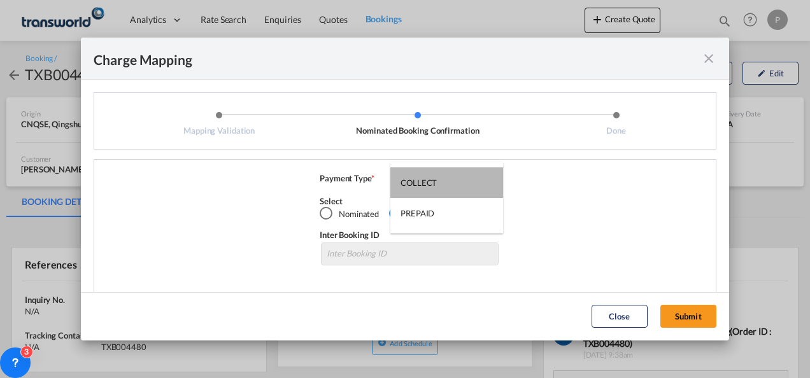
click at [437, 173] on md-option "COLLECT" at bounding box center [446, 183] width 113 height 31
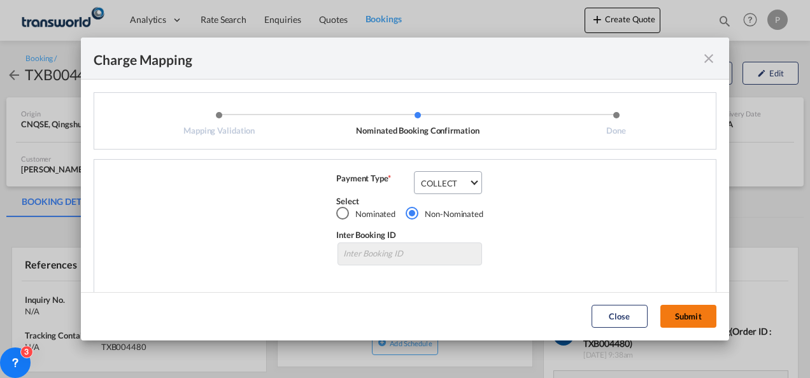
click at [564, 311] on button "Submit" at bounding box center [689, 316] width 56 height 23
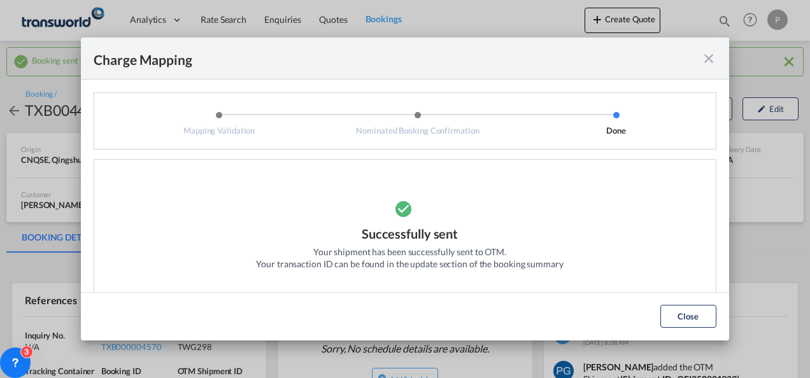
click at [564, 56] on md-icon "icon-close fg-AAA8AD cursor" at bounding box center [708, 58] width 15 height 15
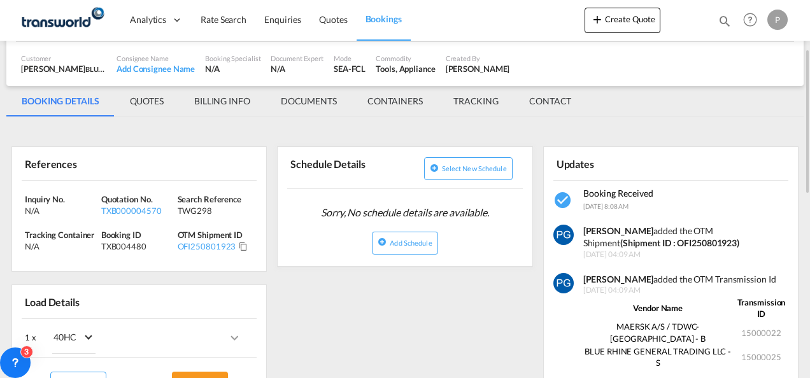
scroll to position [138, 0]
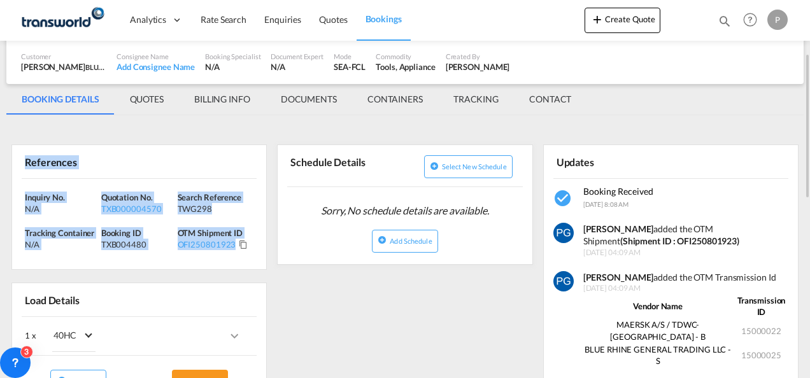
drag, startPoint x: 24, startPoint y: 160, endPoint x: 235, endPoint y: 243, distance: 226.5
click at [235, 243] on div "References Inquiry No. N/A Quotation No. TXB000004570 Search Reference TWG298 T…" at bounding box center [138, 207] width 255 height 125
copy div "References Inquiry No. N/A Quotation No. TXB000004570 Search Reference TWG298 T…"
